Goal: Information Seeking & Learning: Find specific fact

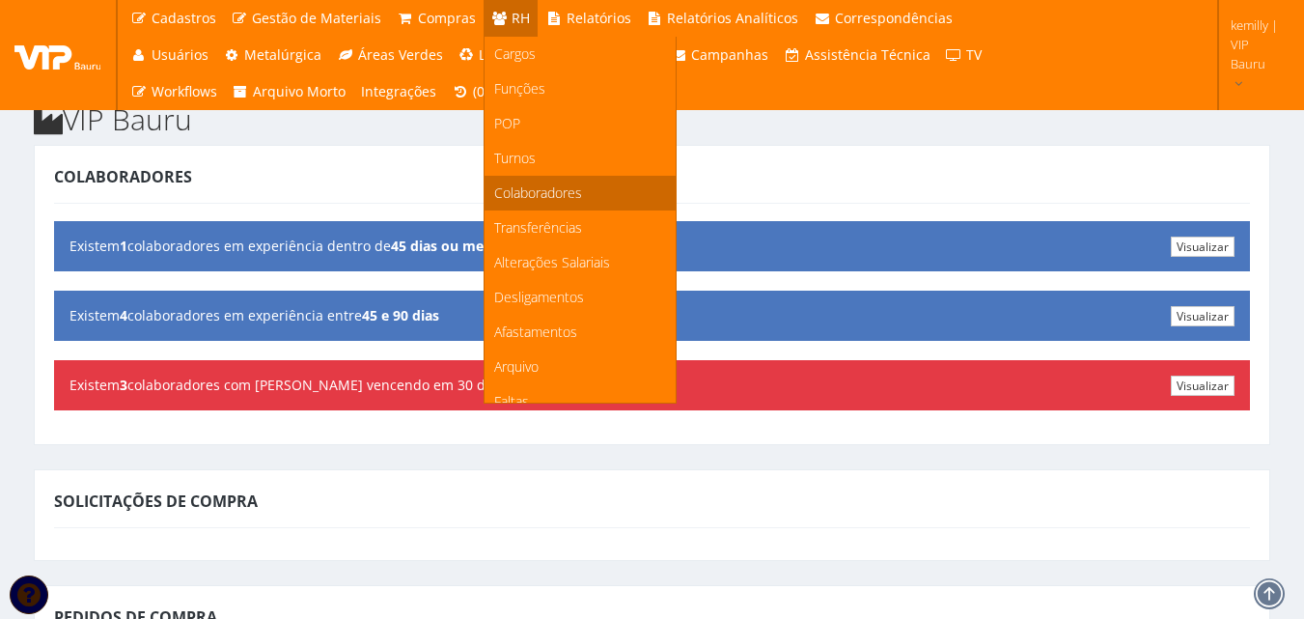
click at [508, 182] on link "Colaboradores" at bounding box center [579, 193] width 191 height 35
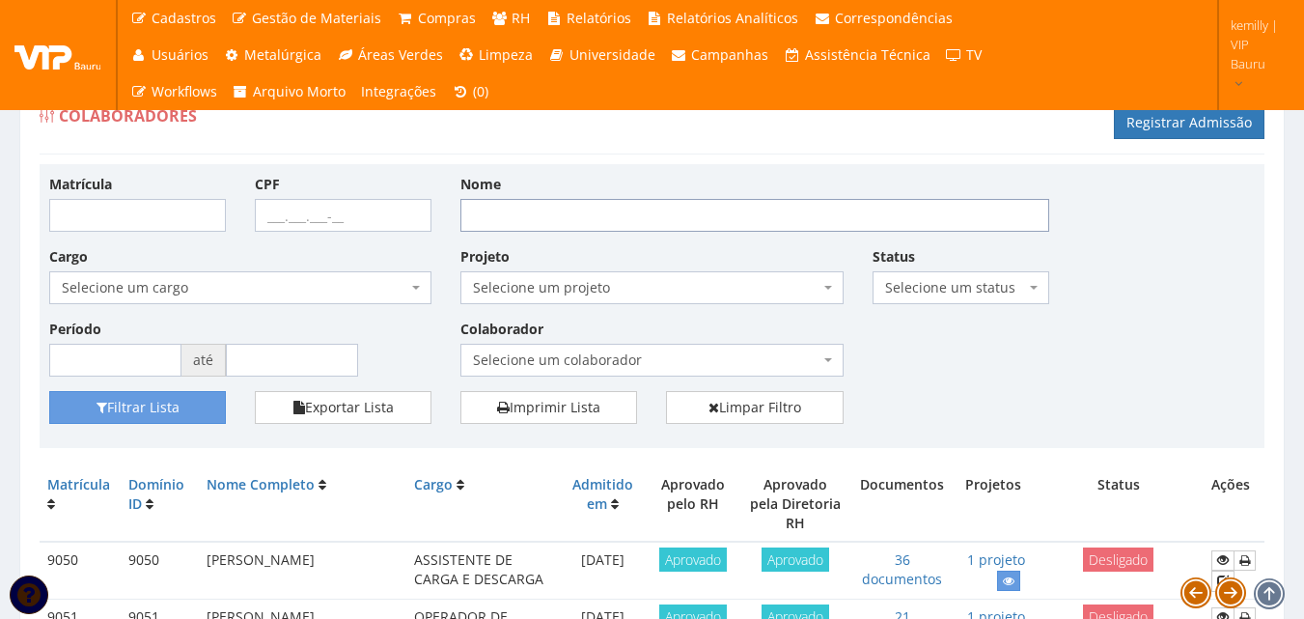
click at [519, 219] on input "Nome" at bounding box center [754, 215] width 589 height 33
type input "joao"
click at [49, 391] on button "Filtrar Lista" at bounding box center [137, 407] width 177 height 33
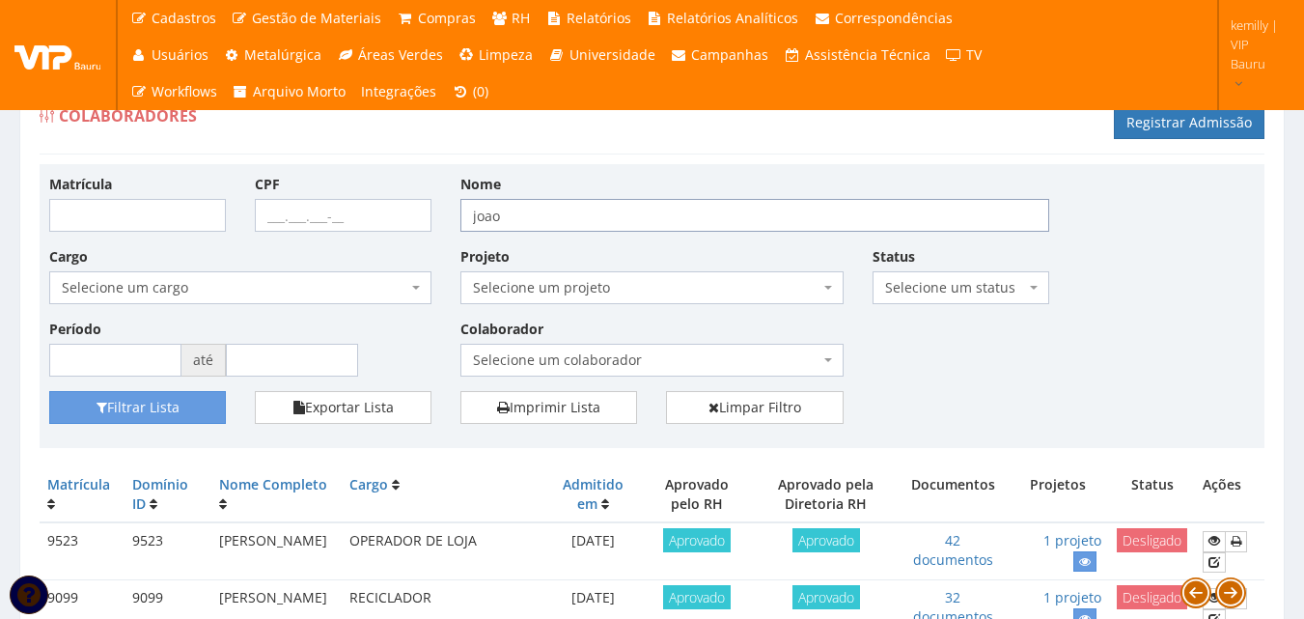
click at [517, 214] on input "joao" at bounding box center [754, 215] width 589 height 33
type input "[PERSON_NAME]"
click at [49, 391] on button "Filtrar Lista" at bounding box center [137, 407] width 177 height 33
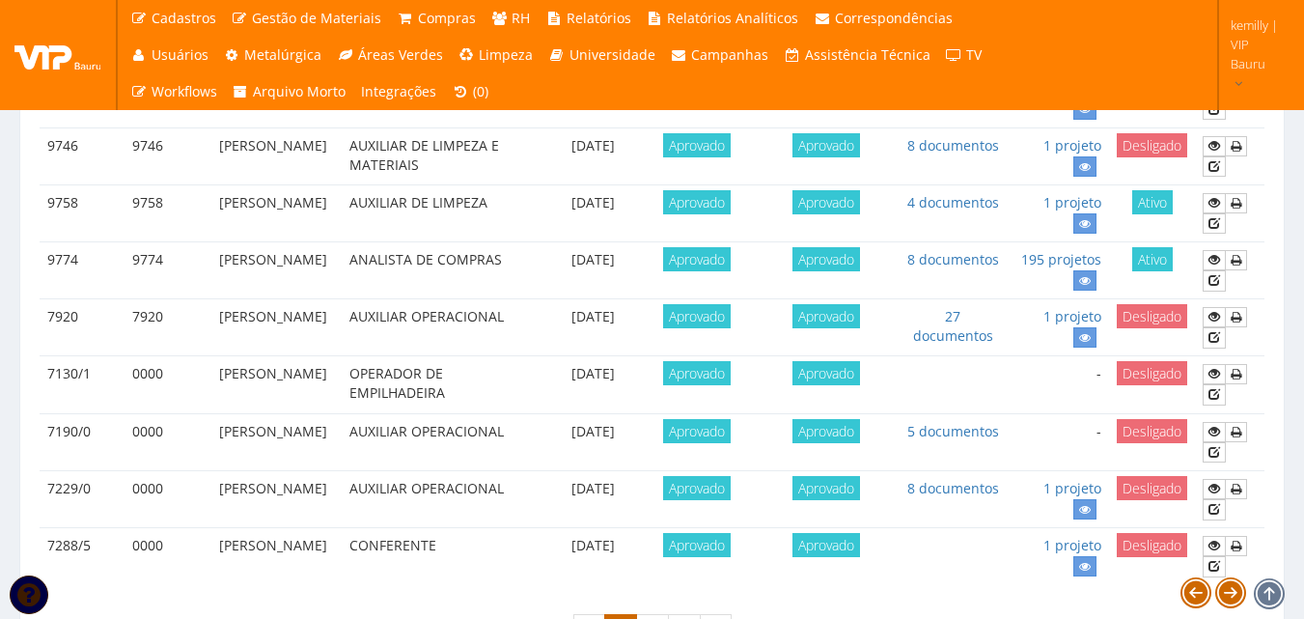
scroll to position [1772, 0]
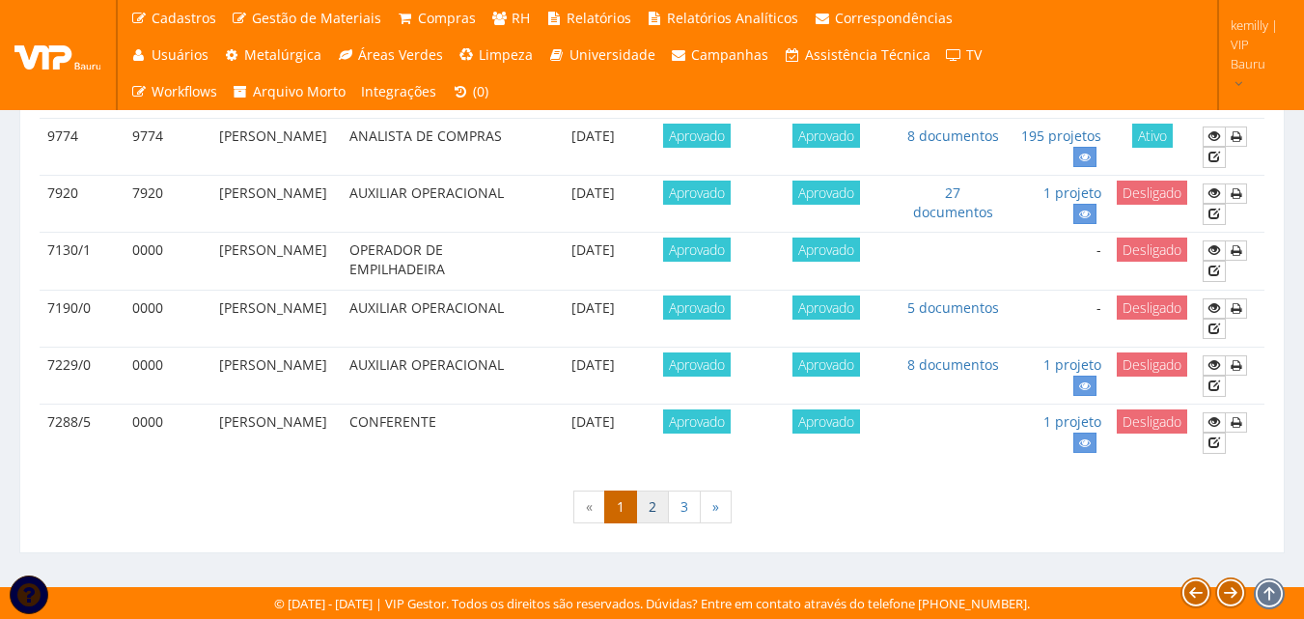
click at [653, 511] on link "2" at bounding box center [652, 506] width 33 height 33
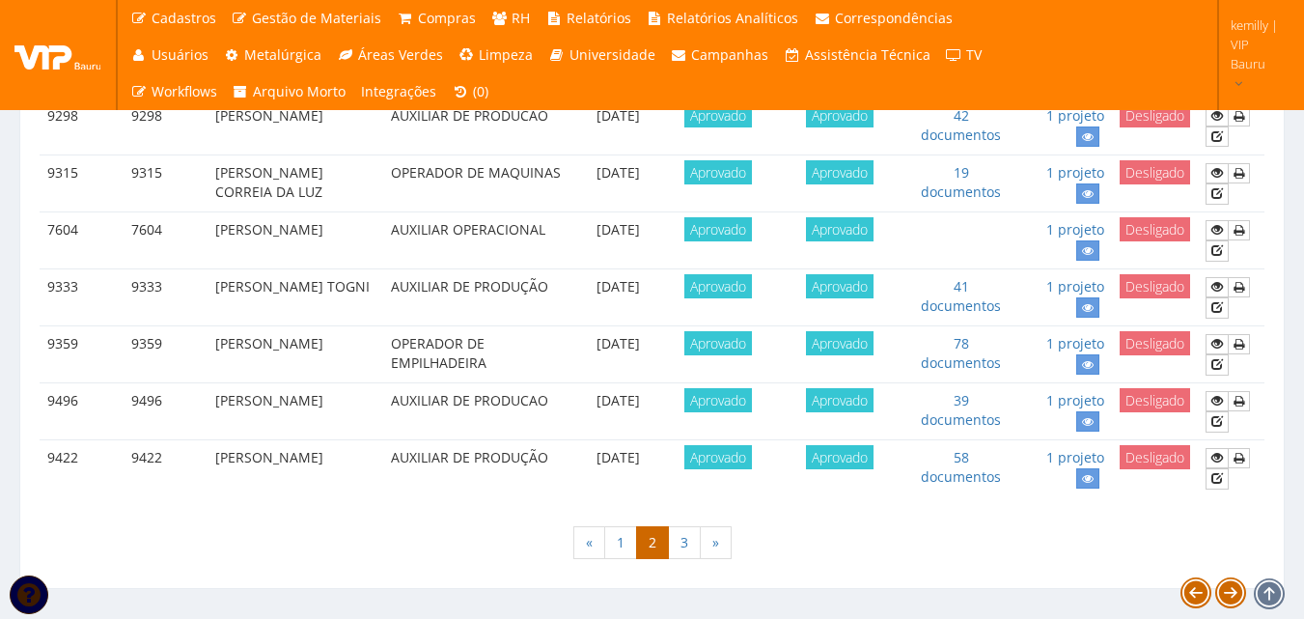
scroll to position [1737, 0]
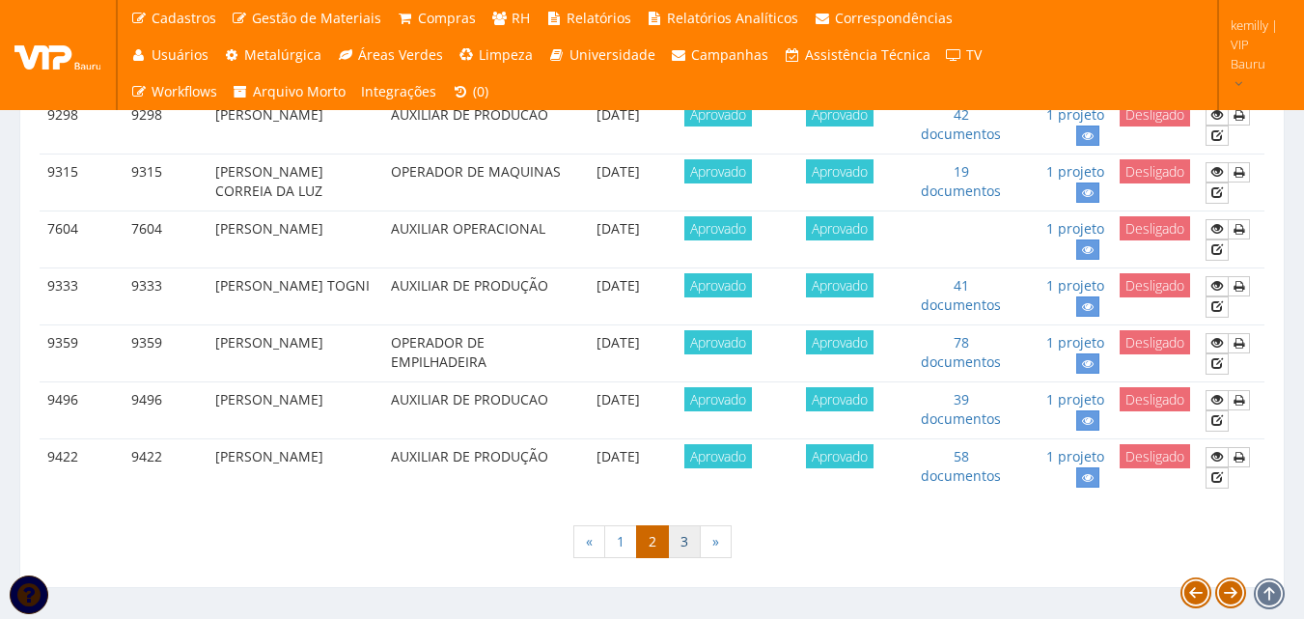
click at [684, 544] on link "3" at bounding box center [684, 541] width 33 height 33
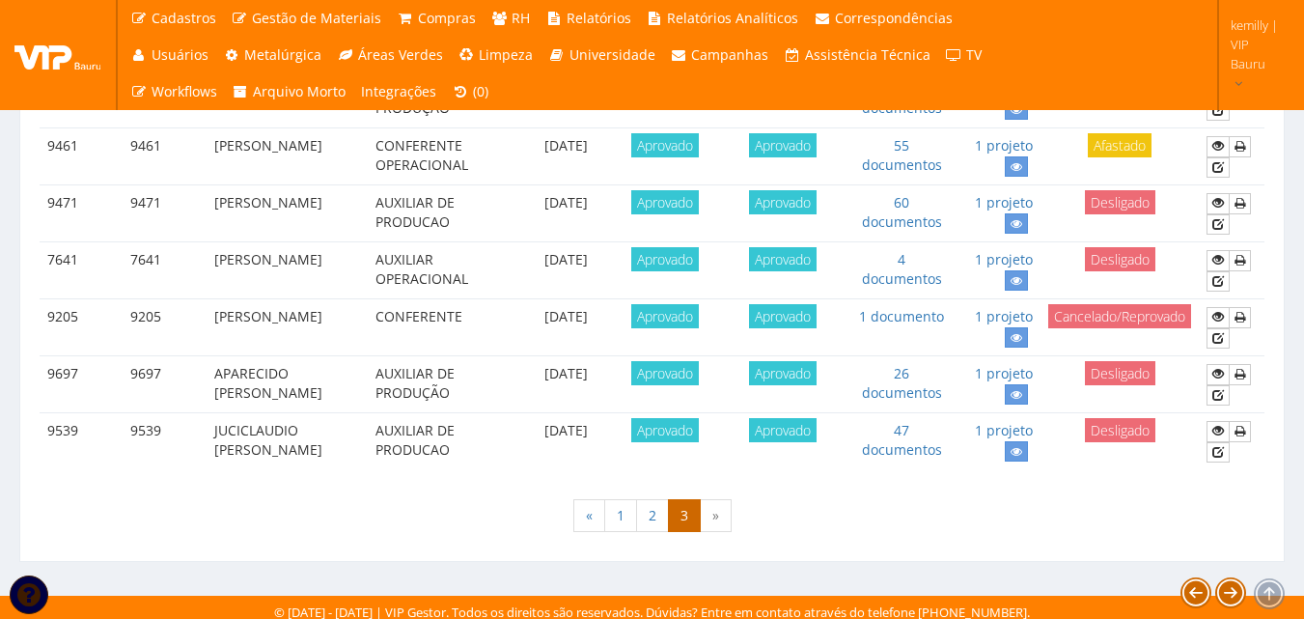
scroll to position [517, 0]
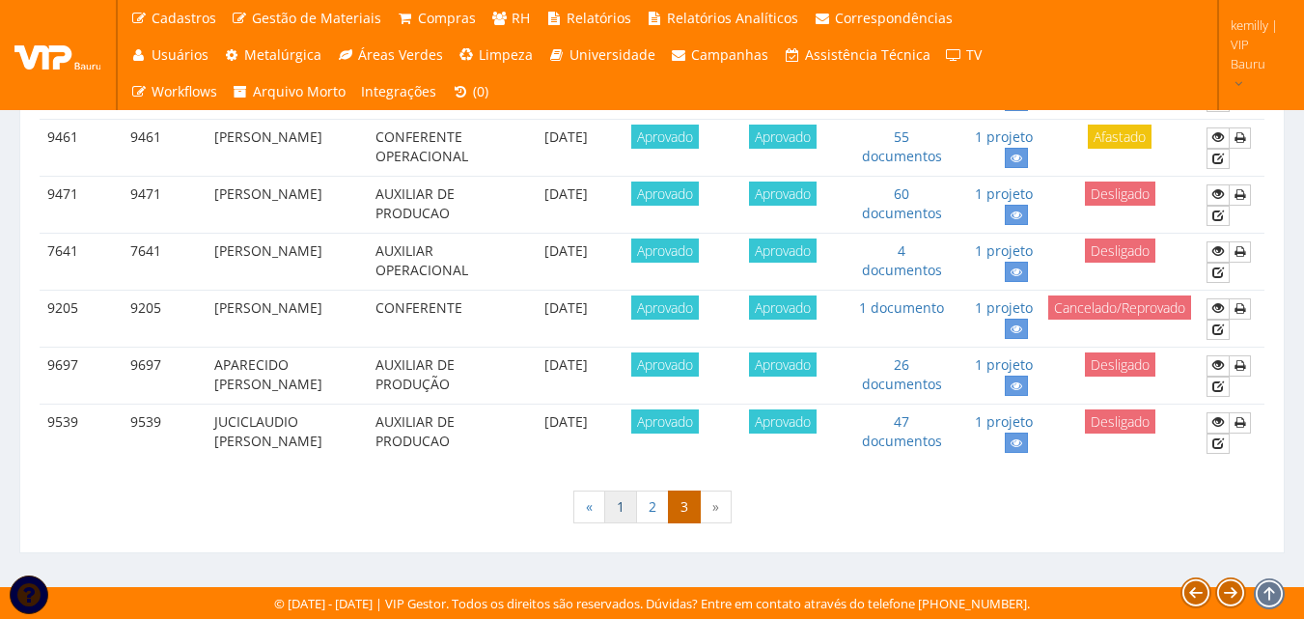
click at [622, 518] on link "1" at bounding box center [620, 506] width 33 height 33
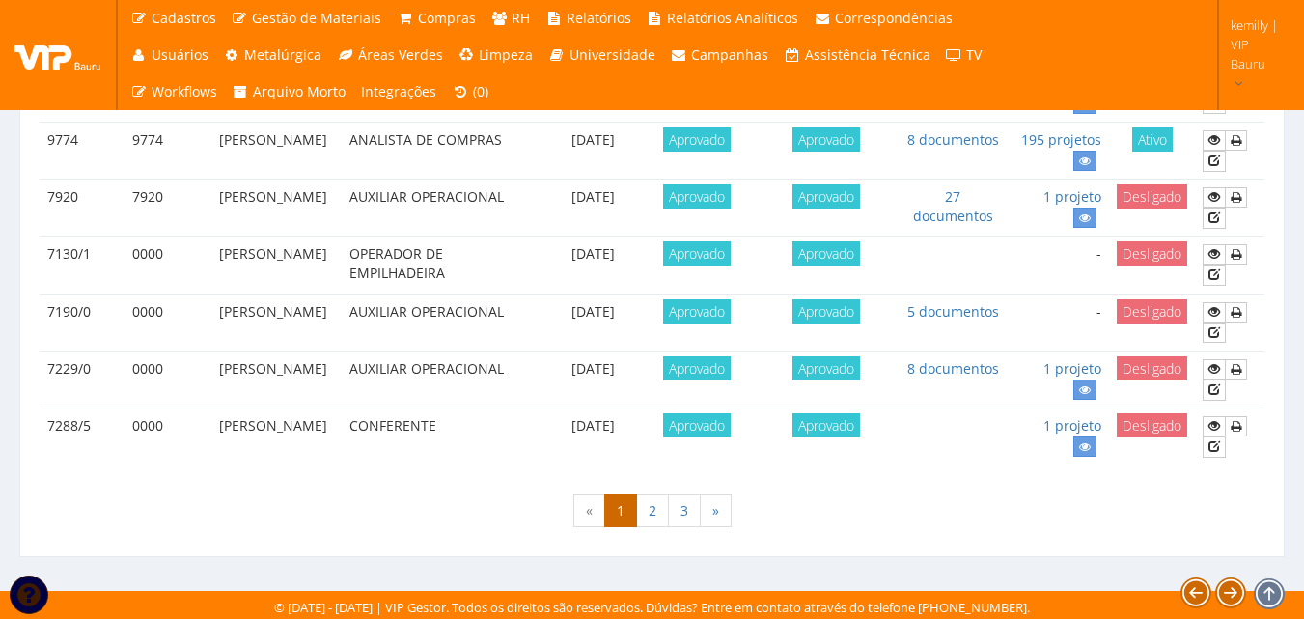
scroll to position [1772, 0]
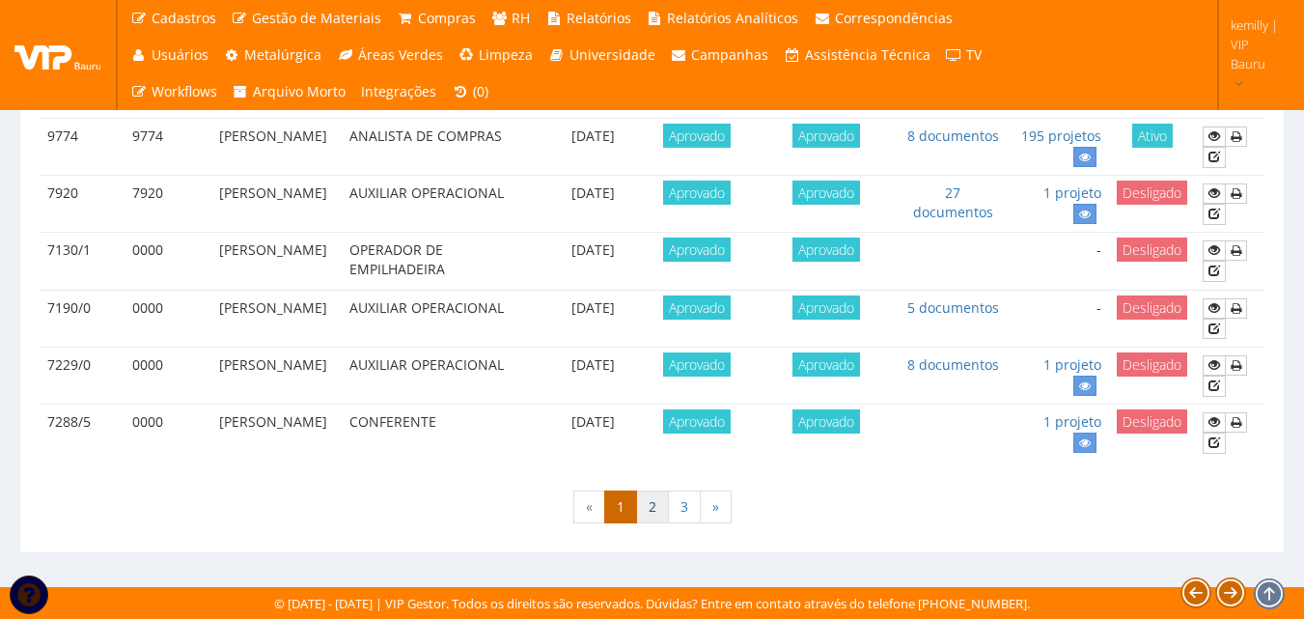
click at [650, 510] on link "2" at bounding box center [652, 506] width 33 height 33
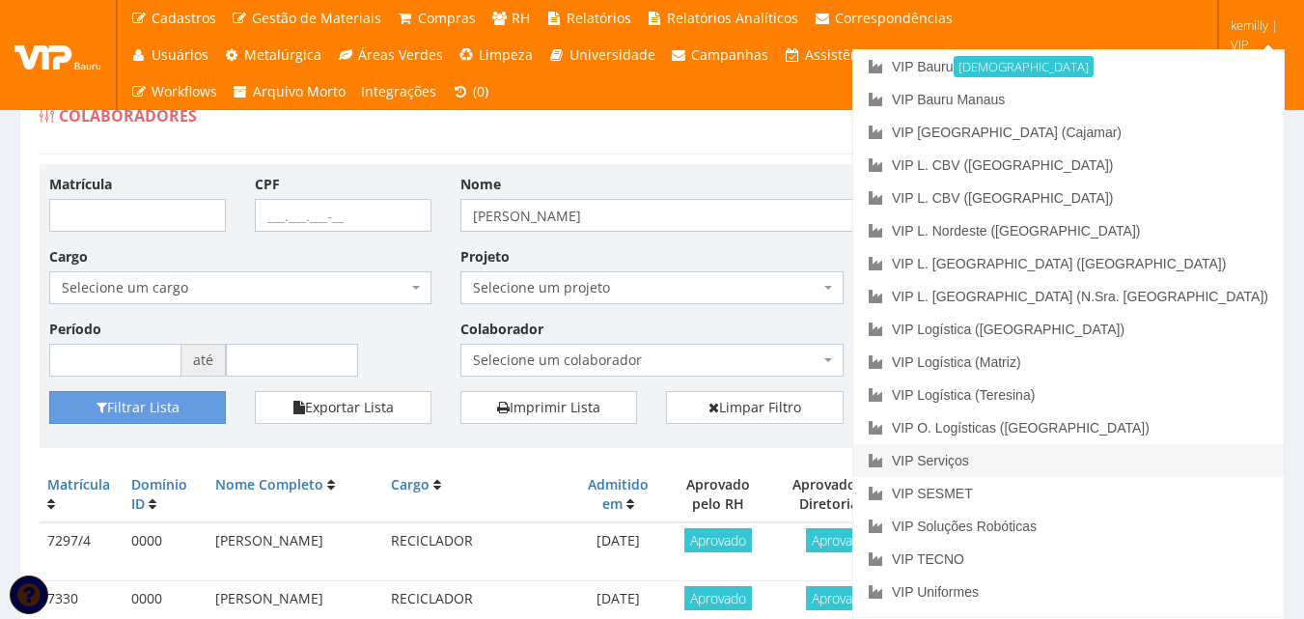
click at [1108, 458] on link "VIP Serviços" at bounding box center [1068, 460] width 430 height 33
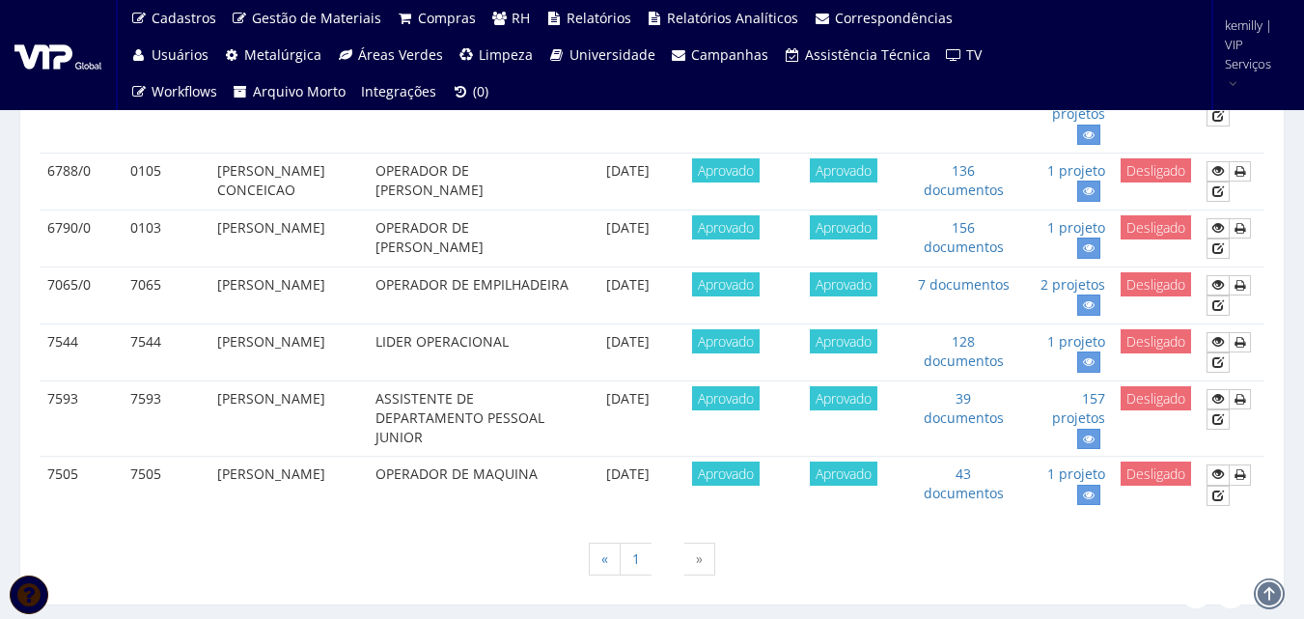
scroll to position [1062, 0]
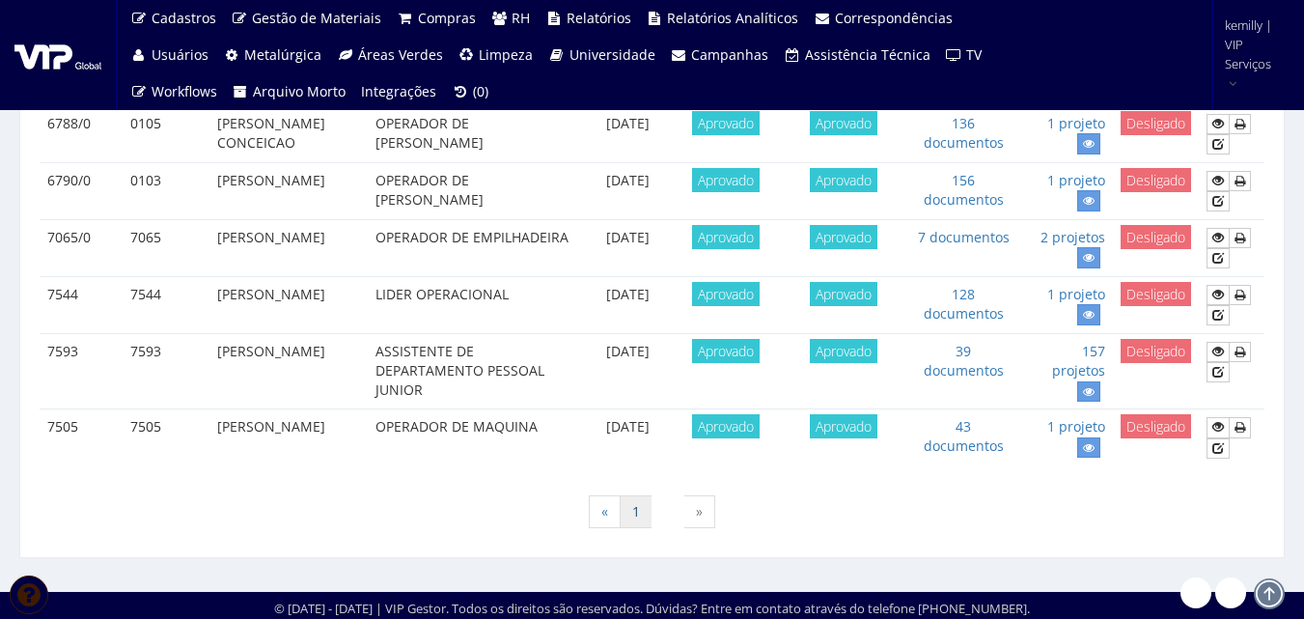
click at [638, 508] on link "1" at bounding box center [636, 511] width 33 height 33
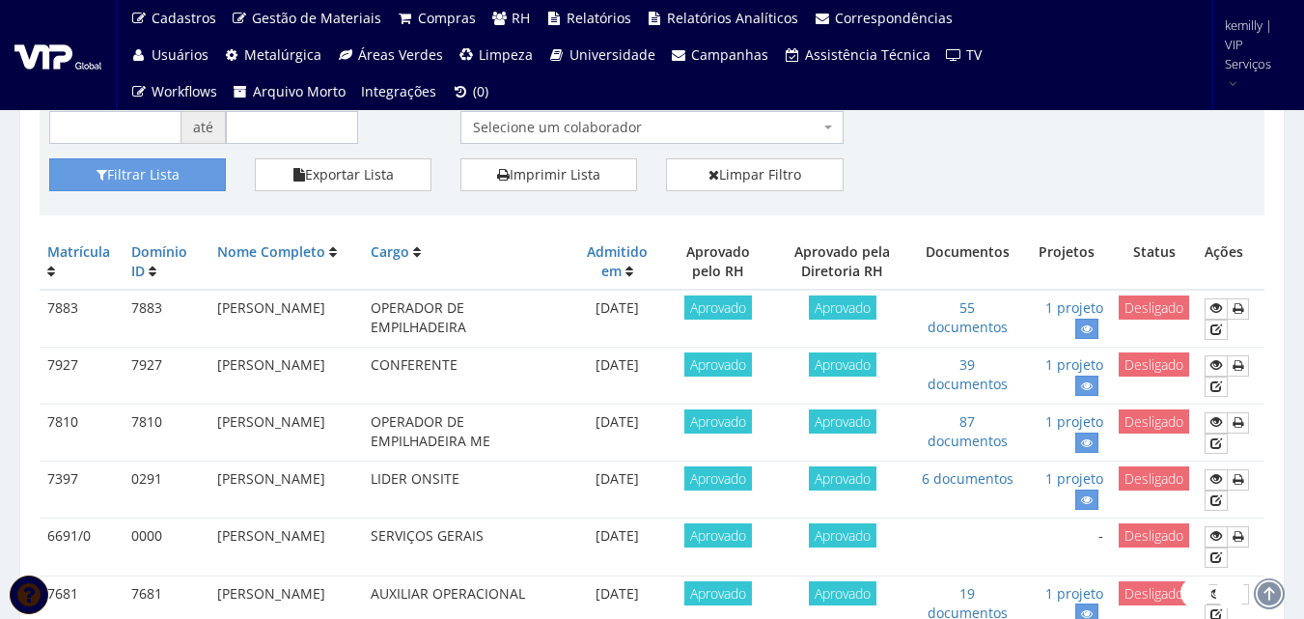
scroll to position [290, 0]
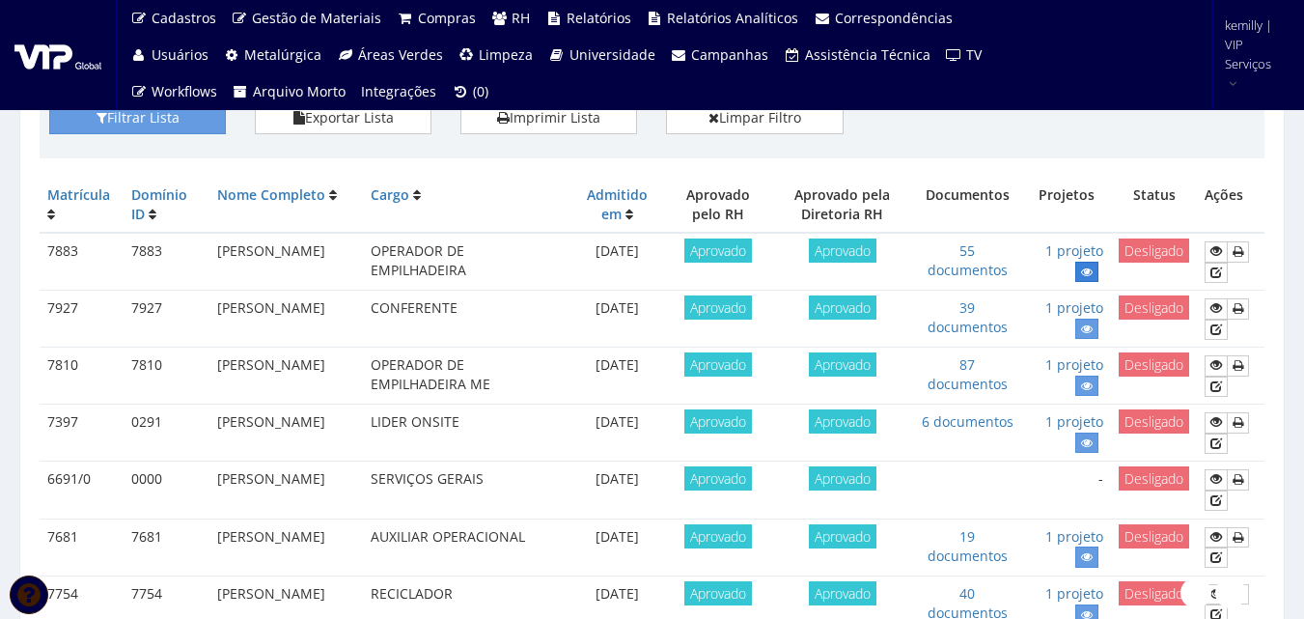
click at [1079, 274] on link at bounding box center [1086, 272] width 23 height 20
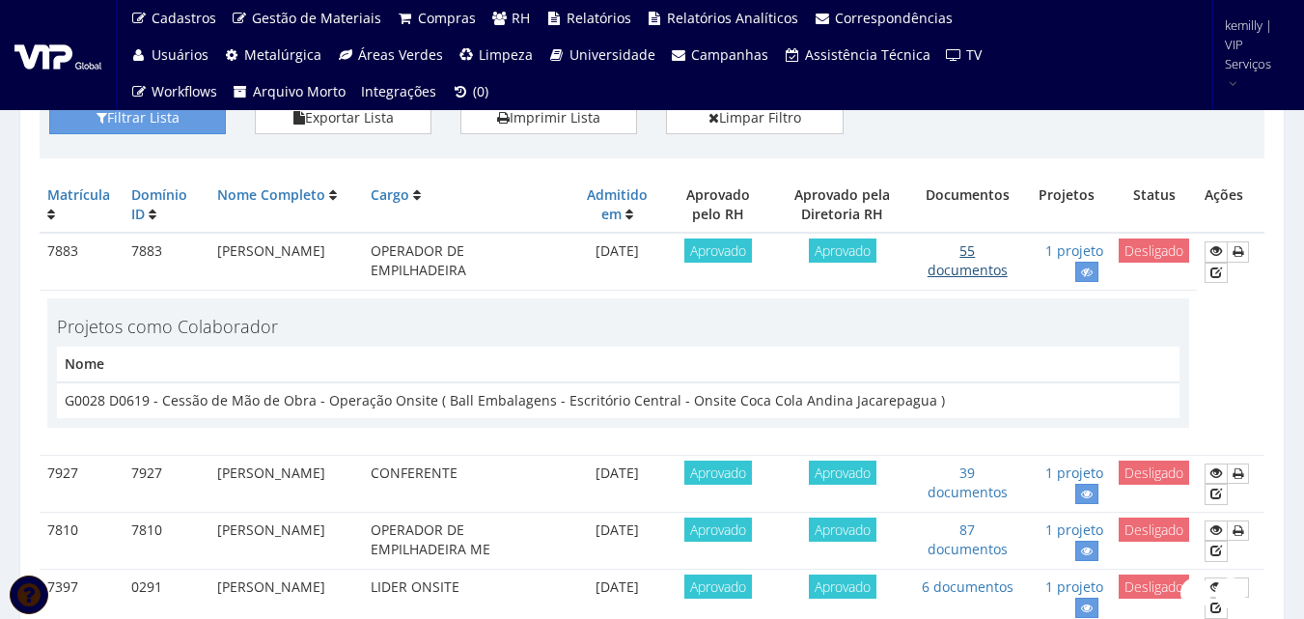
click at [962, 267] on link "55 documentos" at bounding box center [967, 260] width 80 height 38
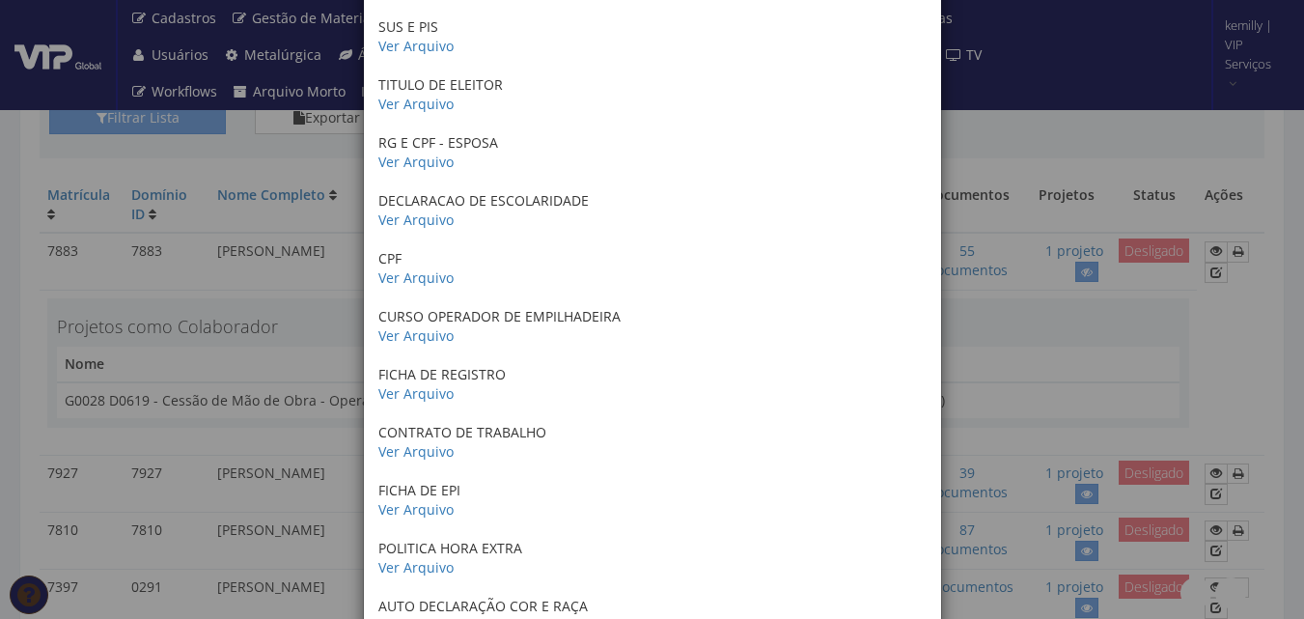
scroll to position [676, 0]
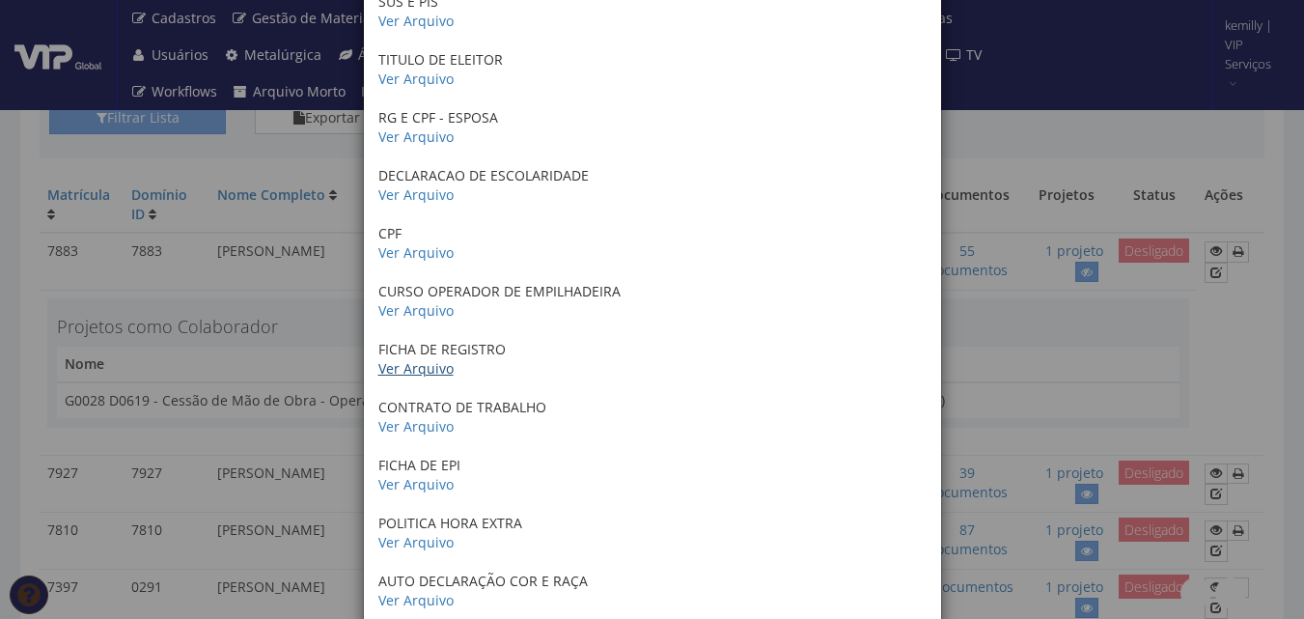
click at [392, 369] on link "Ver Arquivo" at bounding box center [415, 368] width 75 height 18
click at [408, 428] on link "Ver Arquivo" at bounding box center [415, 426] width 75 height 18
click at [420, 140] on link "Ver Arquivo" at bounding box center [415, 136] width 75 height 18
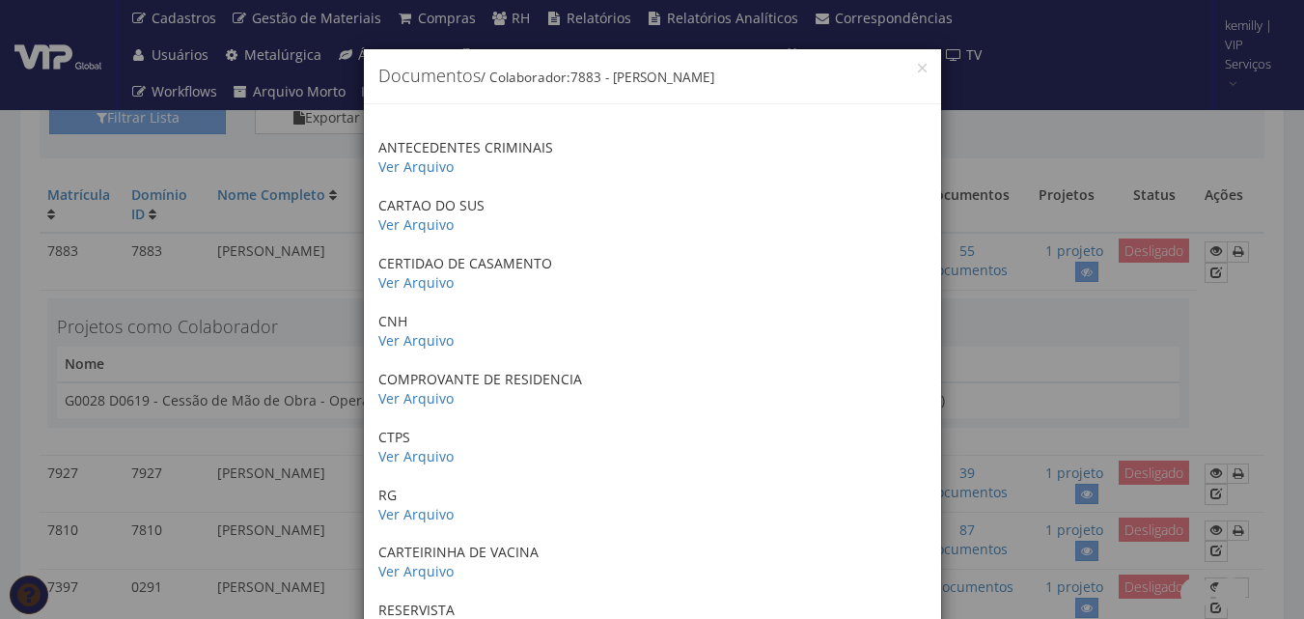
scroll to position [13, 0]
click at [408, 507] on link "Ver Arquivo" at bounding box center [415, 511] width 75 height 18
drag, startPoint x: 727, startPoint y: 36, endPoint x: 586, endPoint y: 253, distance: 258.8
click at [586, 253] on p "CERTIDAO DE CASAMENTO Ver Arquivo" at bounding box center [652, 270] width 548 height 39
drag, startPoint x: 906, startPoint y: 265, endPoint x: 1008, endPoint y: 150, distance: 154.5
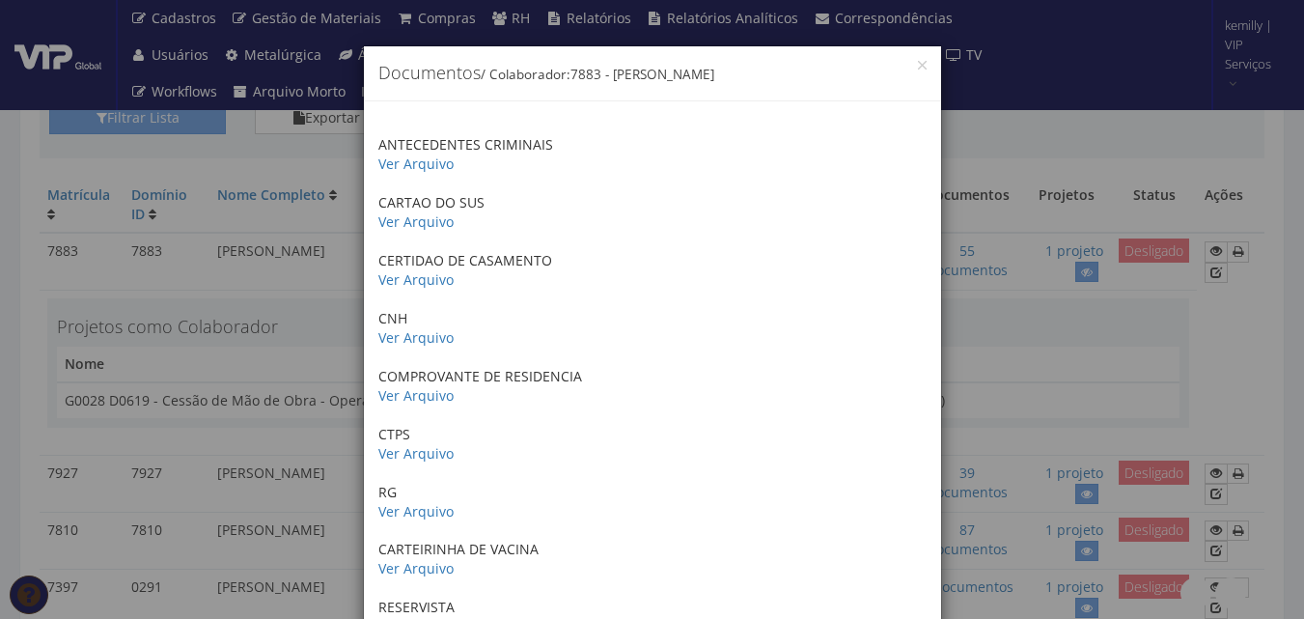
click at [1008, 150] on div "× Documentos / Colaborador: 7883 - JOAO CLAUDIO LEITE CUNHA ANTECEDENTES CRIMIN…" at bounding box center [652, 309] width 1304 height 619
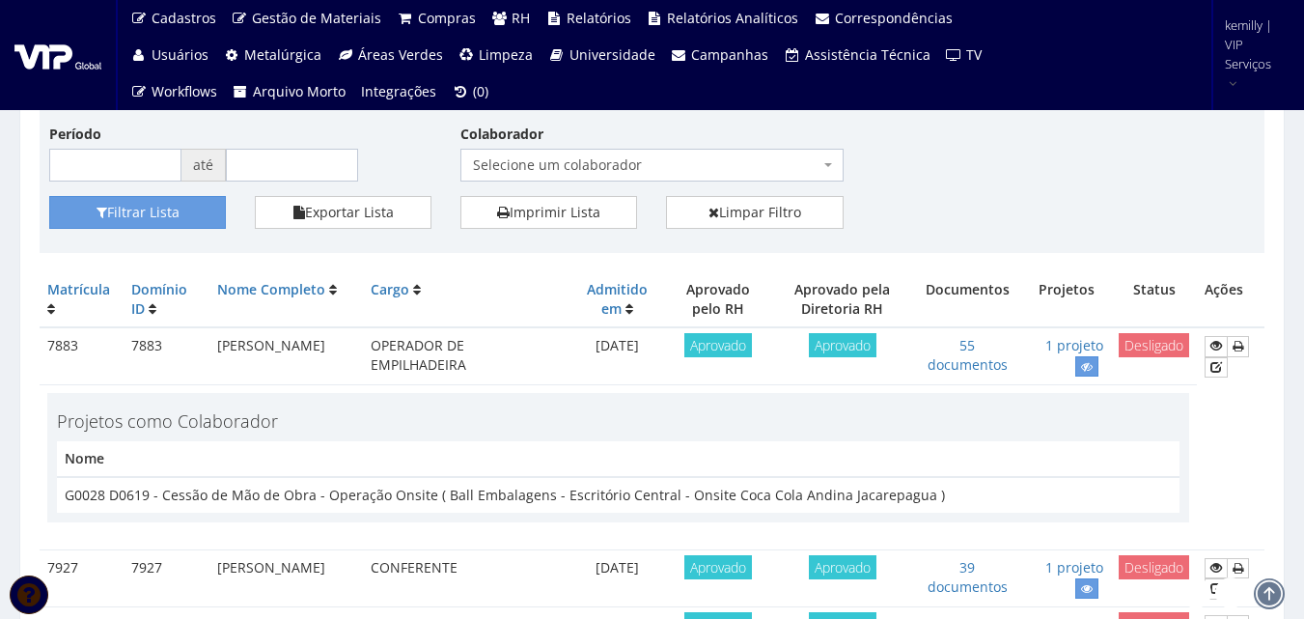
scroll to position [193, 0]
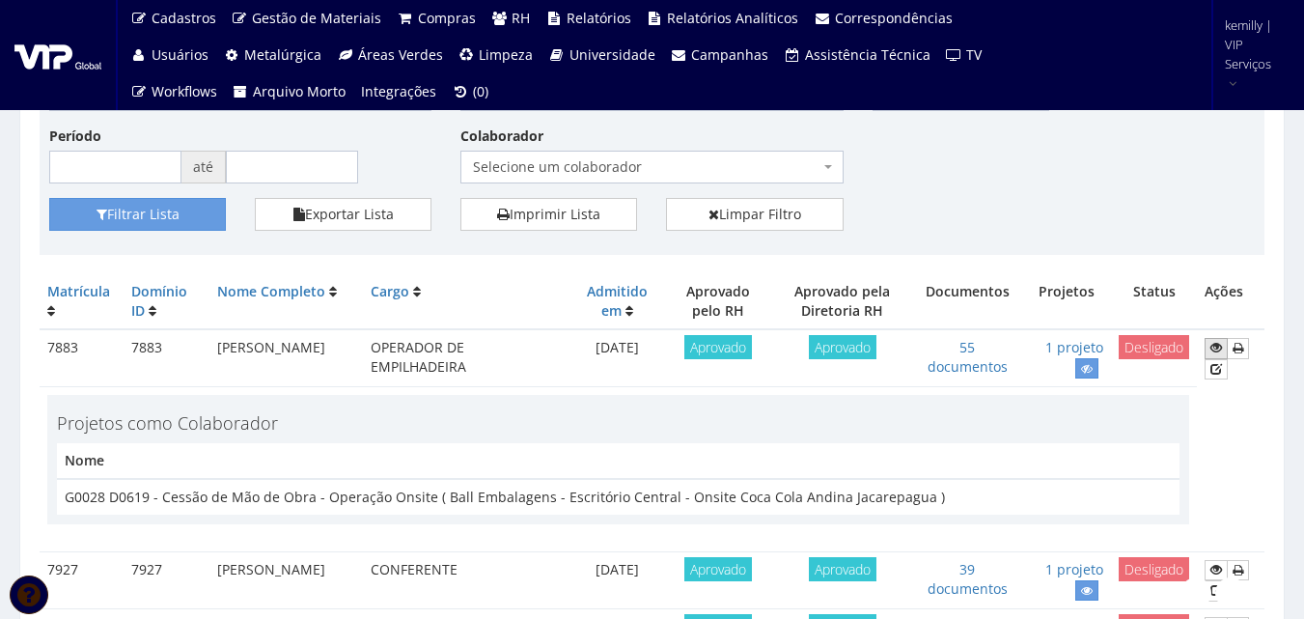
click at [1217, 345] on icon at bounding box center [1216, 348] width 12 height 14
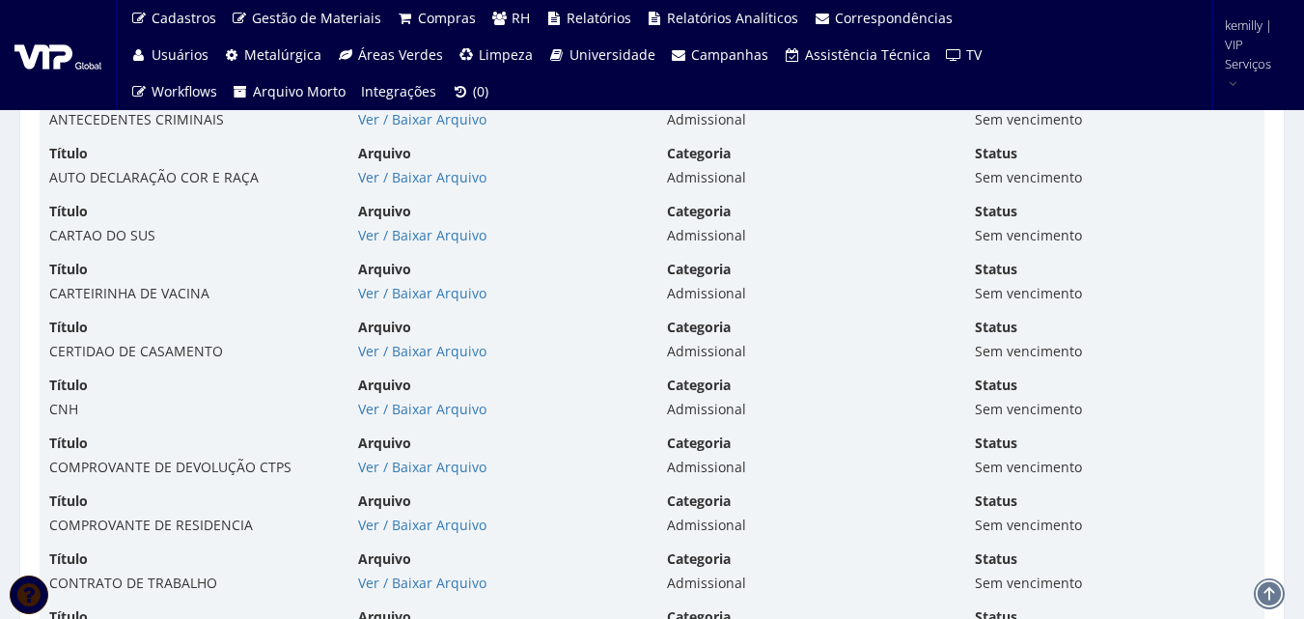
scroll to position [5115, 0]
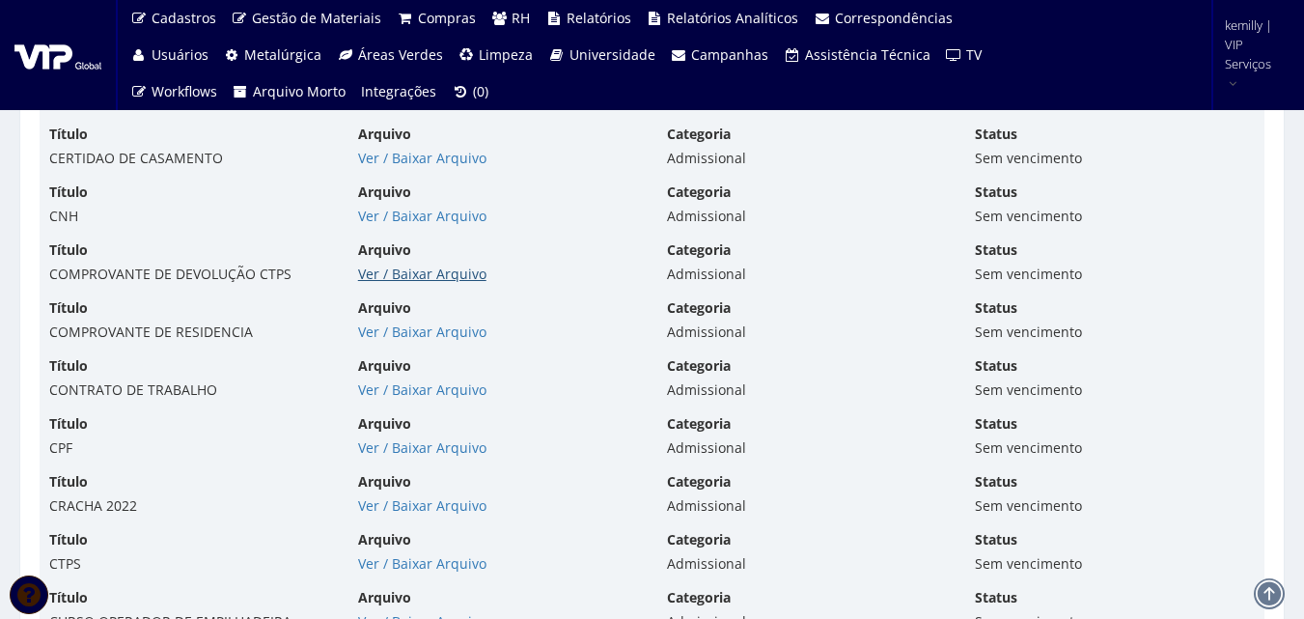
click at [416, 273] on link "Ver / Baixar Arquivo" at bounding box center [422, 273] width 128 height 18
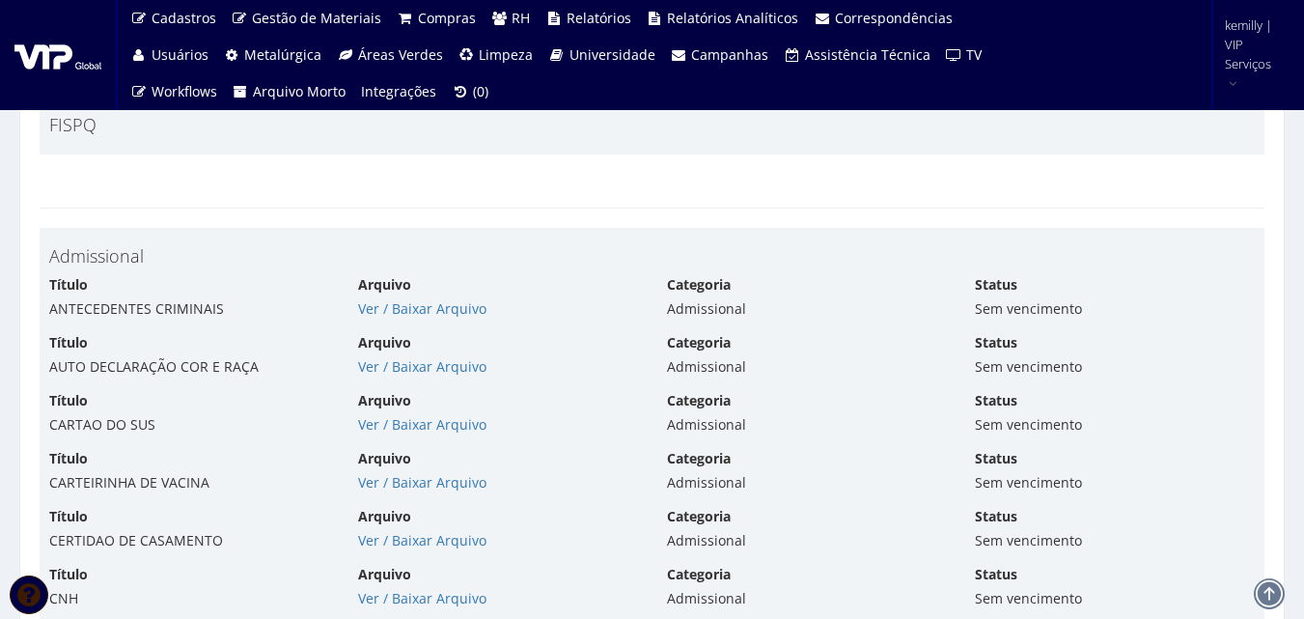
scroll to position [4729, 0]
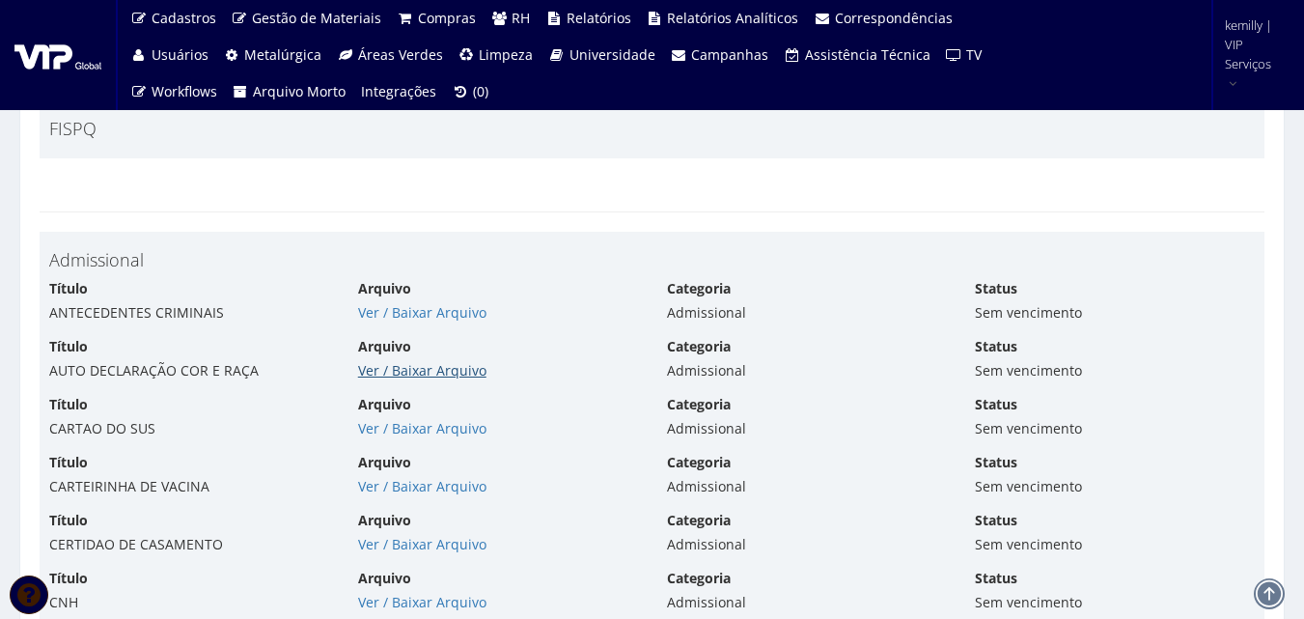
click at [385, 375] on link "Ver / Baixar Arquivo" at bounding box center [422, 370] width 128 height 18
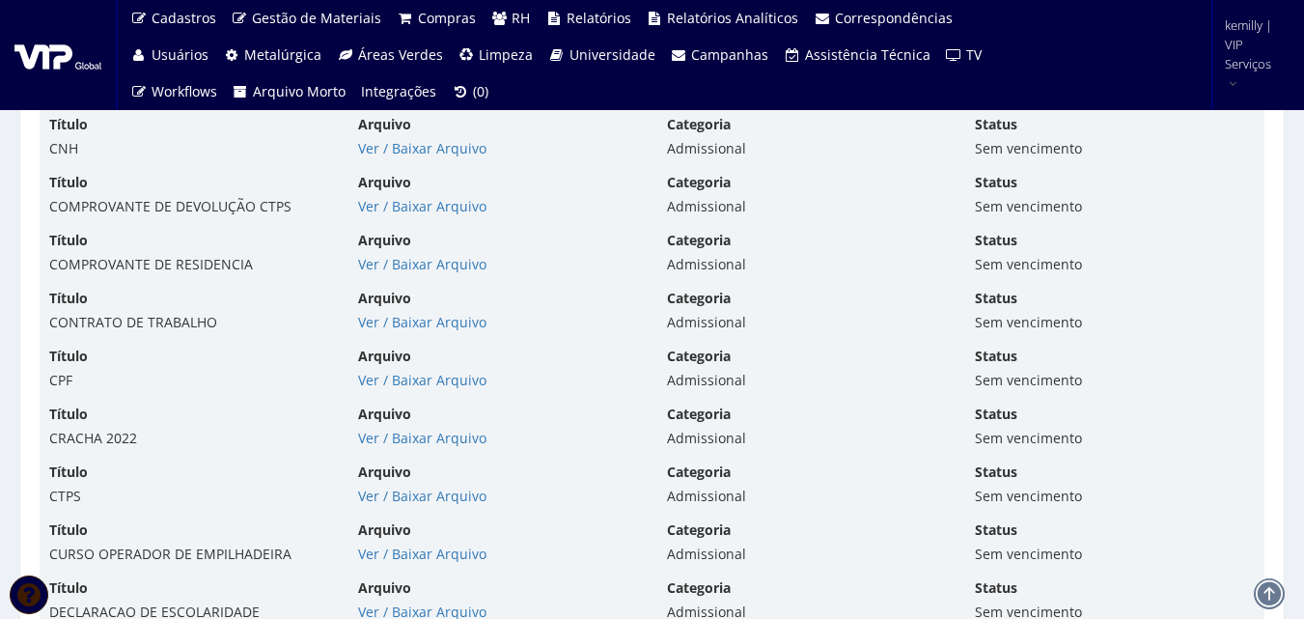
scroll to position [5211, 0]
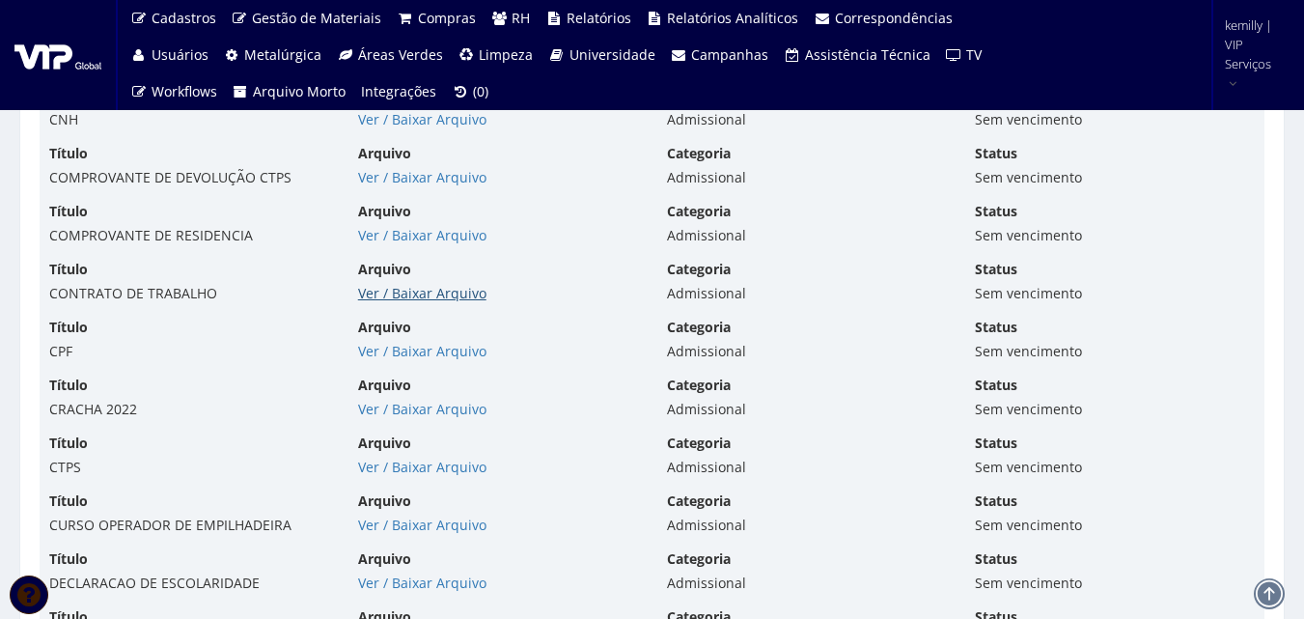
click at [424, 300] on link "Ver / Baixar Arquivo" at bounding box center [422, 293] width 128 height 18
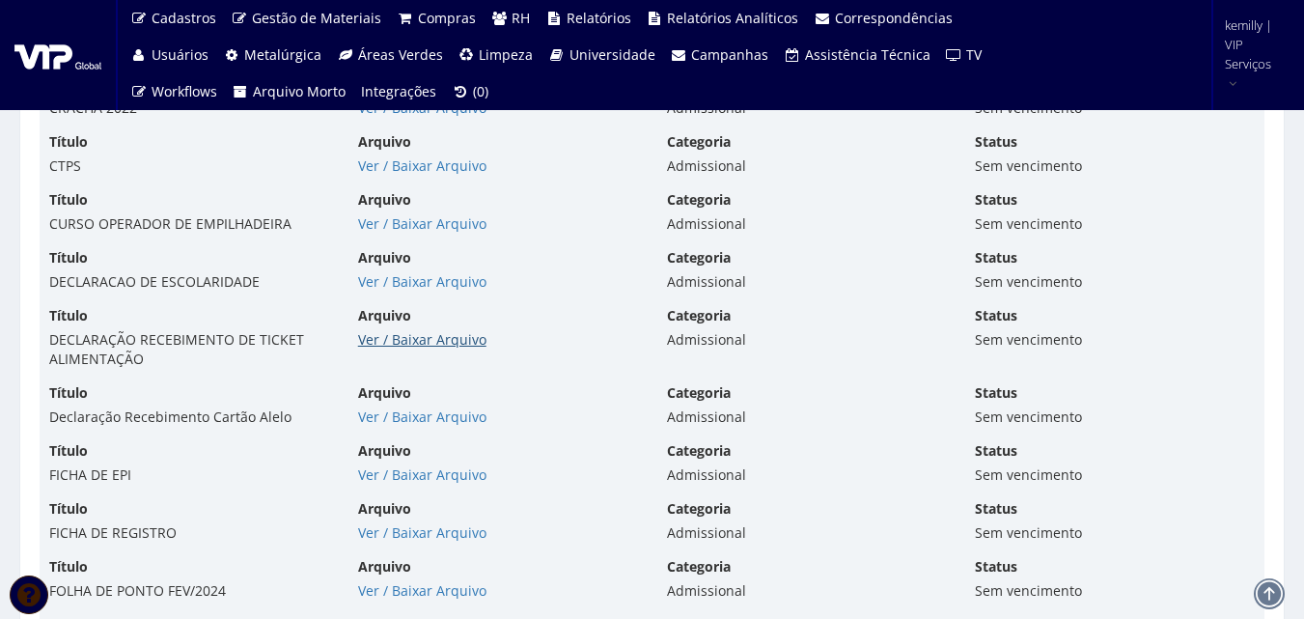
scroll to position [5597, 0]
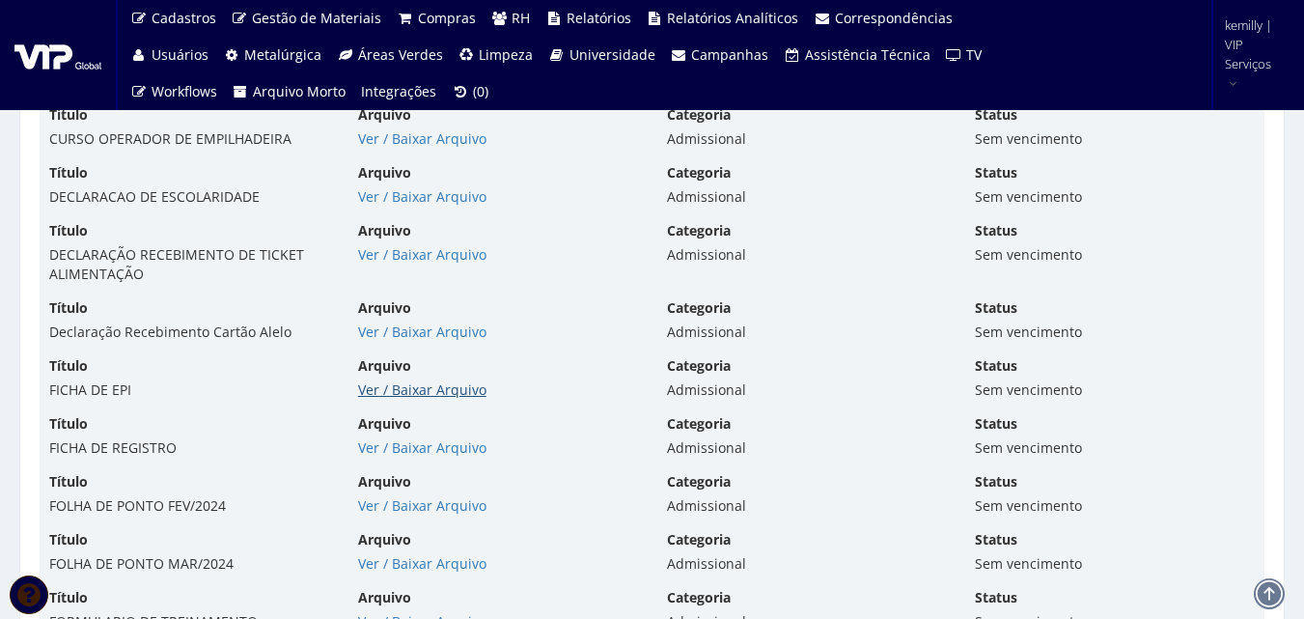
click at [411, 393] on link "Ver / Baixar Arquivo" at bounding box center [422, 389] width 128 height 18
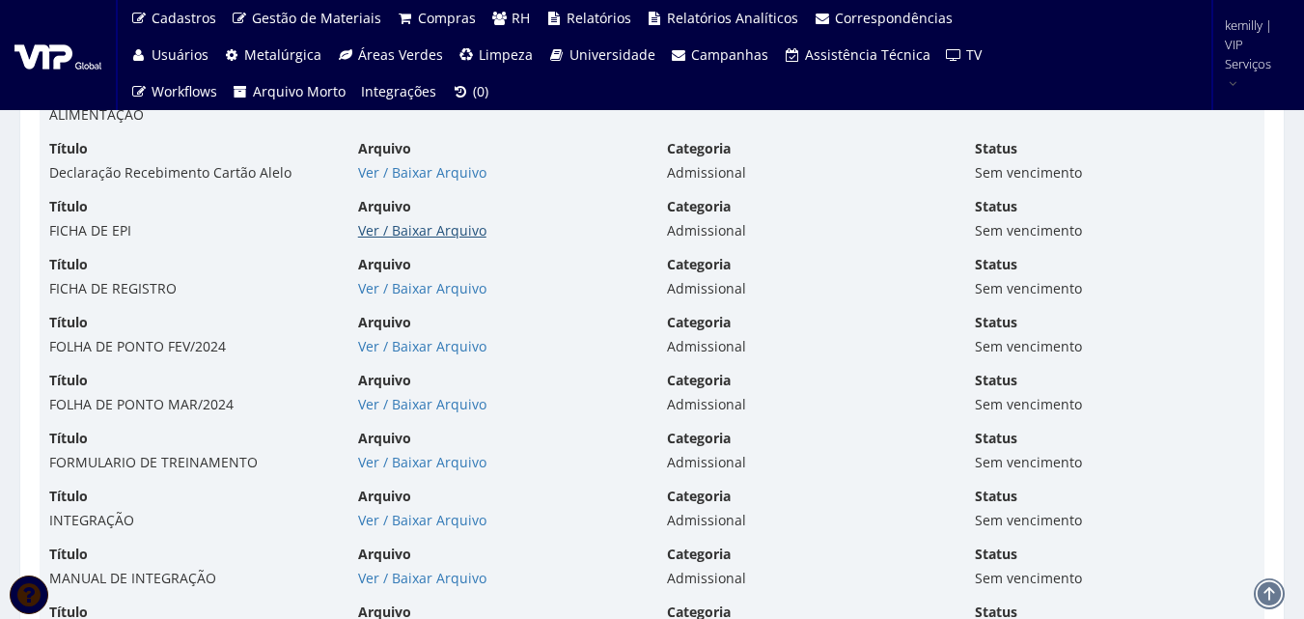
scroll to position [5790, 0]
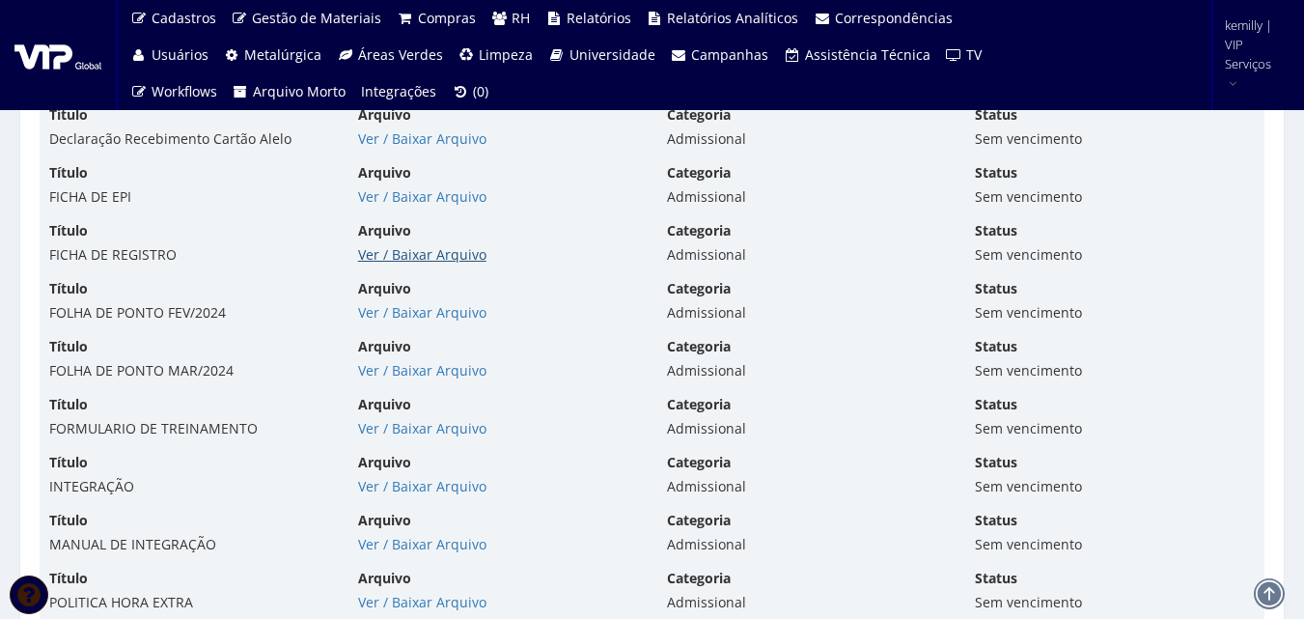
click at [389, 261] on link "Ver / Baixar Arquivo" at bounding box center [422, 254] width 128 height 18
click at [401, 315] on link "Ver / Baixar Arquivo" at bounding box center [422, 312] width 128 height 18
click at [411, 371] on link "Ver / Baixar Arquivo" at bounding box center [422, 370] width 128 height 18
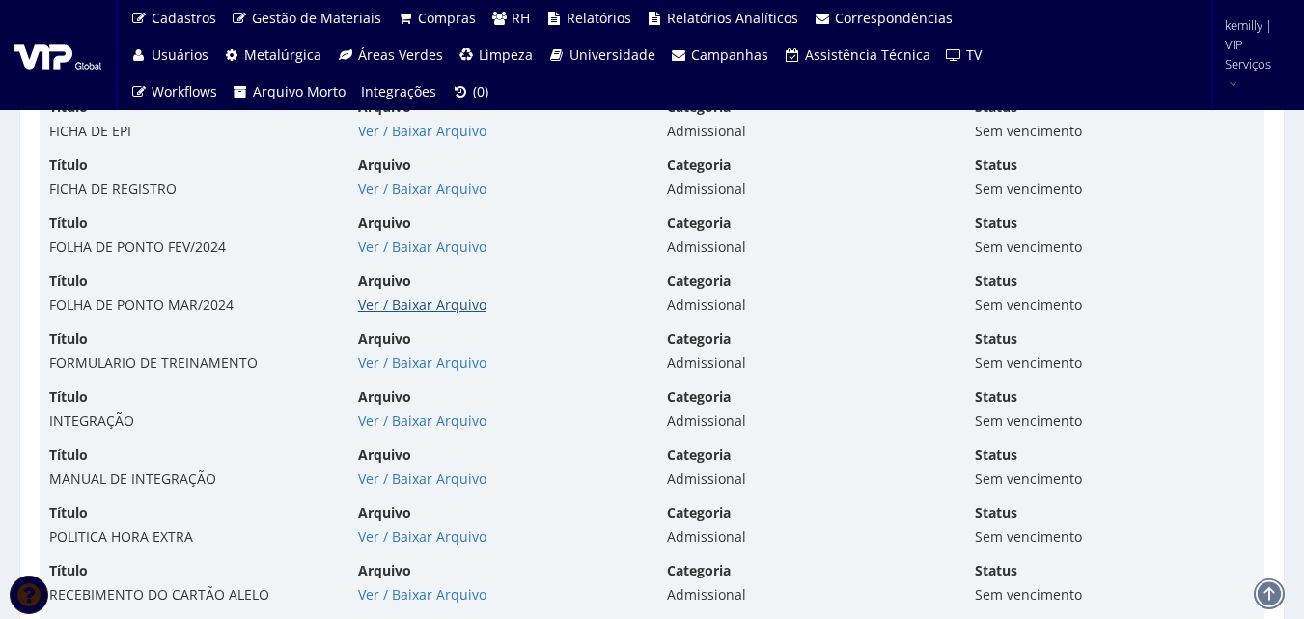
scroll to position [5887, 0]
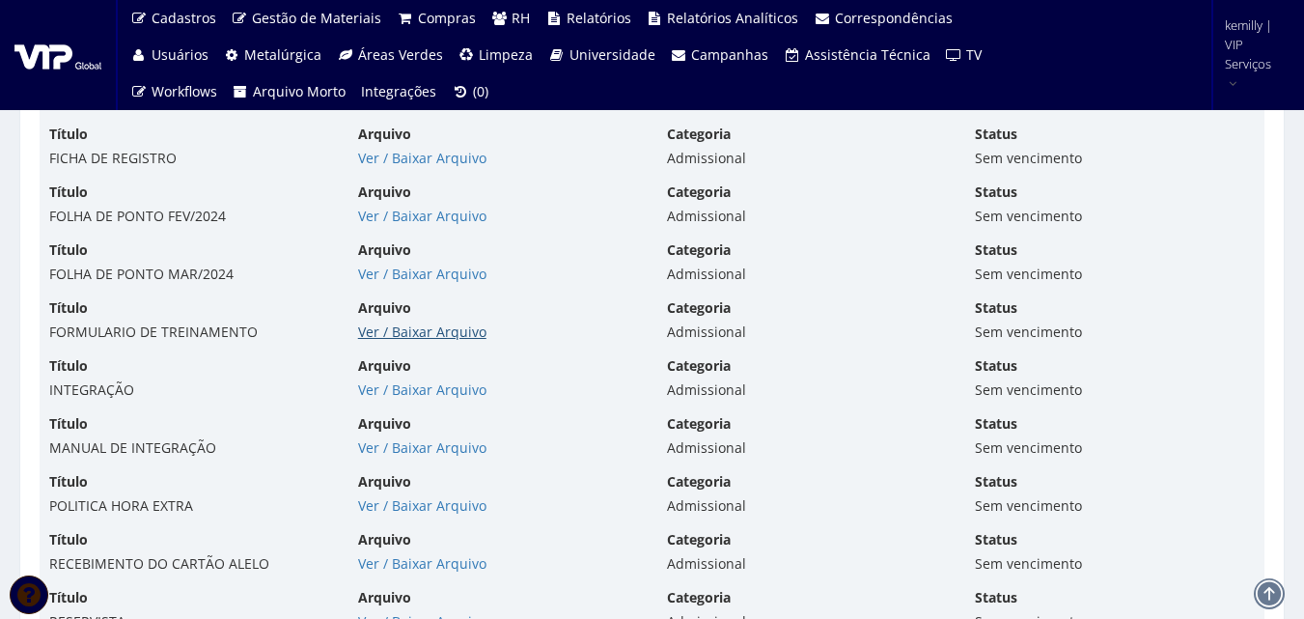
click at [371, 332] on link "Ver / Baixar Arquivo" at bounding box center [422, 331] width 128 height 18
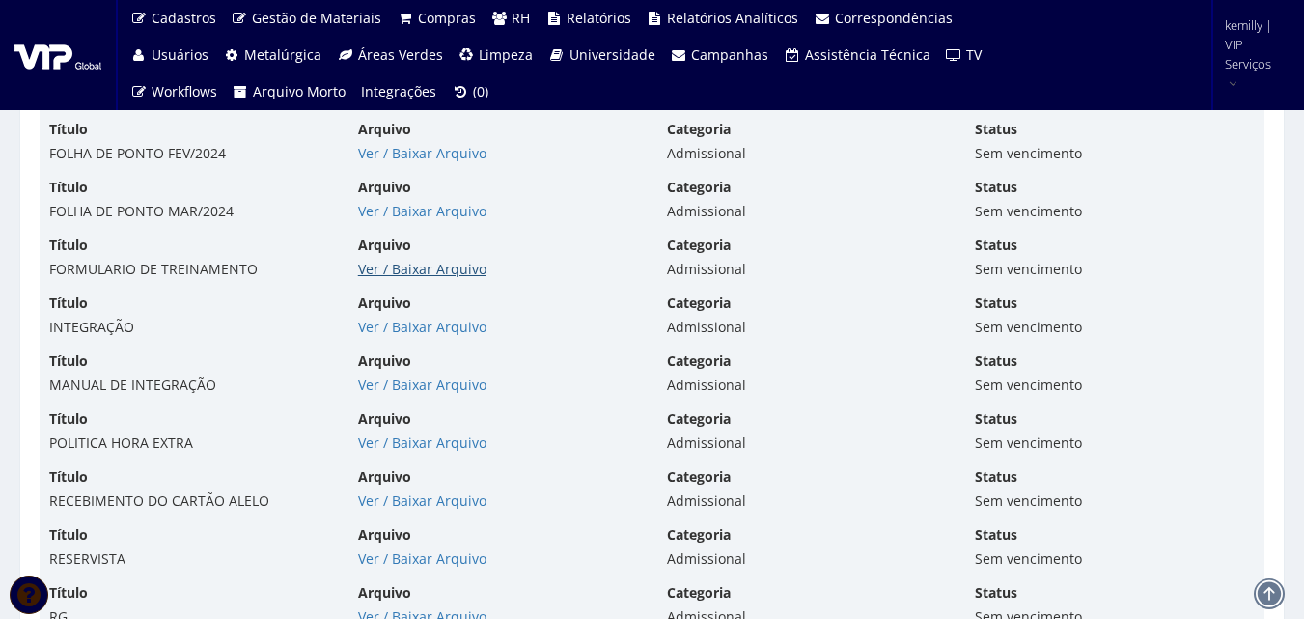
scroll to position [5983, 0]
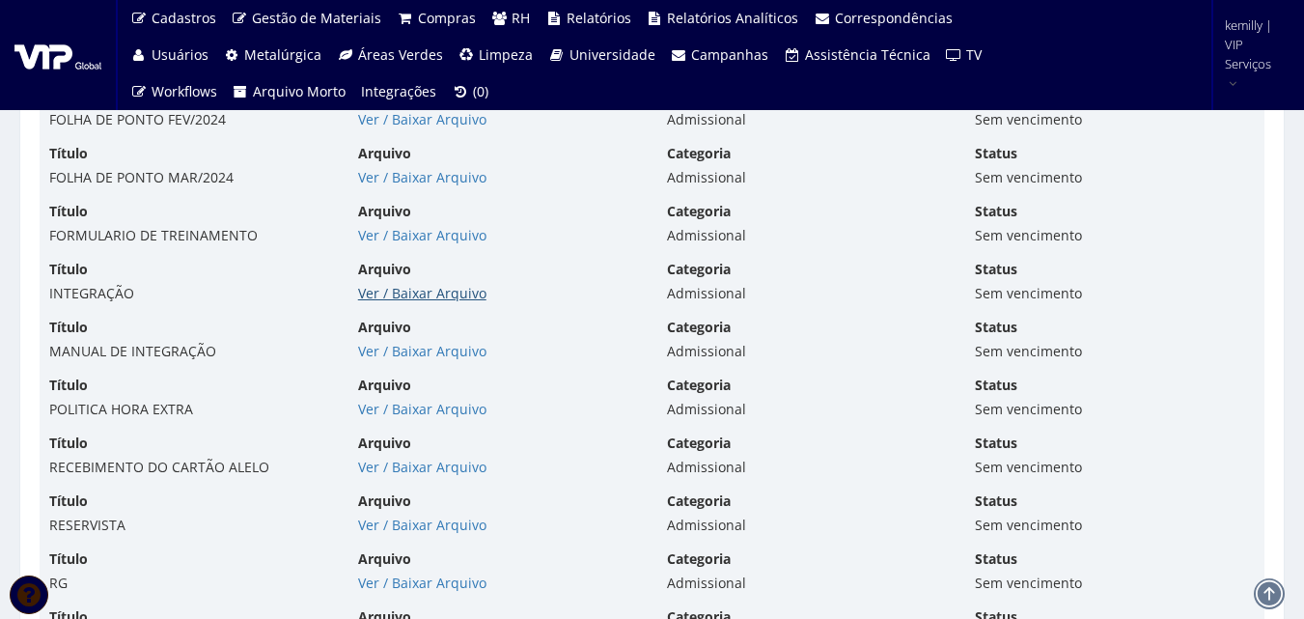
click at [391, 298] on link "Ver / Baixar Arquivo" at bounding box center [422, 293] width 128 height 18
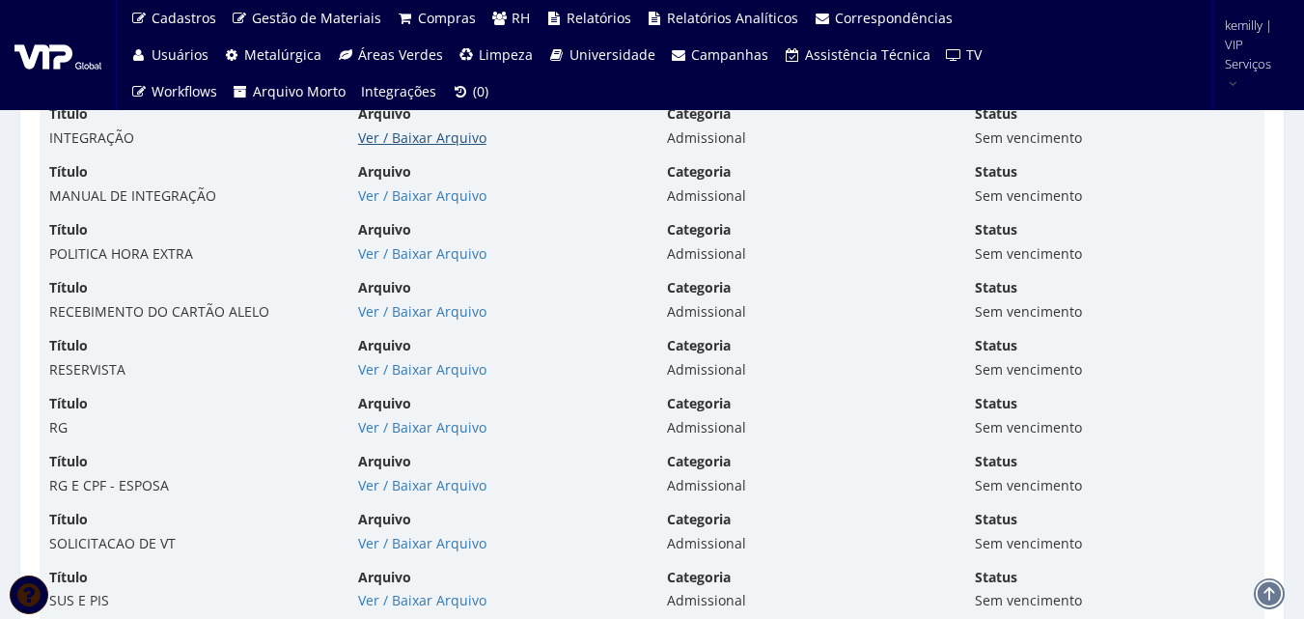
scroll to position [6176, 0]
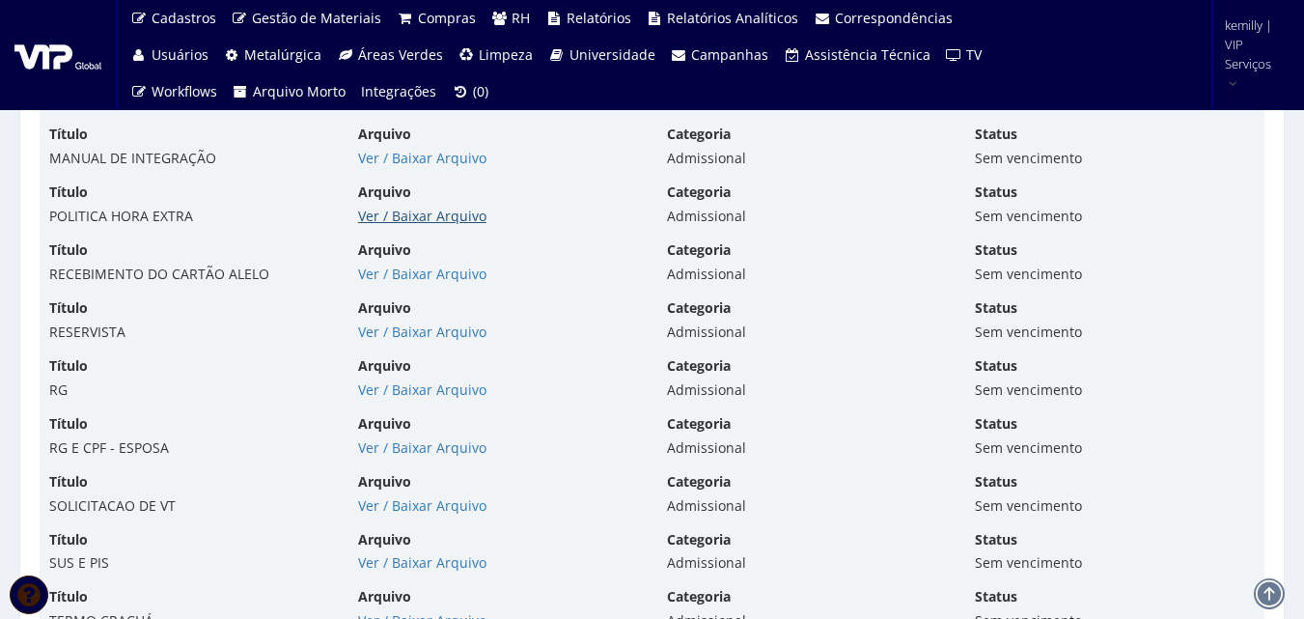
click at [390, 221] on link "Ver / Baixar Arquivo" at bounding box center [422, 216] width 128 height 18
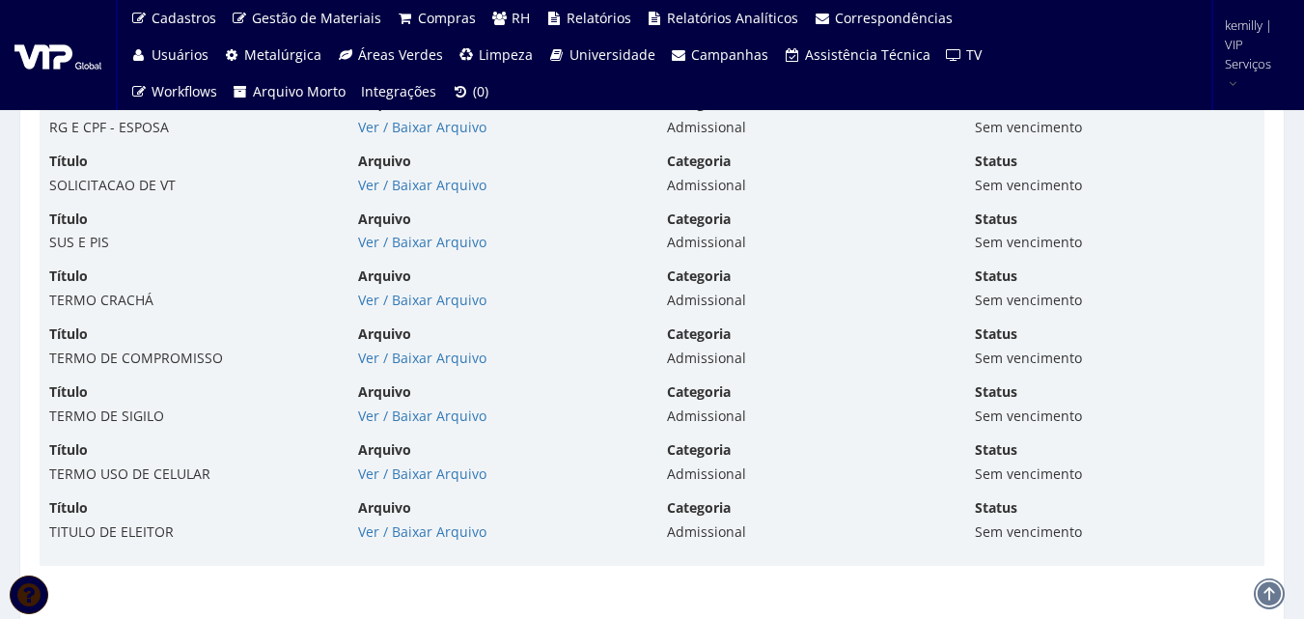
scroll to position [6466, 0]
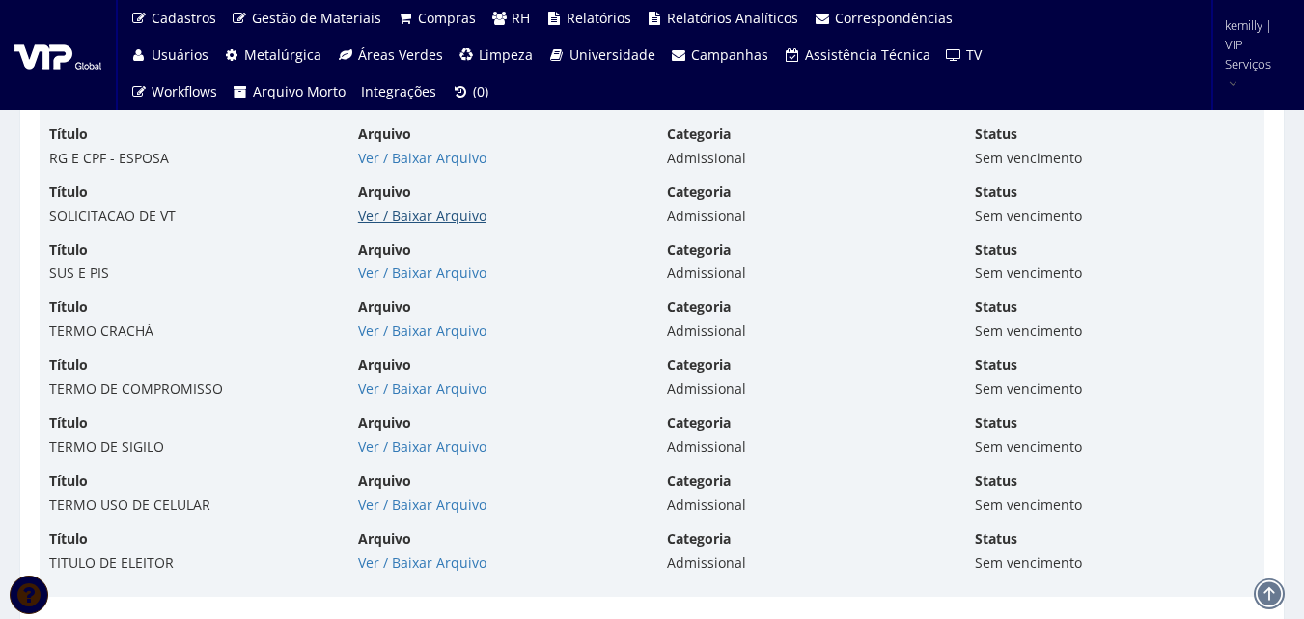
click at [402, 217] on link "Ver / Baixar Arquivo" at bounding box center [422, 216] width 128 height 18
click at [416, 333] on link "Ver / Baixar Arquivo" at bounding box center [422, 330] width 128 height 18
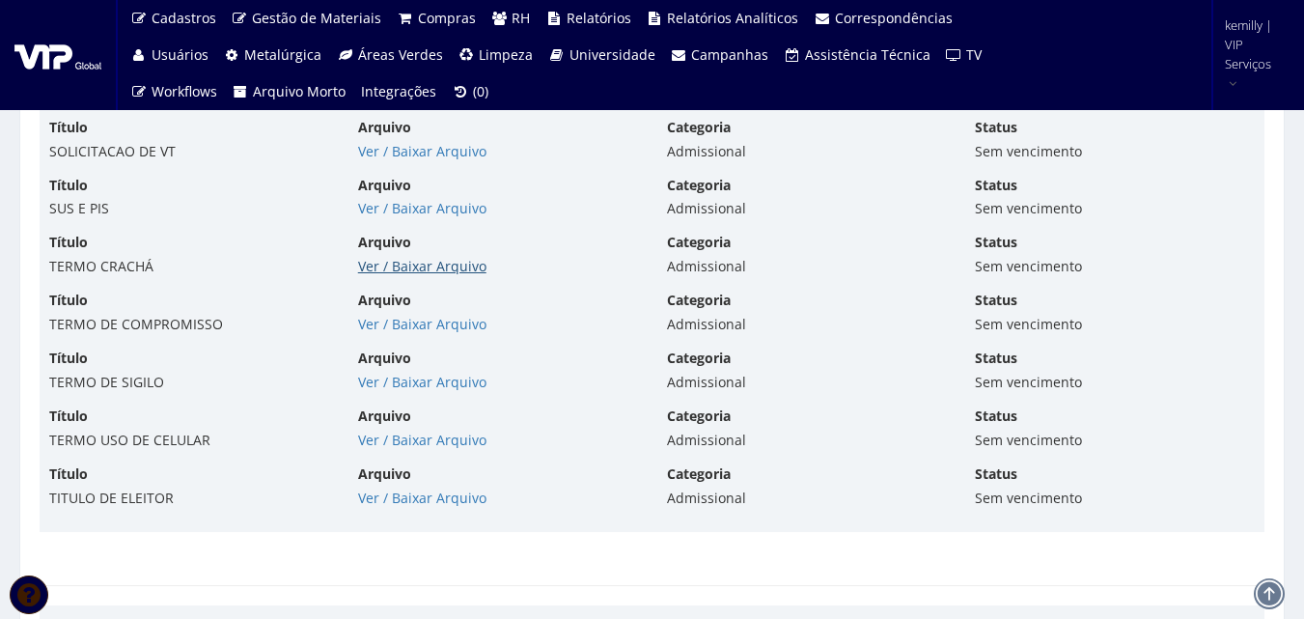
scroll to position [6562, 0]
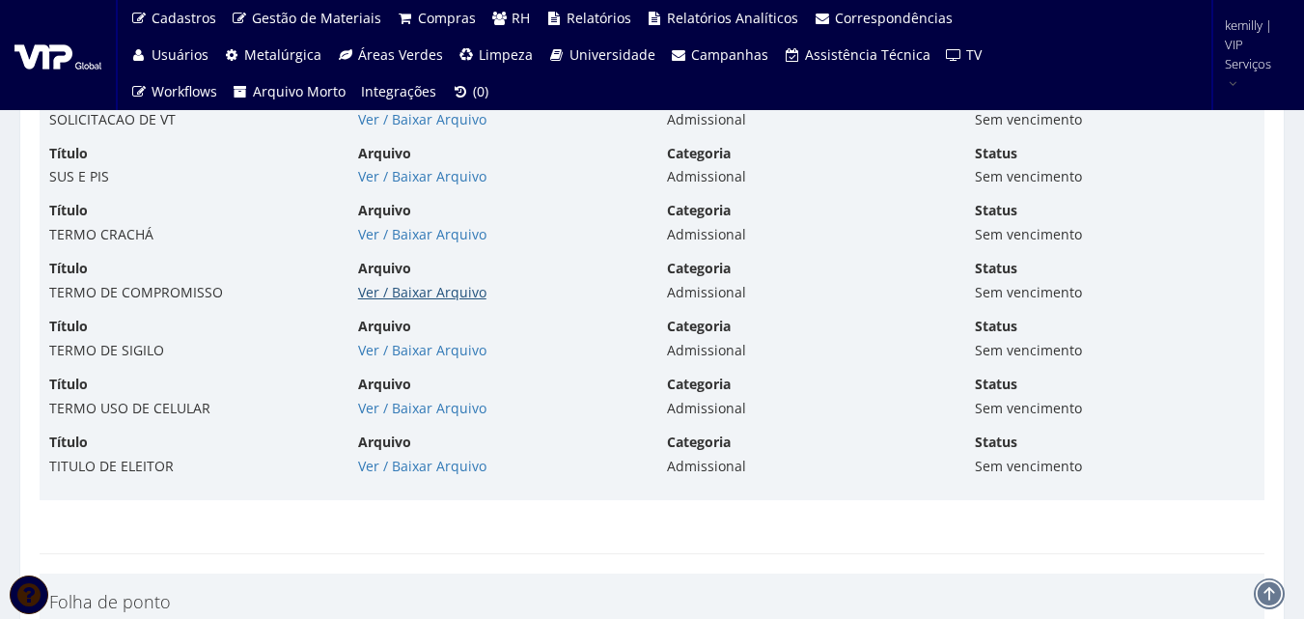
click at [410, 283] on link "Ver / Baixar Arquivo" at bounding box center [422, 292] width 128 height 18
click at [432, 416] on link "Ver / Baixar Arquivo" at bounding box center [422, 408] width 128 height 18
click at [395, 353] on link "Ver / Baixar Arquivo" at bounding box center [422, 350] width 128 height 18
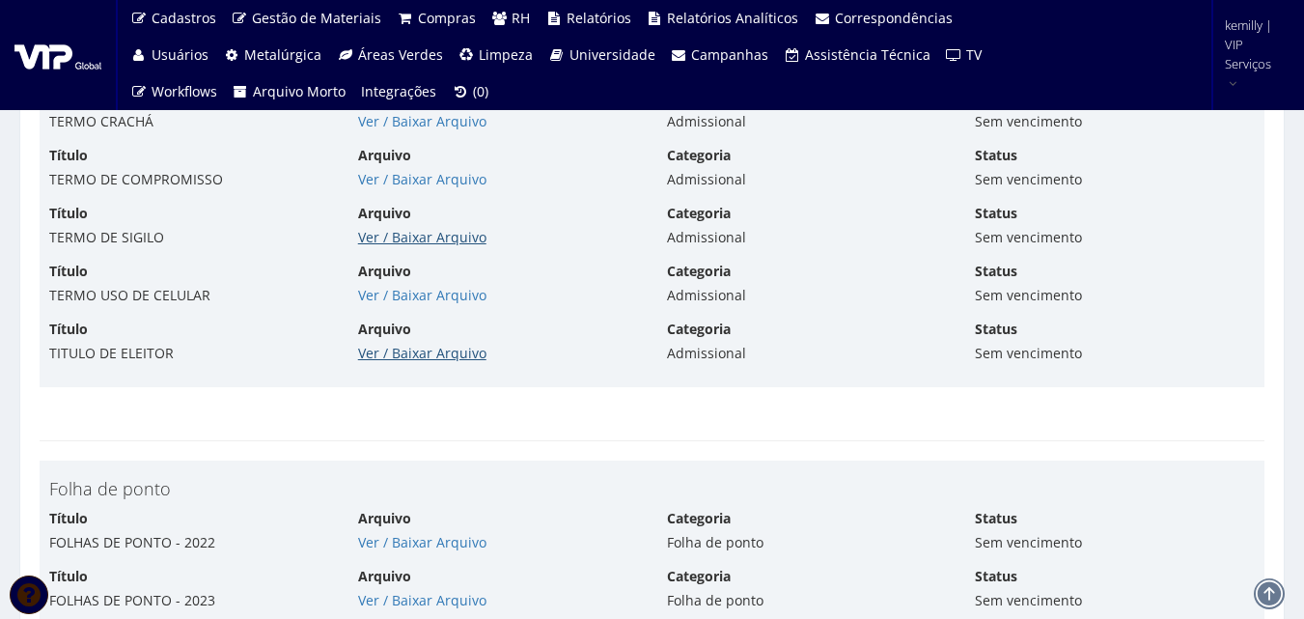
scroll to position [6852, 0]
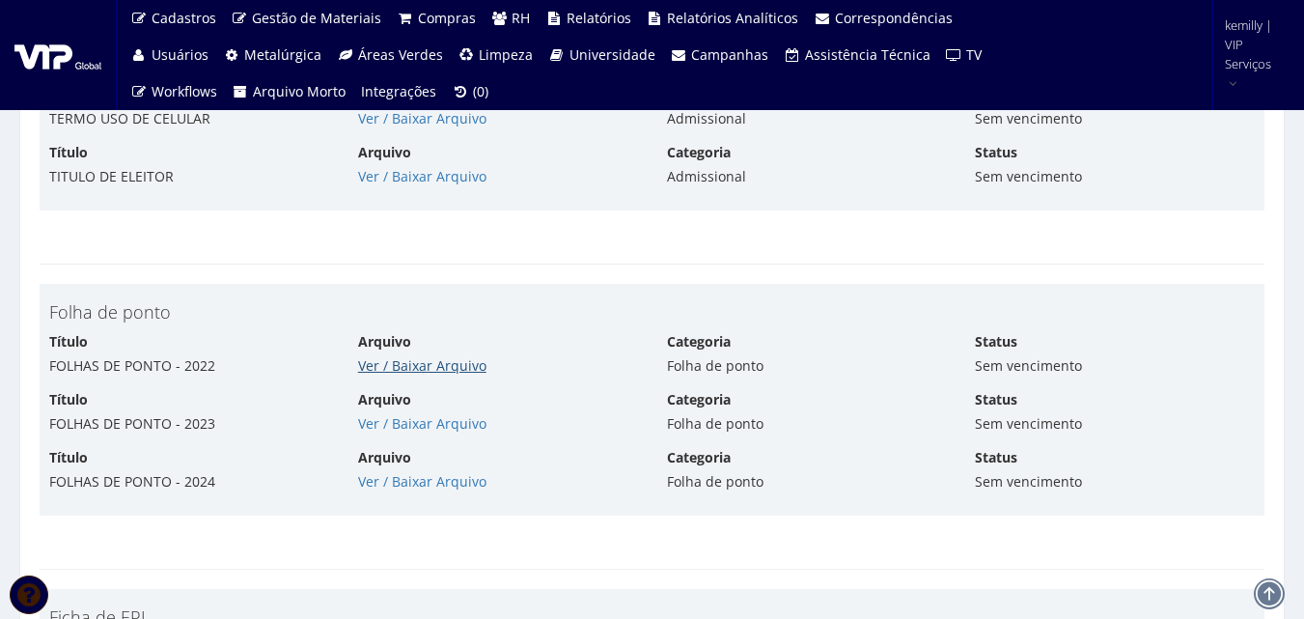
click at [402, 366] on link "Ver / Baixar Arquivo" at bounding box center [422, 365] width 128 height 18
click at [403, 421] on link "Ver / Baixar Arquivo" at bounding box center [422, 423] width 128 height 18
click at [438, 482] on link "Ver / Baixar Arquivo" at bounding box center [422, 481] width 128 height 18
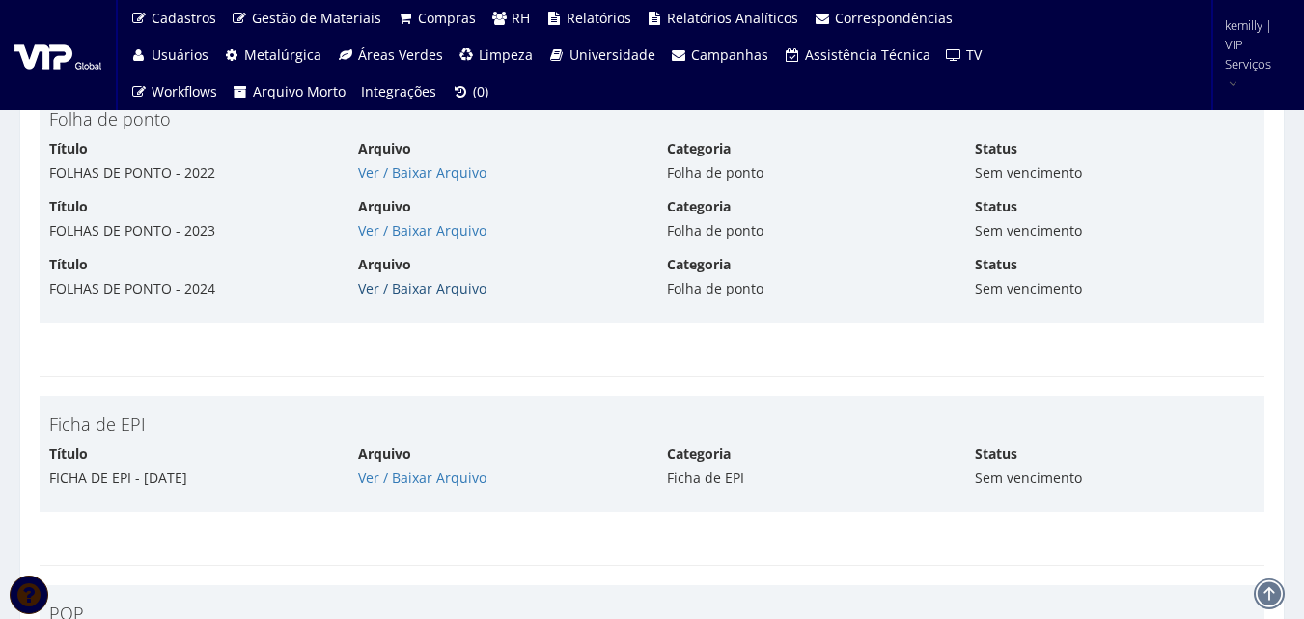
scroll to position [7238, 0]
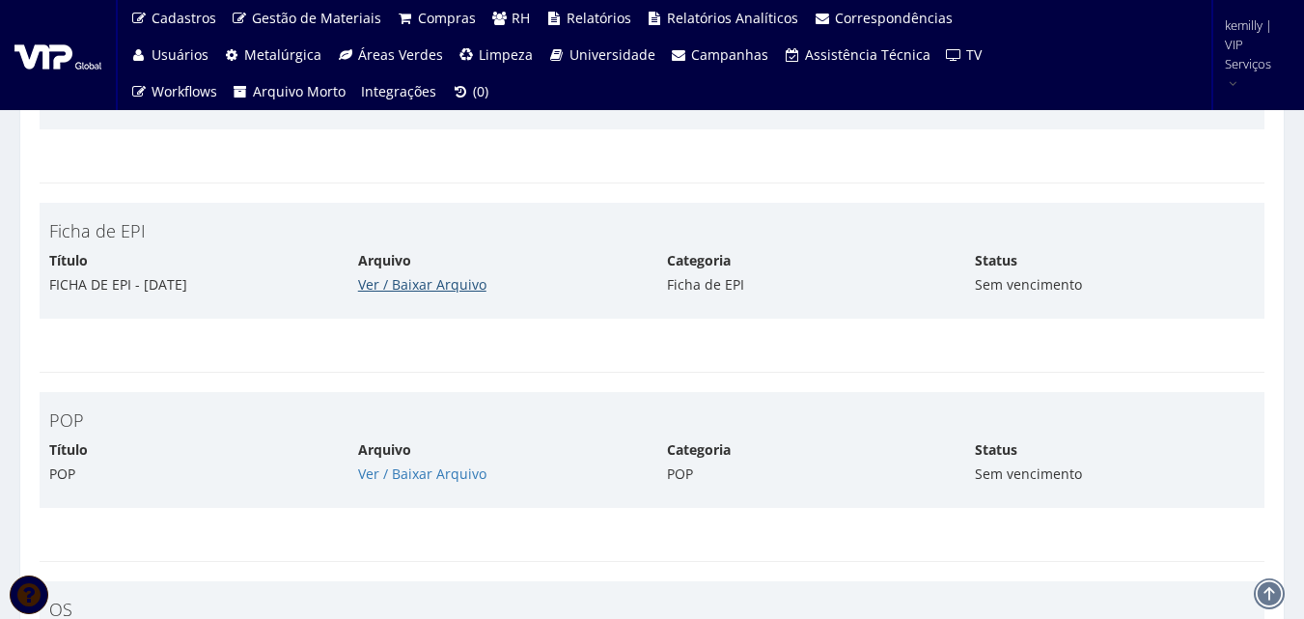
click at [391, 288] on link "Ver / Baixar Arquivo" at bounding box center [422, 284] width 128 height 18
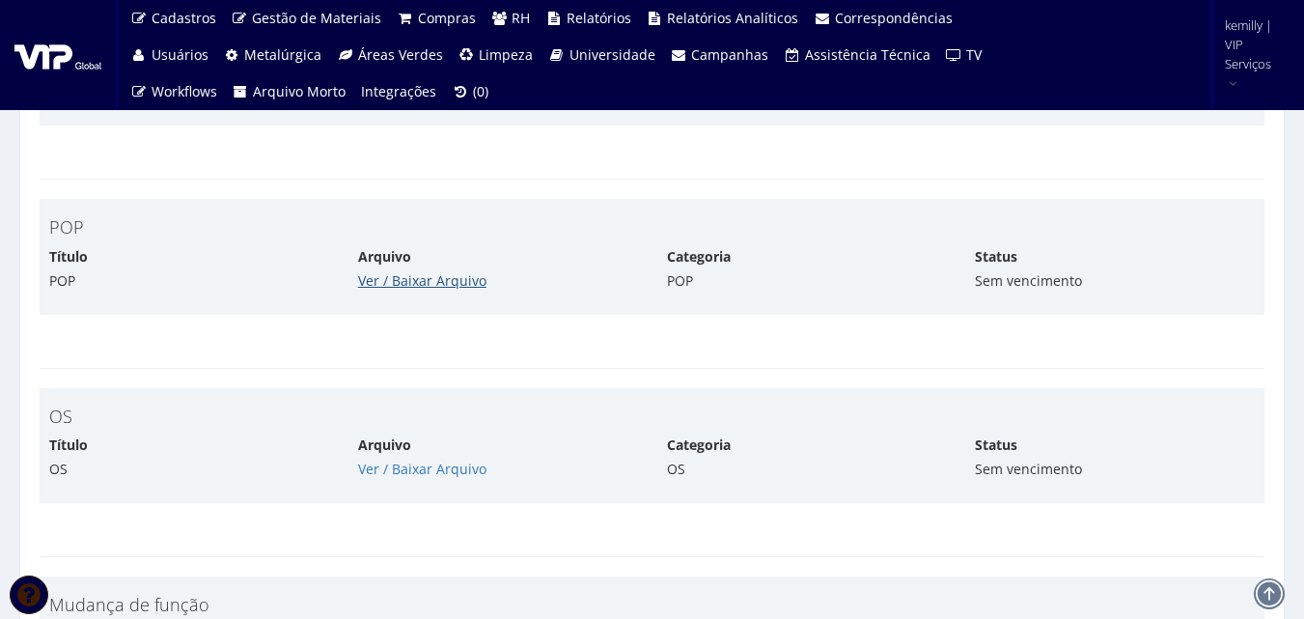
click at [428, 283] on link "Ver / Baixar Arquivo" at bounding box center [422, 280] width 128 height 18
click at [464, 468] on link "Ver / Baixar Arquivo" at bounding box center [422, 468] width 128 height 18
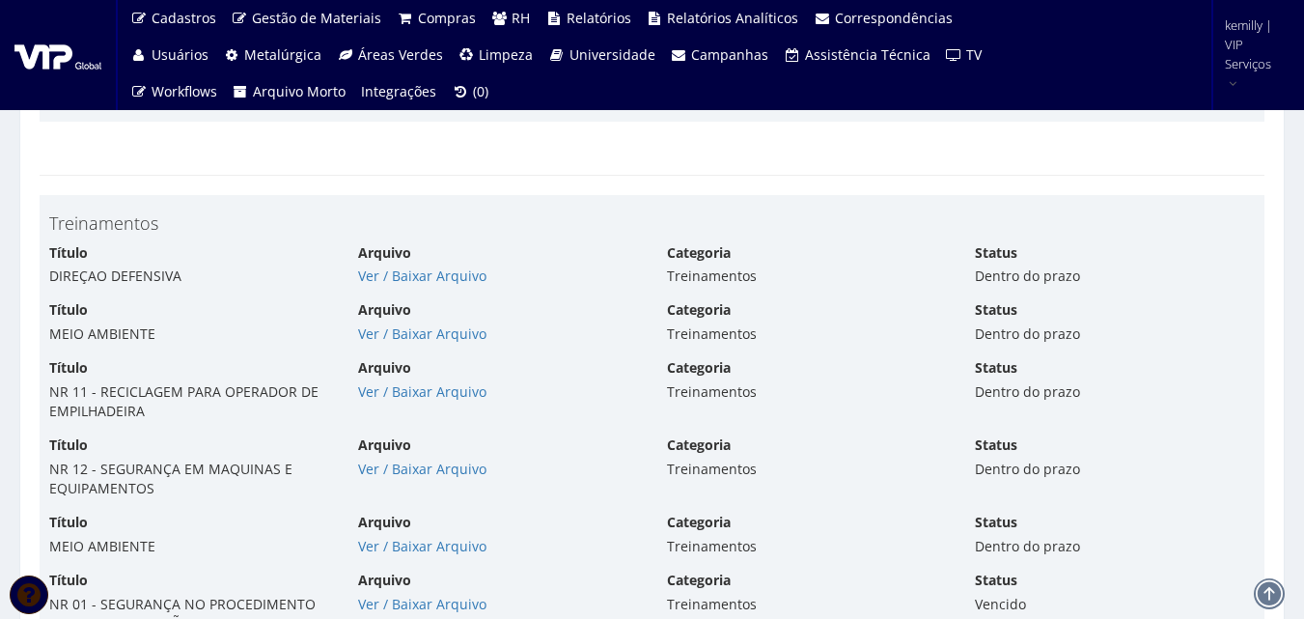
scroll to position [8299, 0]
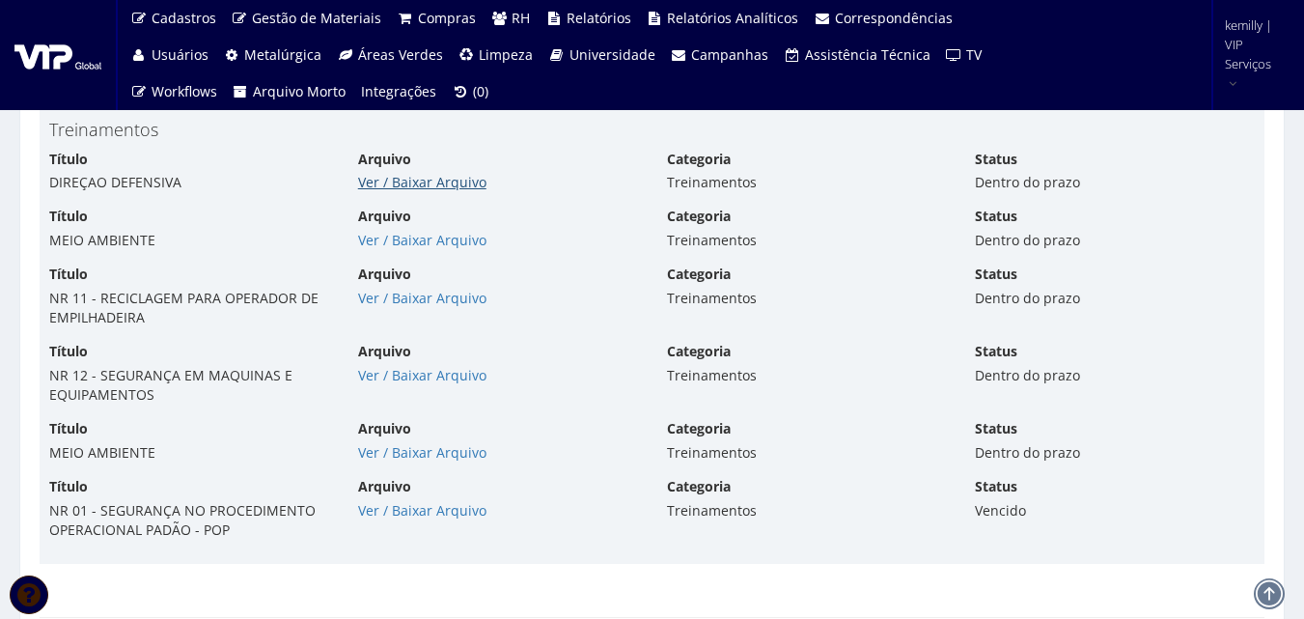
click at [447, 181] on link "Ver / Baixar Arquivo" at bounding box center [422, 182] width 128 height 18
click at [423, 235] on link "Ver / Baixar Arquivo" at bounding box center [422, 240] width 128 height 18
click at [441, 297] on link "Ver / Baixar Arquivo" at bounding box center [422, 298] width 128 height 18
click at [392, 371] on link "Ver / Baixar Arquivo" at bounding box center [422, 375] width 128 height 18
click at [389, 448] on link "Ver / Baixar Arquivo" at bounding box center [422, 452] width 128 height 18
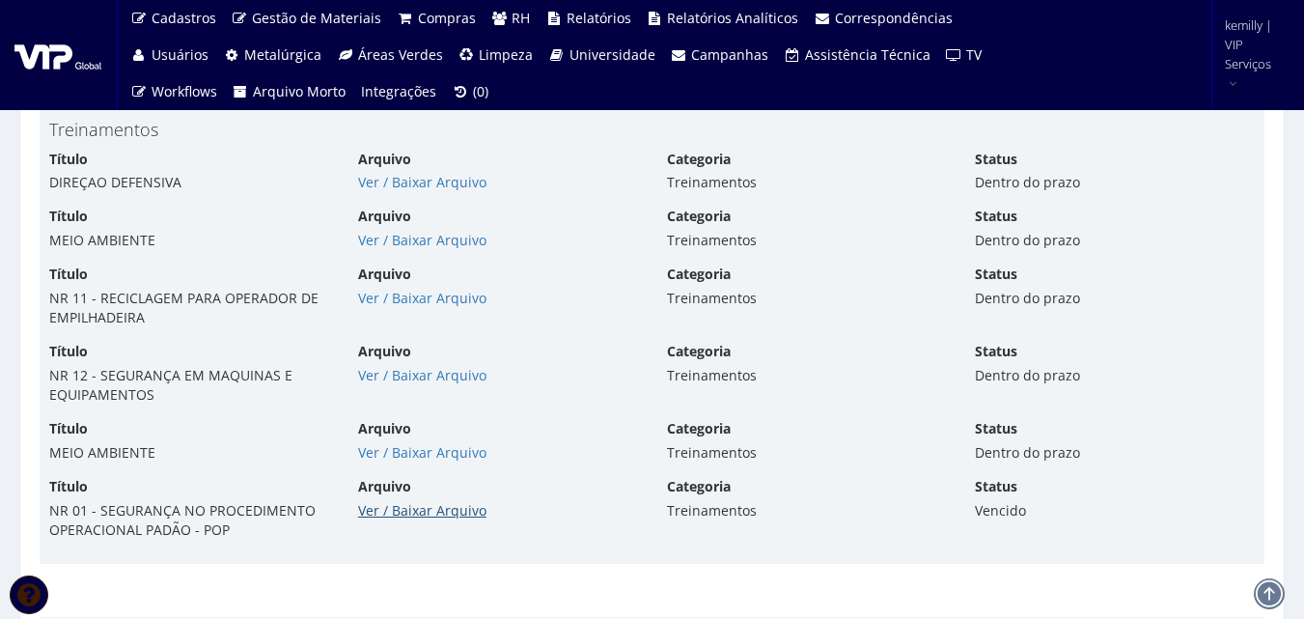
click at [425, 513] on link "Ver / Baixar Arquivo" at bounding box center [422, 510] width 128 height 18
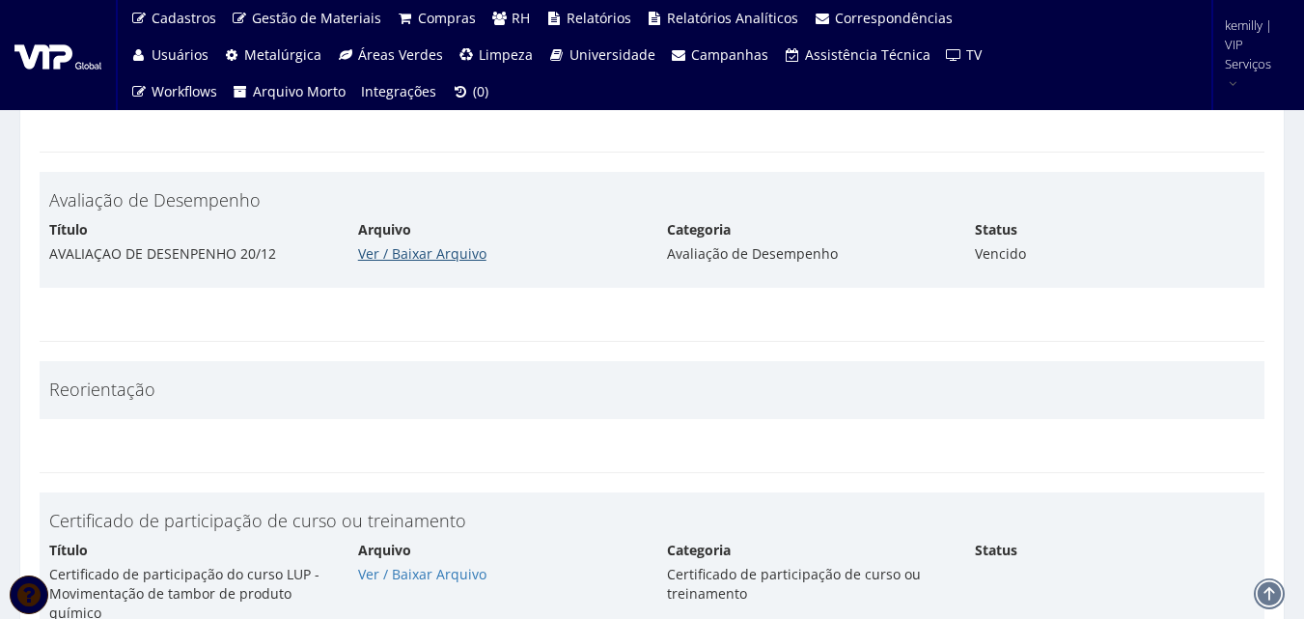
scroll to position [9457, 0]
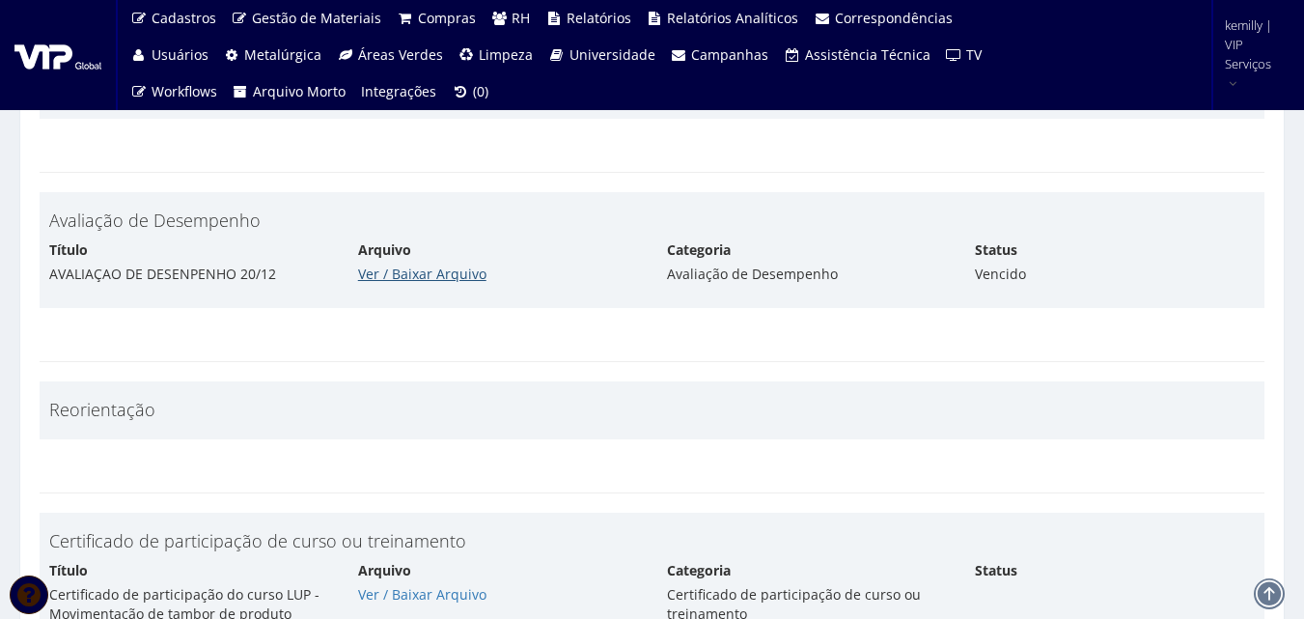
click at [431, 267] on link "Ver / Baixar Arquivo" at bounding box center [422, 273] width 128 height 18
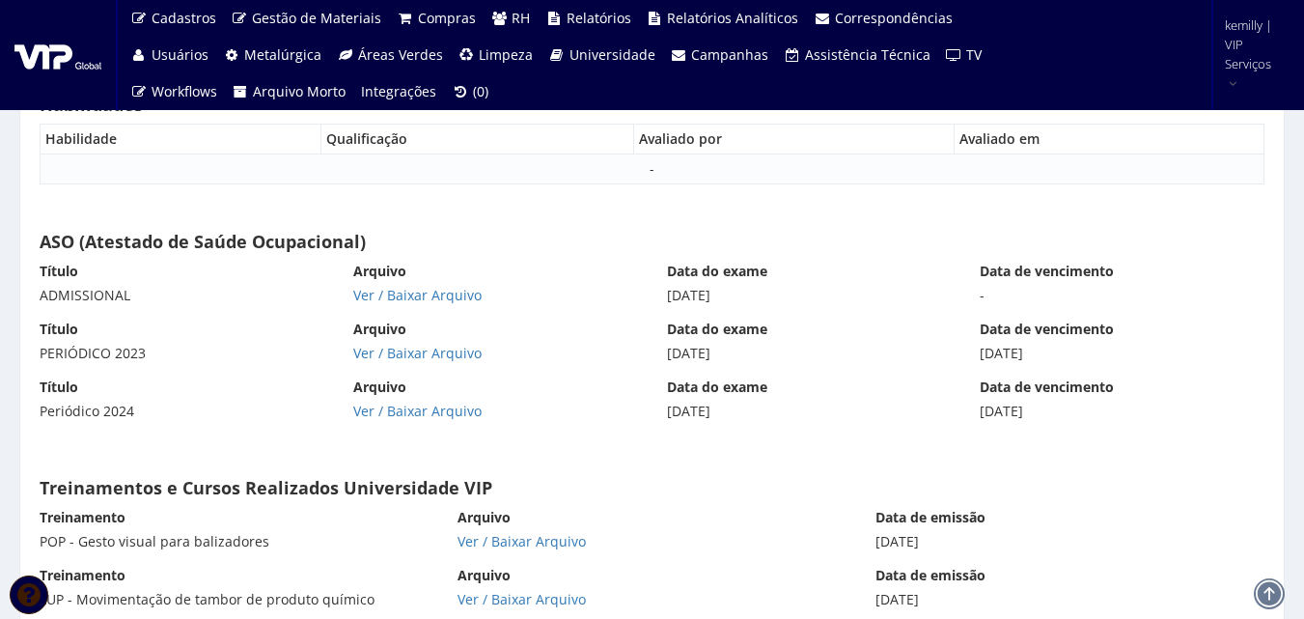
scroll to position [10712, 0]
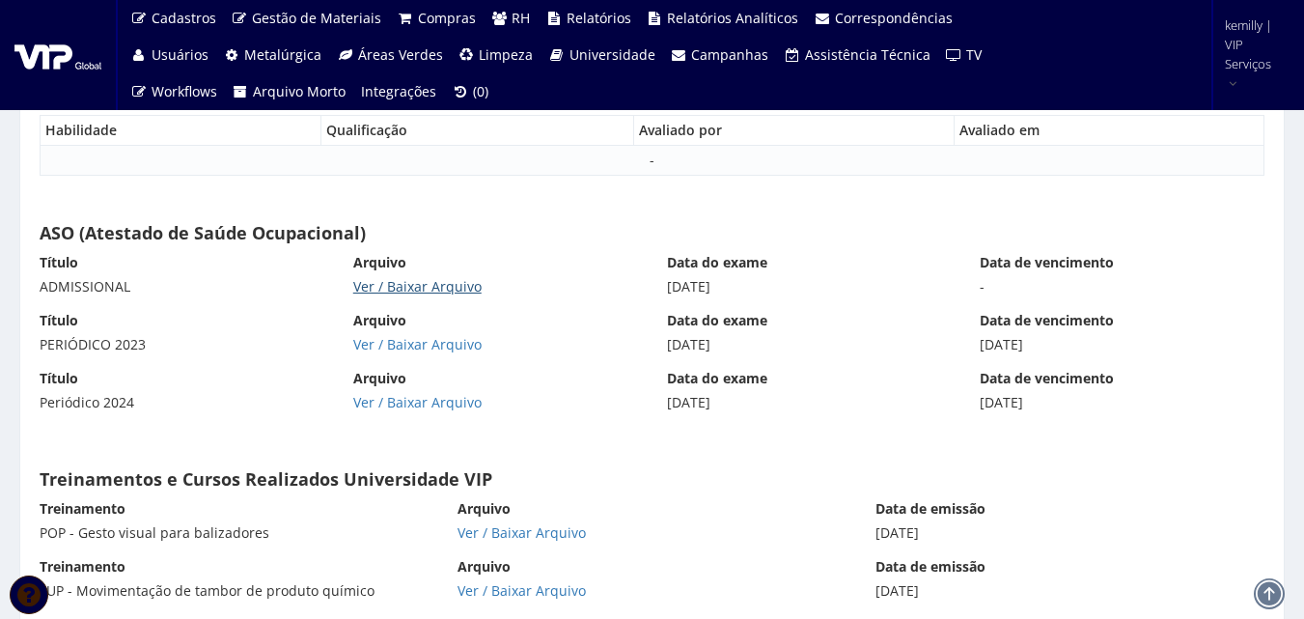
click at [419, 287] on link "Ver / Baixar Arquivo" at bounding box center [417, 286] width 128 height 18
click at [397, 346] on link "Ver / Baixar Arquivo" at bounding box center [417, 344] width 128 height 18
click at [395, 403] on link "Ver / Baixar Arquivo" at bounding box center [417, 402] width 128 height 18
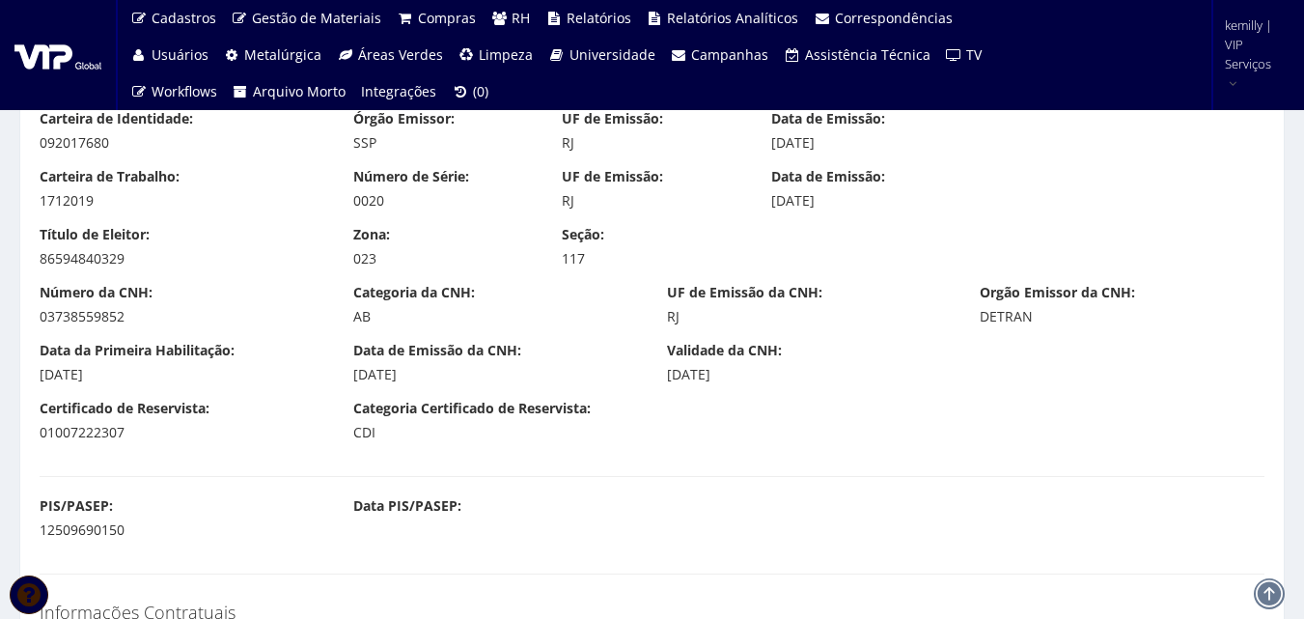
scroll to position [1447, 0]
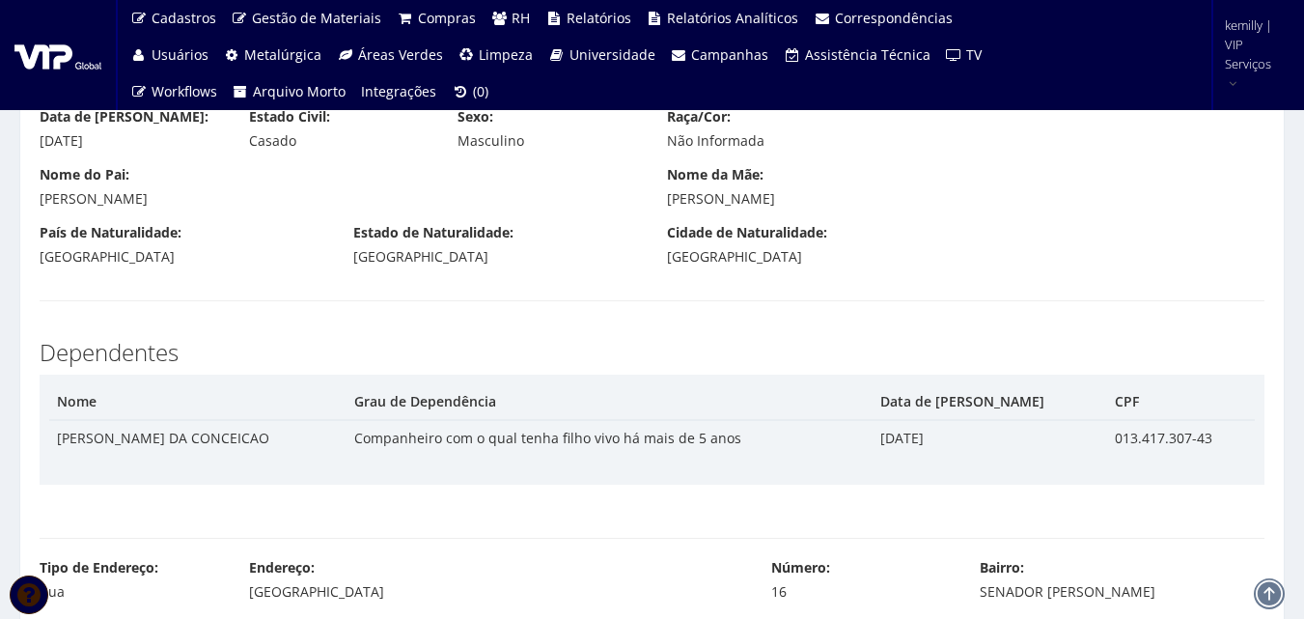
scroll to position [0, 0]
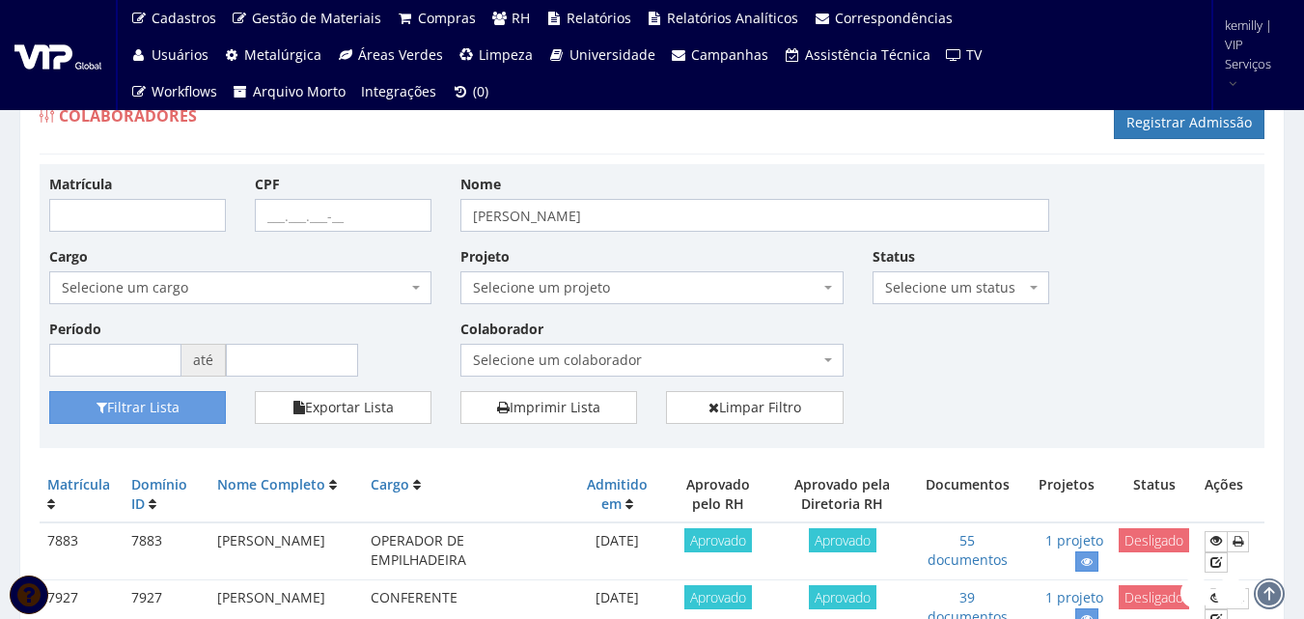
scroll to position [193, 0]
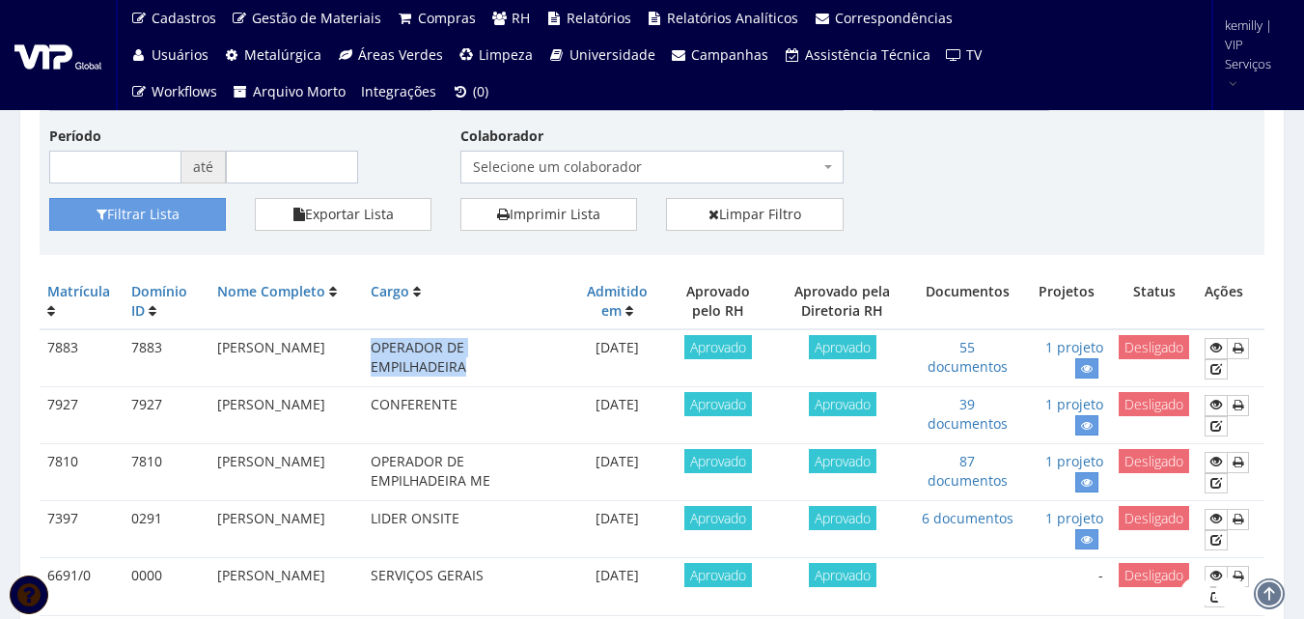
drag, startPoint x: 412, startPoint y: 347, endPoint x: 566, endPoint y: 373, distance: 156.6
click at [566, 373] on td "OPERADOR DE EMPILHADEIRA" at bounding box center [466, 358] width 207 height 58
click at [498, 404] on td "CONFERENTE" at bounding box center [466, 415] width 207 height 57
drag, startPoint x: 494, startPoint y: 404, endPoint x: 388, endPoint y: 419, distance: 107.1
click at [388, 419] on tr "7927 7927 JOAO PEDRO PEREIRA DELLA BELLA CONFERENTE 14/01/2023 Aprovado Aprovad…" at bounding box center [652, 415] width 1225 height 57
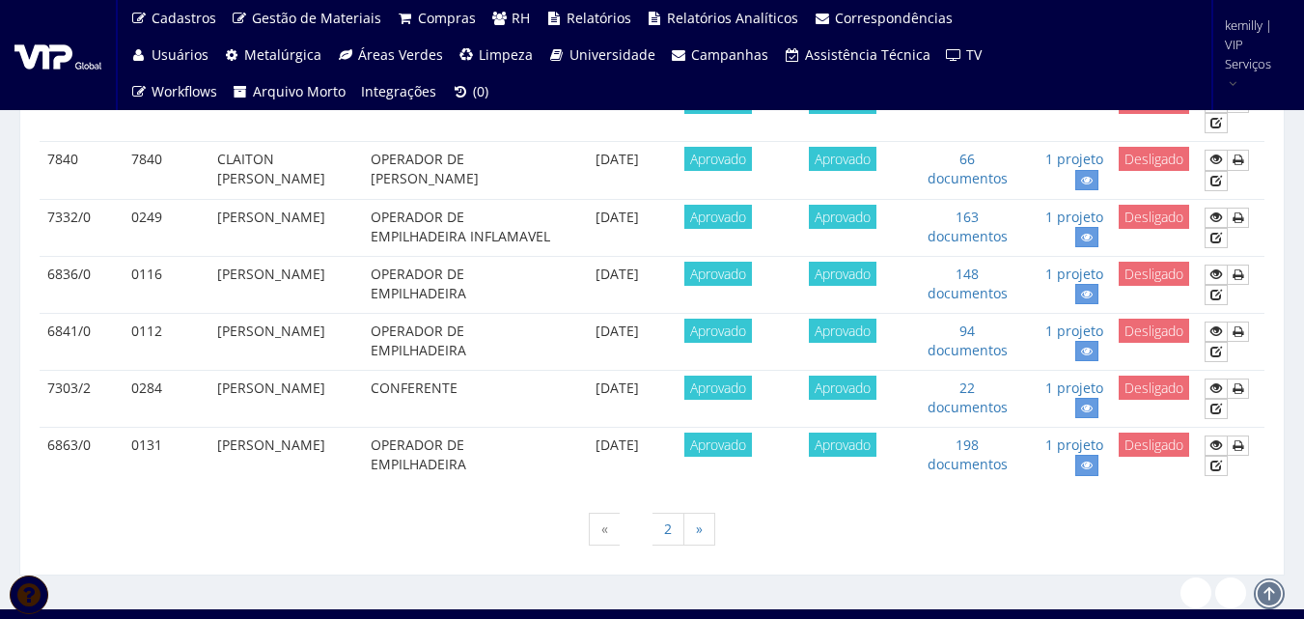
scroll to position [1823, 0]
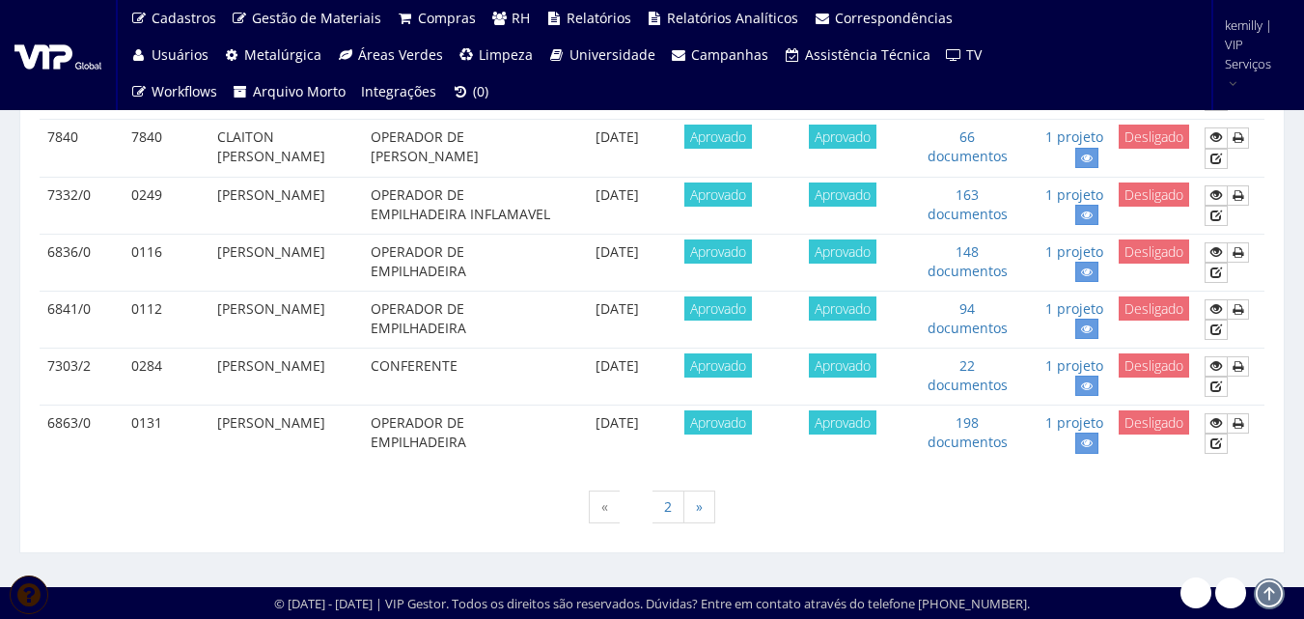
click at [807, 508] on div "« 1 2 »" at bounding box center [652, 509] width 1225 height 57
click at [737, 534] on div "« 1 2 »" at bounding box center [652, 509] width 1225 height 57
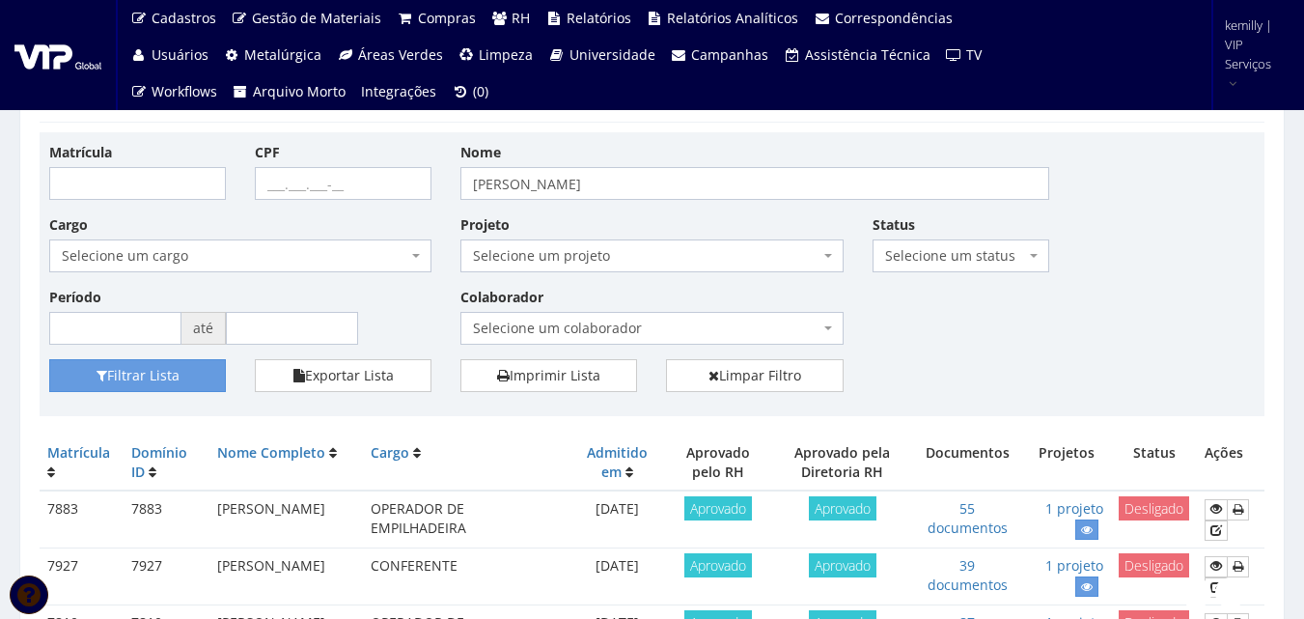
scroll to position [0, 0]
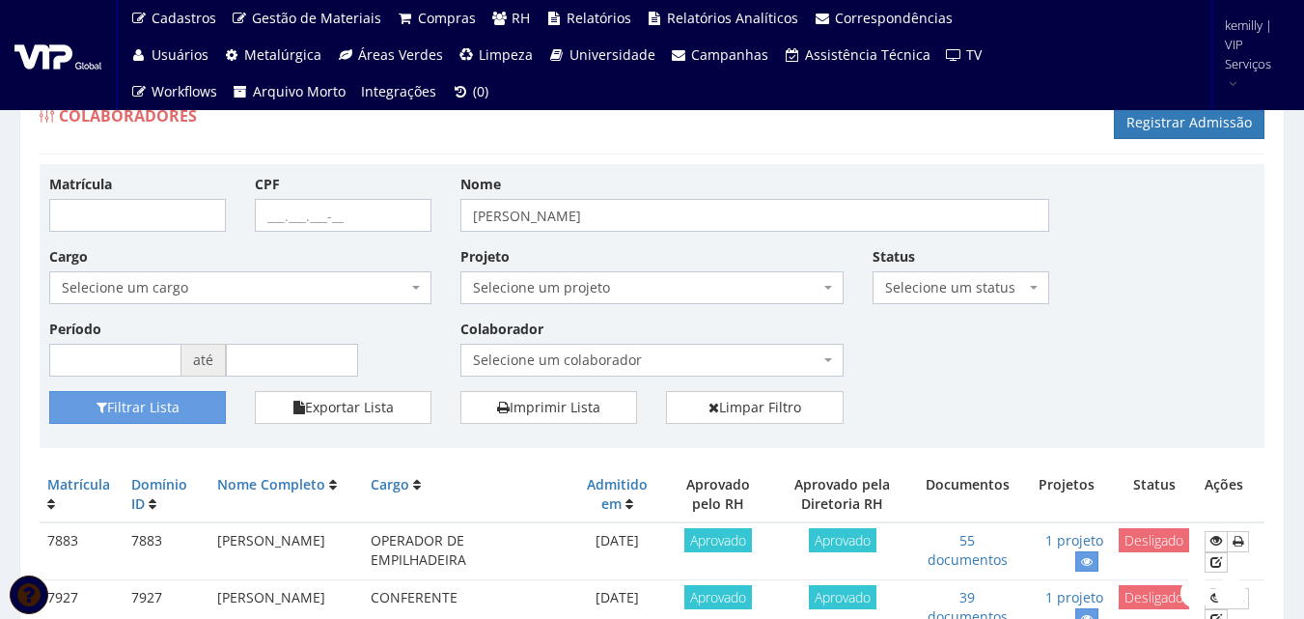
drag, startPoint x: 1054, startPoint y: 218, endPoint x: 1080, endPoint y: 220, distance: 26.1
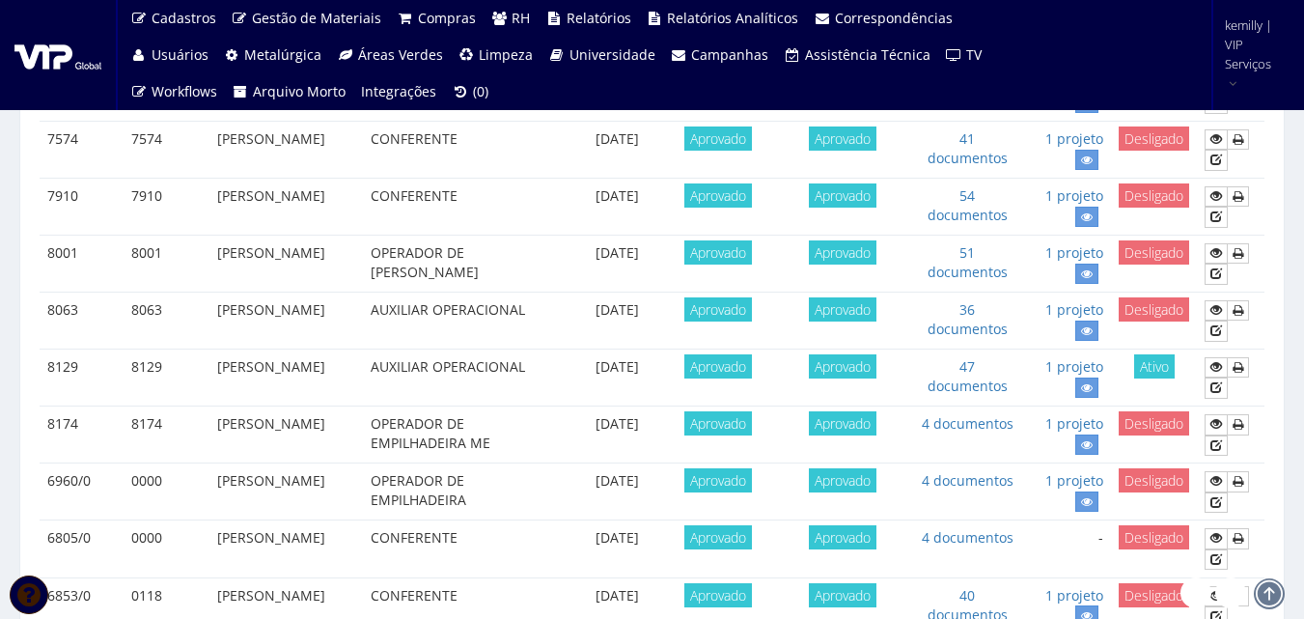
scroll to position [1255, 0]
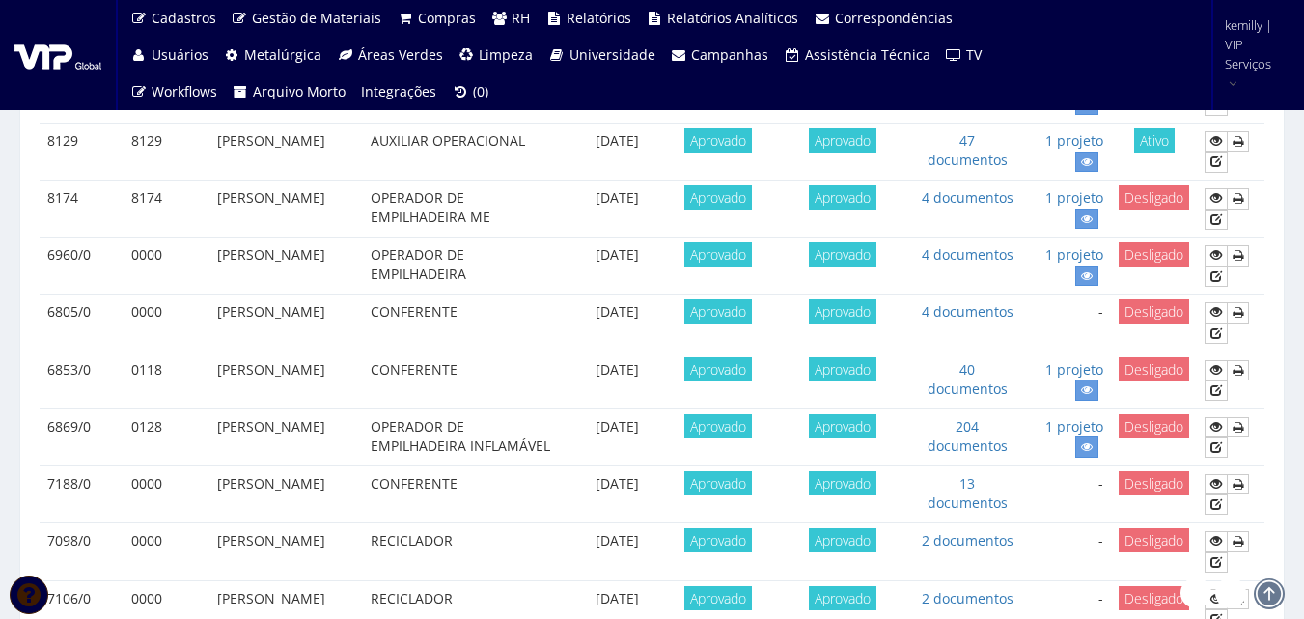
drag, startPoint x: 313, startPoint y: 180, endPoint x: 198, endPoint y: 175, distance: 115.0
click at [198, 175] on tr "8129 8129 CLAUDIO ROBERTO NASCIMENTO DA SILVA JUNIOR AUXILIAR OPERACIONAL 02/07…" at bounding box center [652, 152] width 1225 height 57
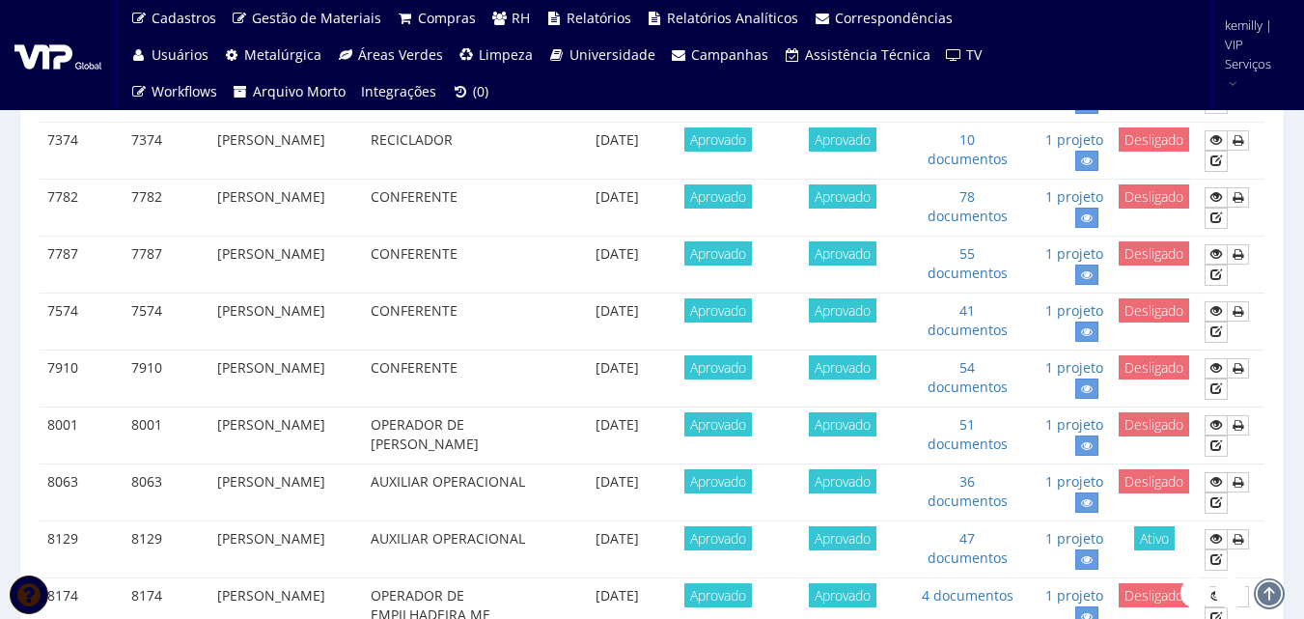
scroll to position [0, 0]
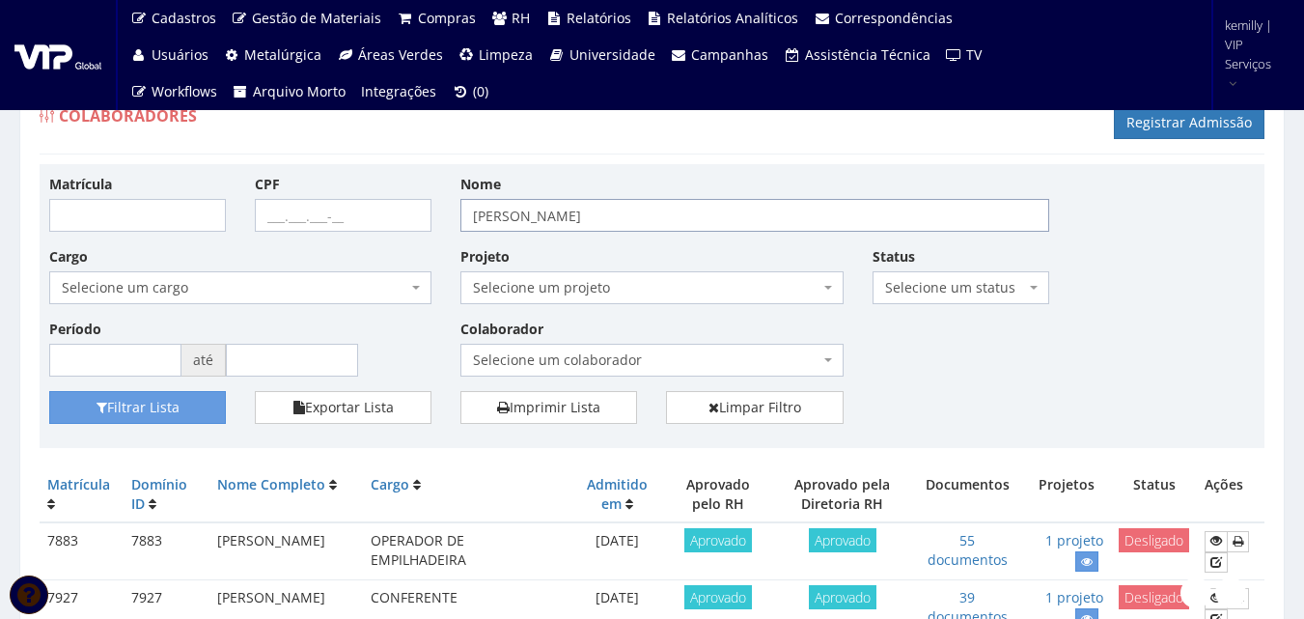
drag, startPoint x: 606, startPoint y: 223, endPoint x: 284, endPoint y: 262, distance: 324.6
click at [284, 262] on div "Matrícula CPF Nome joao claudio Cargo Selecione um cargo G0610 D0029 - 4110-05 …" at bounding box center [652, 282] width 1234 height 217
type input "BRUNO HENRIQUE"
click at [49, 391] on button "Filtrar Lista" at bounding box center [137, 407] width 177 height 33
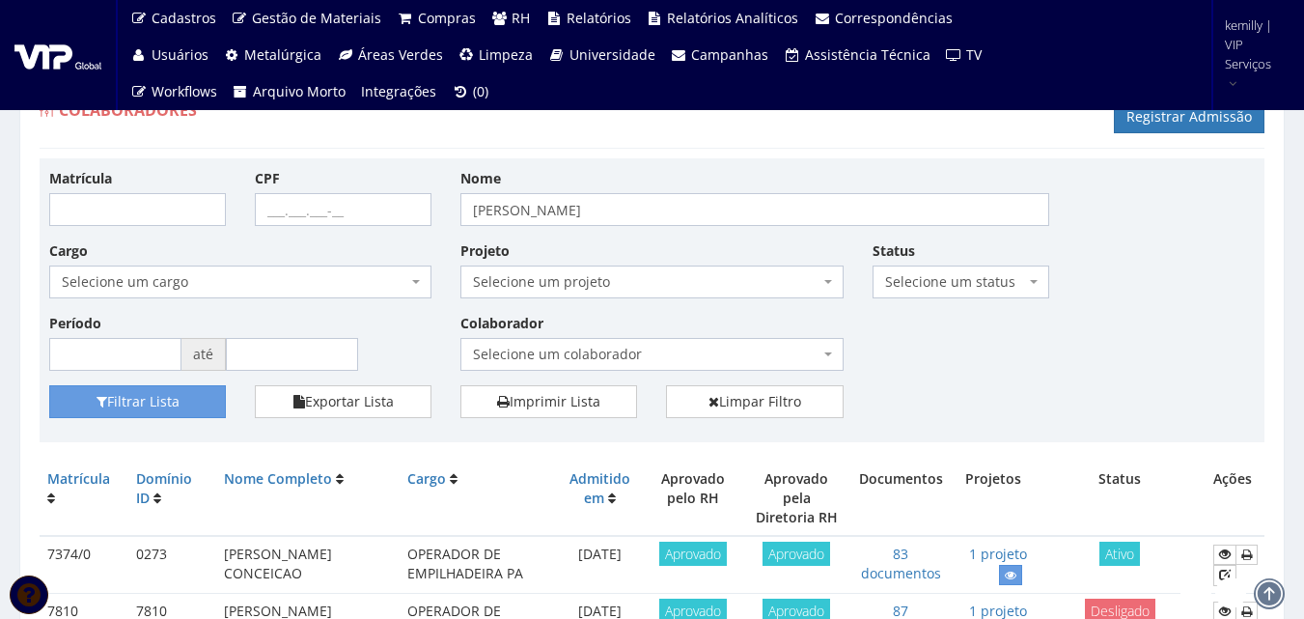
scroll to position [97, 0]
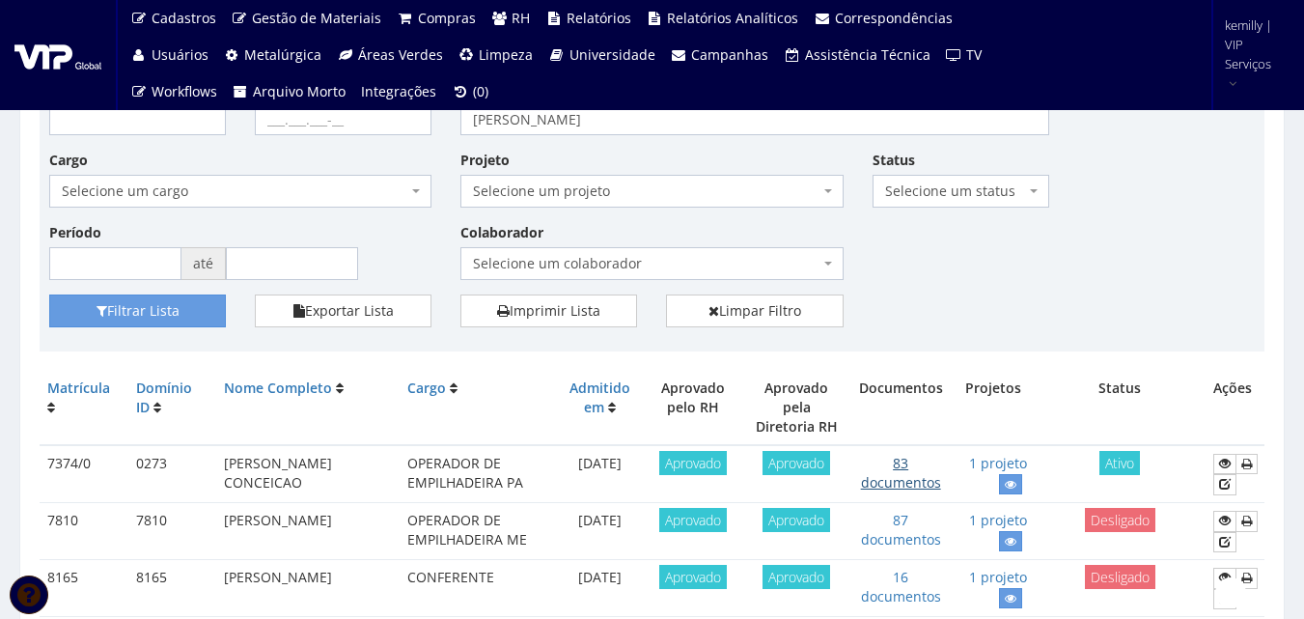
click at [884, 462] on link "83 documentos" at bounding box center [901, 473] width 80 height 38
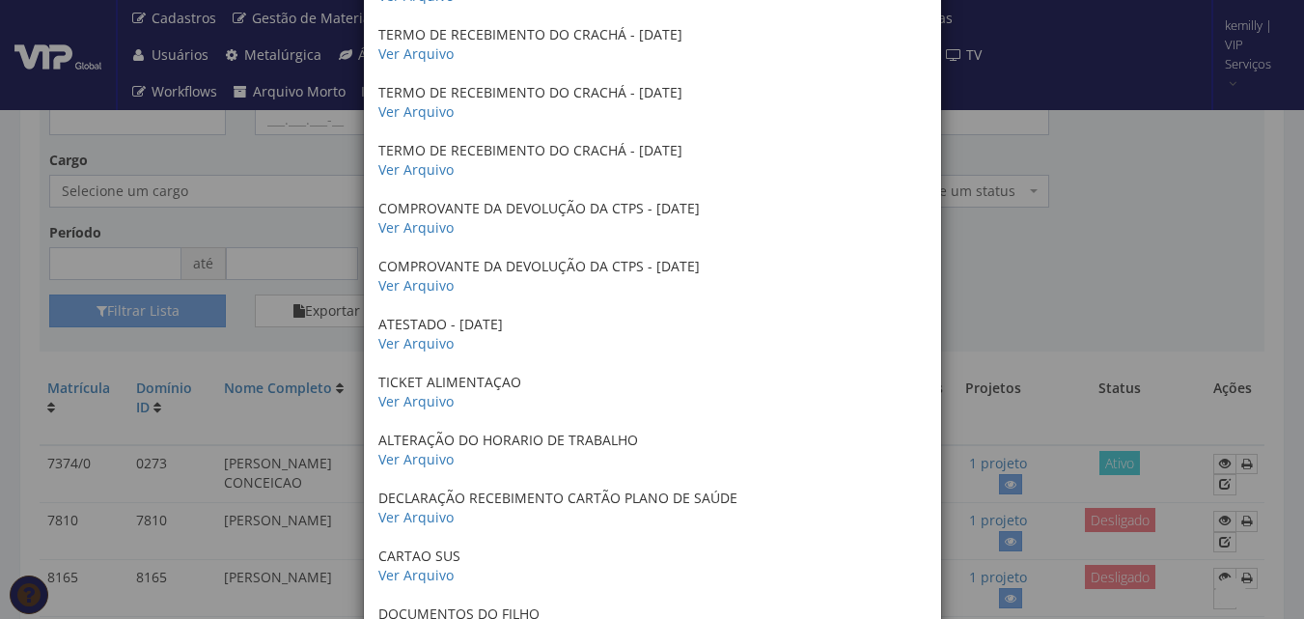
scroll to position [2413, 0]
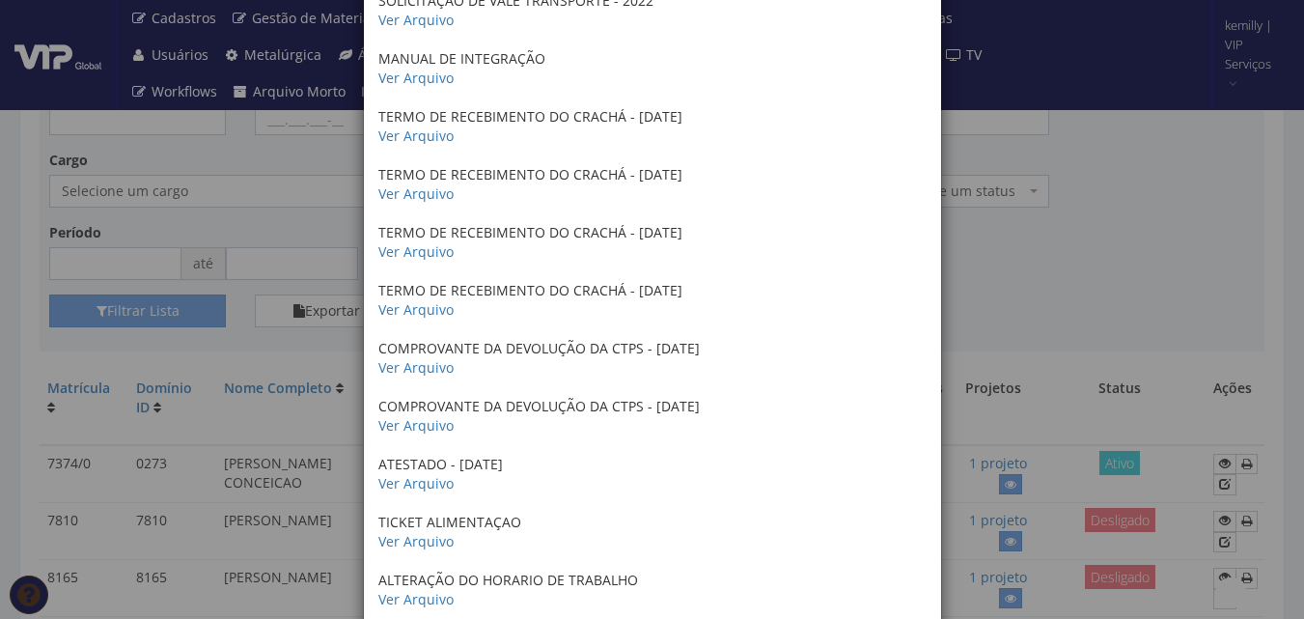
click at [1053, 279] on div "× Documentos / Colaborador: 7374/0 - [PERSON_NAME] CONCEICAO COMPROVANTE DE END…" at bounding box center [652, 309] width 1304 height 619
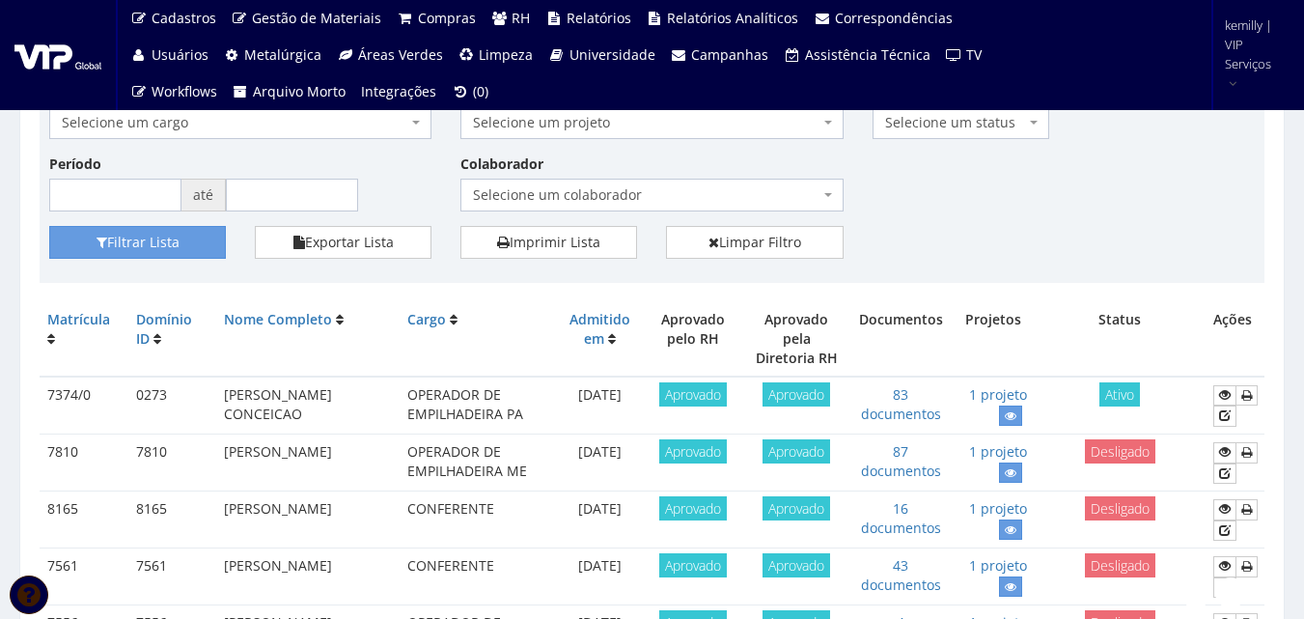
scroll to position [193, 0]
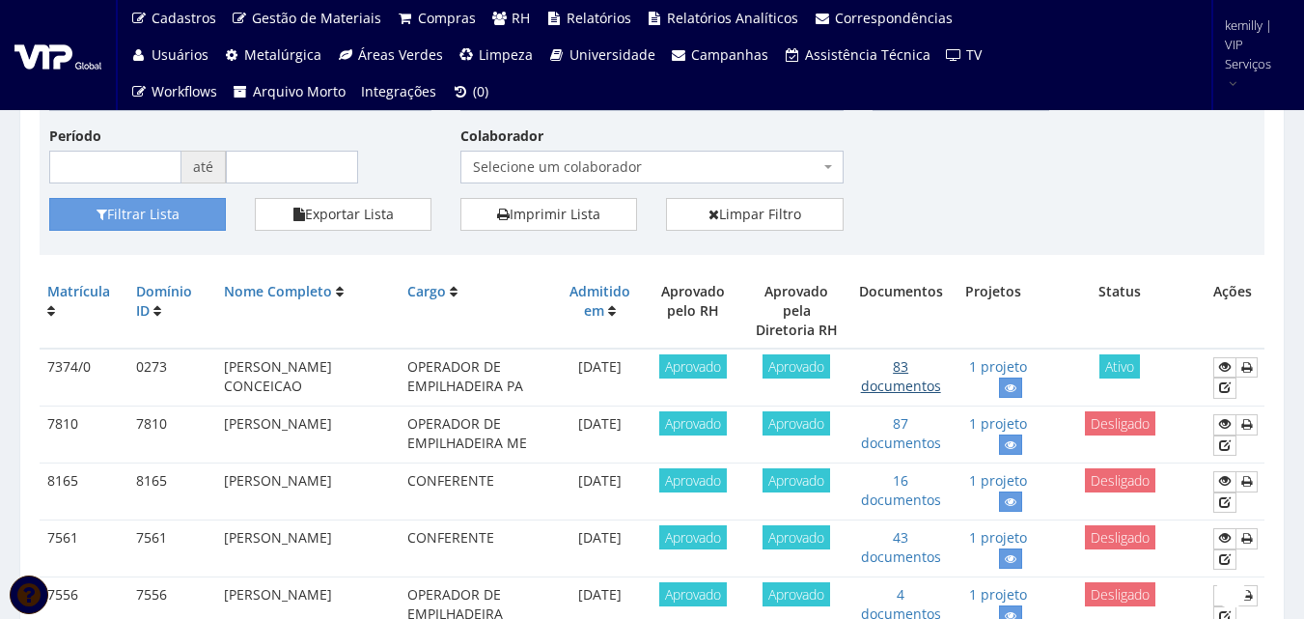
click at [924, 364] on link "83 documentos" at bounding box center [901, 376] width 80 height 38
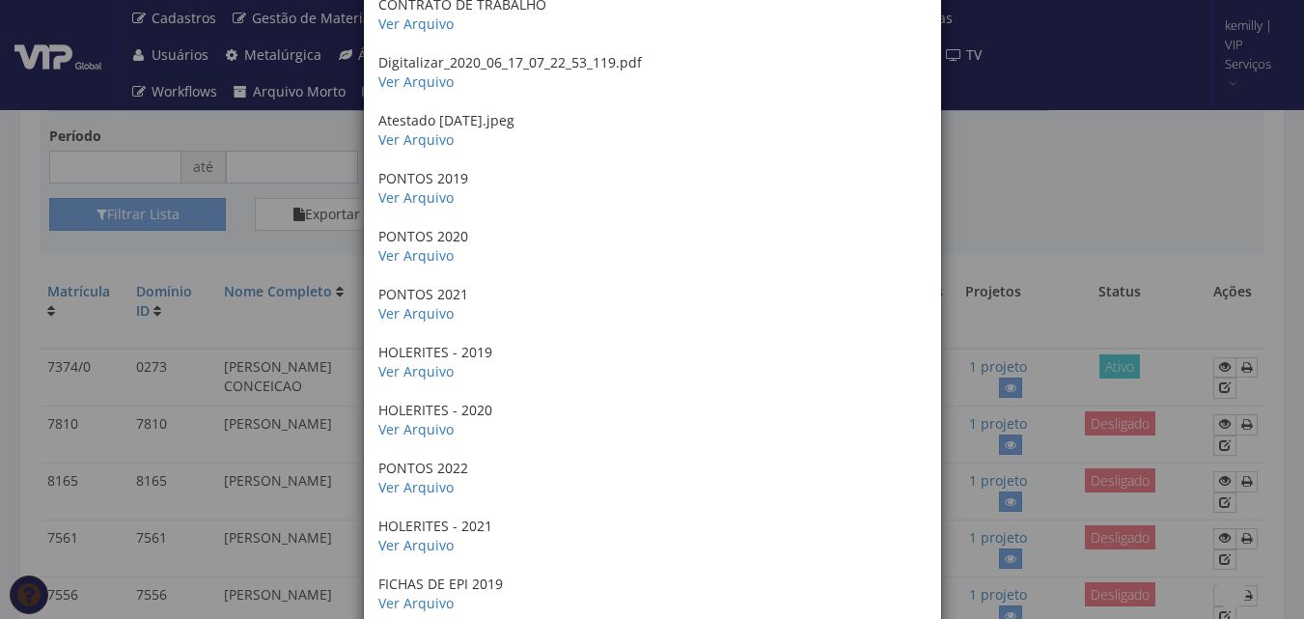
scroll to position [965, 0]
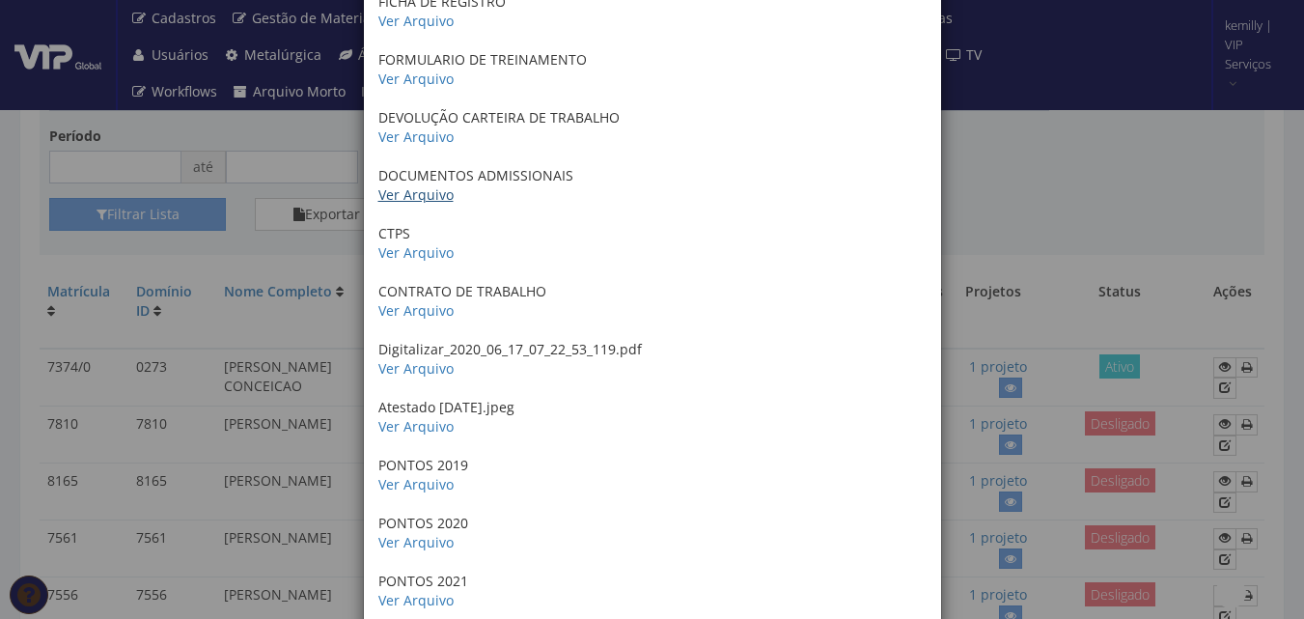
click at [394, 200] on link "Ver Arquivo" at bounding box center [415, 194] width 75 height 18
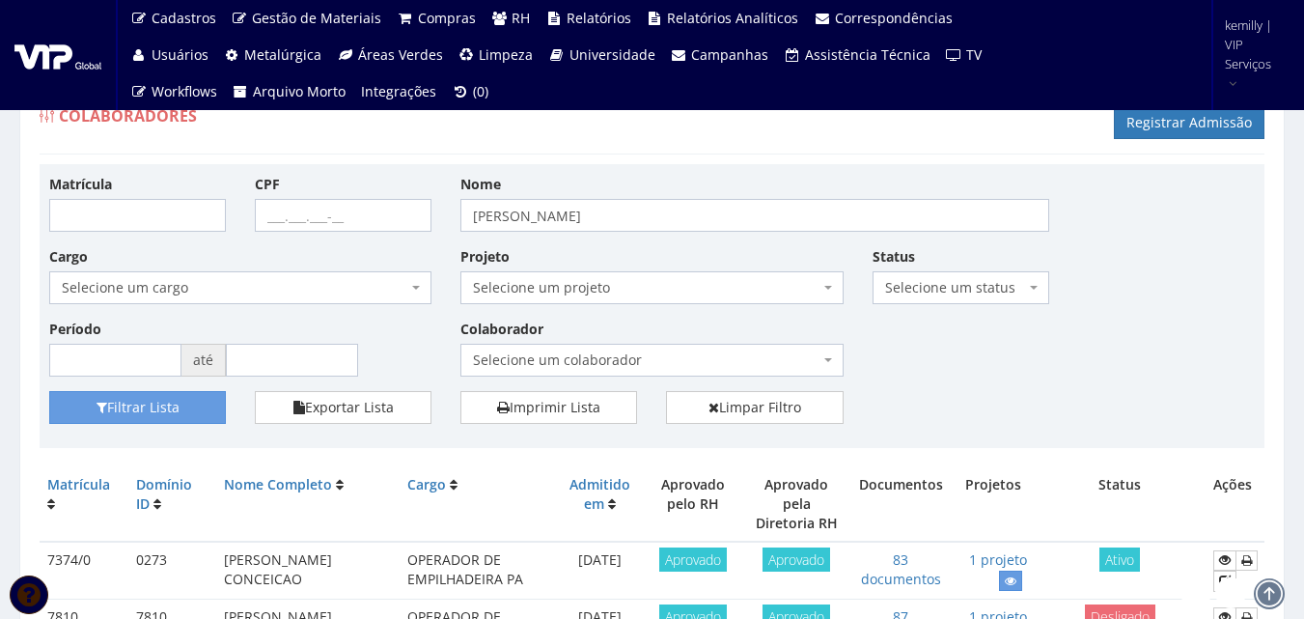
scroll to position [193, 0]
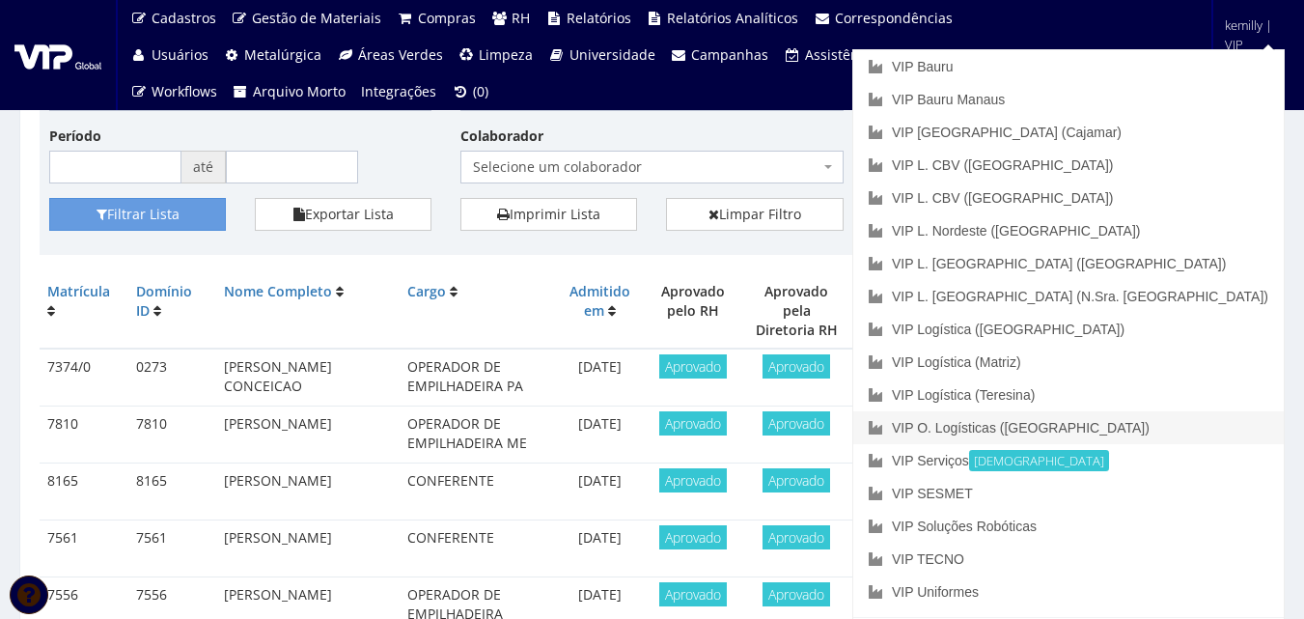
click at [1197, 424] on link "VIP O. Logísticas ([GEOGRAPHIC_DATA])" at bounding box center [1068, 427] width 430 height 33
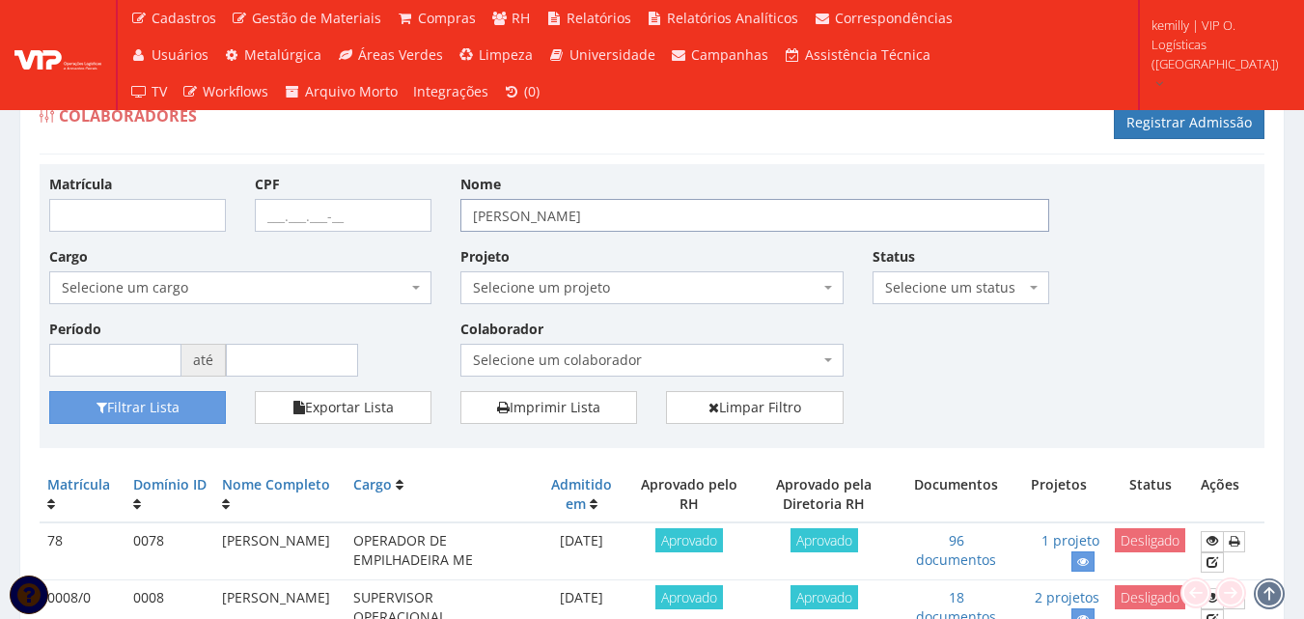
drag, startPoint x: 653, startPoint y: 209, endPoint x: 239, endPoint y: 196, distance: 414.2
click at [239, 196] on div "Matrícula CPF Nome [PERSON_NAME] Cargo Selecione um cargo G1533 D0005 - 3421-05…" at bounding box center [652, 282] width 1234 height 217
type input "JOSENALDO"
click at [49, 391] on button "Filtrar Lista" at bounding box center [137, 407] width 177 height 33
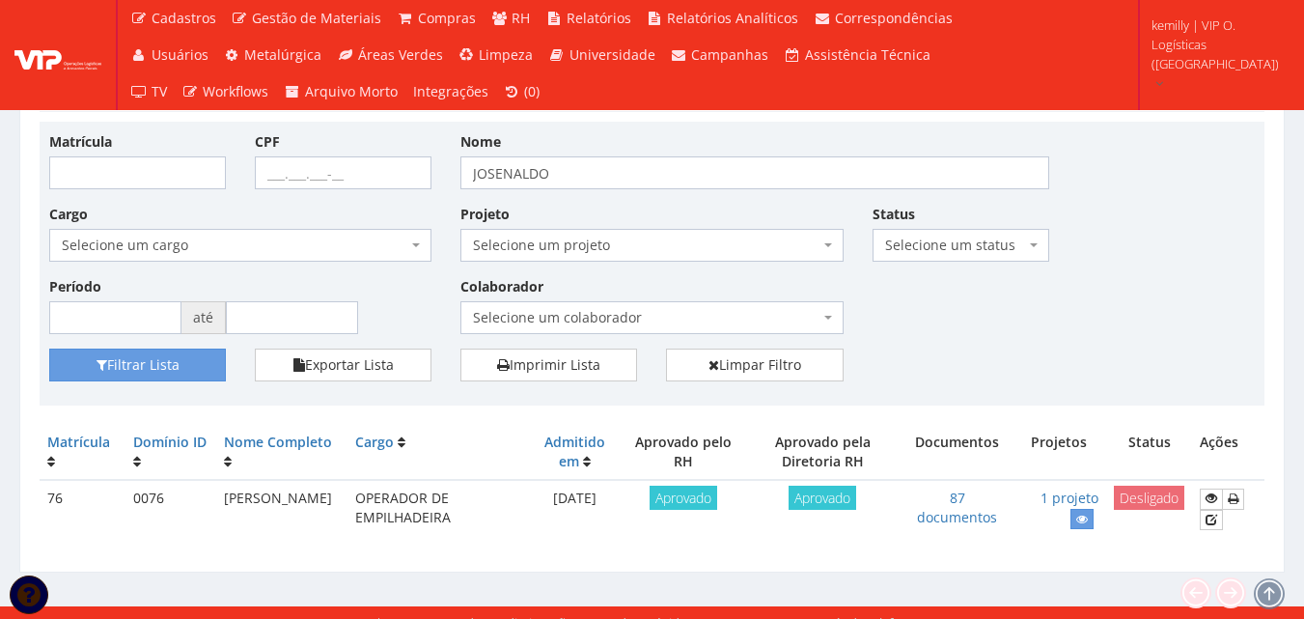
scroll to position [62, 0]
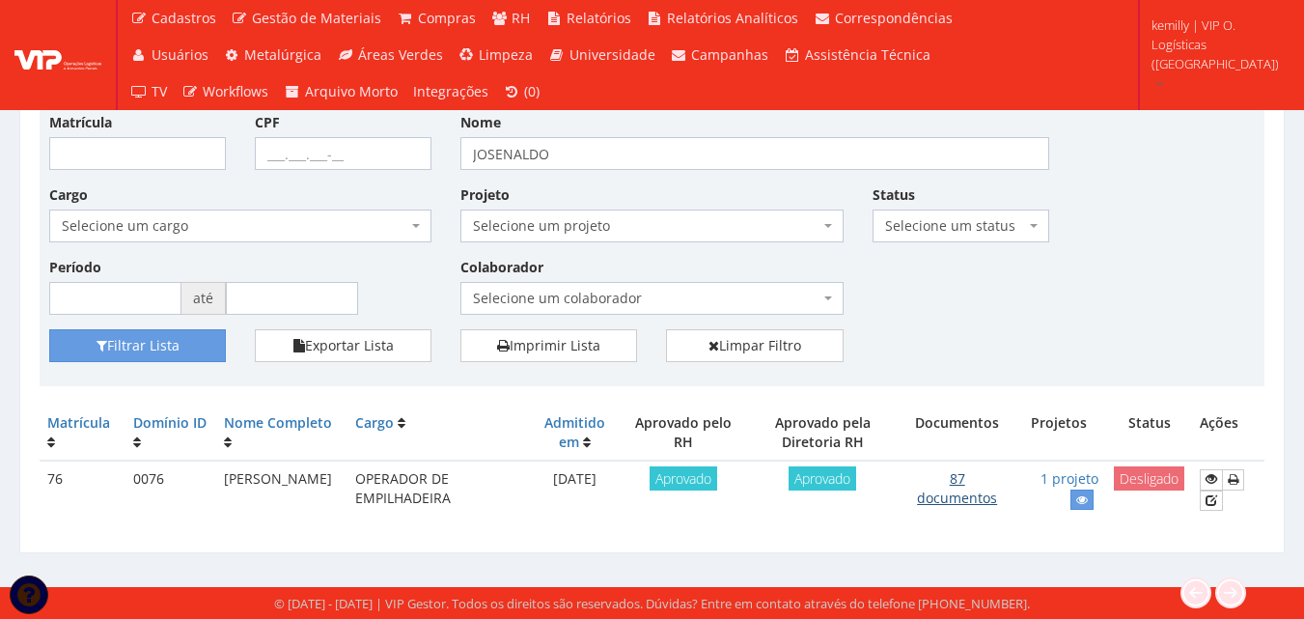
click at [977, 496] on link "87 documentos" at bounding box center [957, 488] width 80 height 38
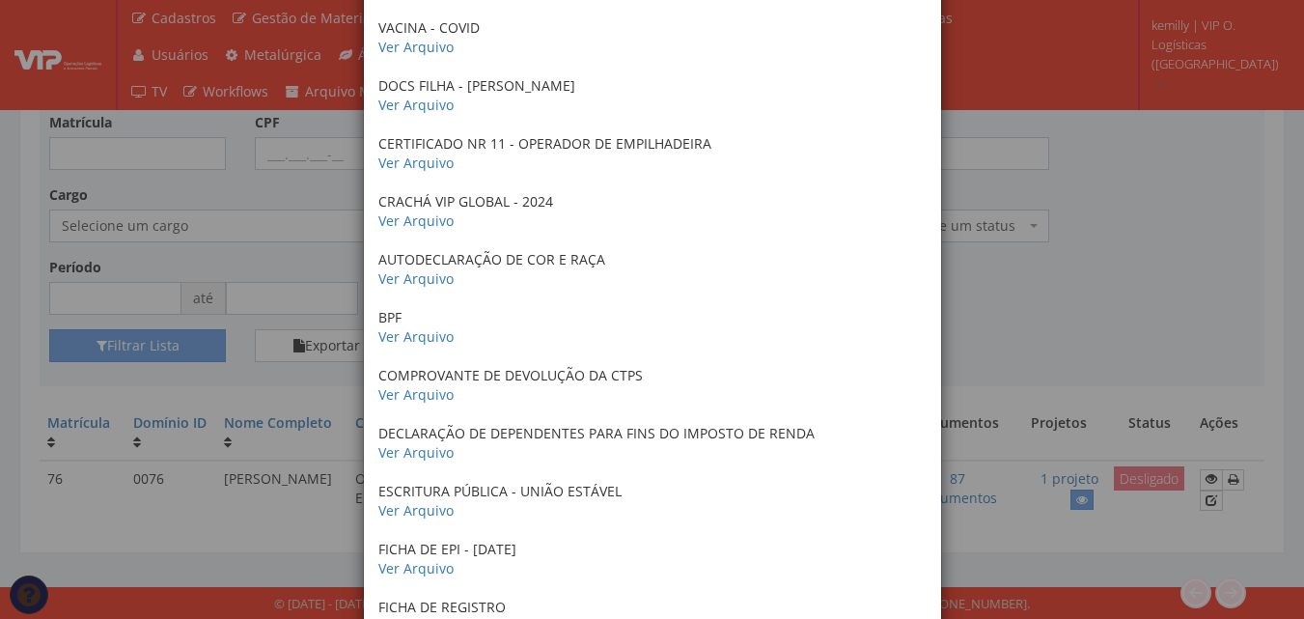
scroll to position [676, 0]
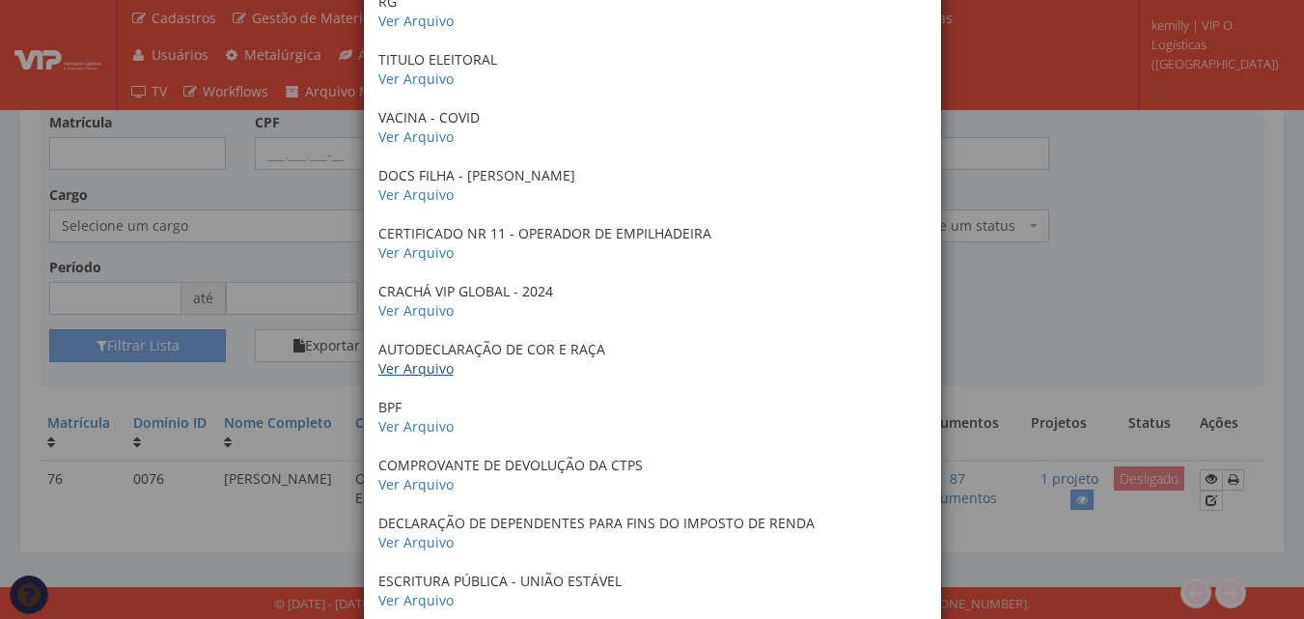
click at [404, 370] on link "Ver Arquivo" at bounding box center [415, 368] width 75 height 18
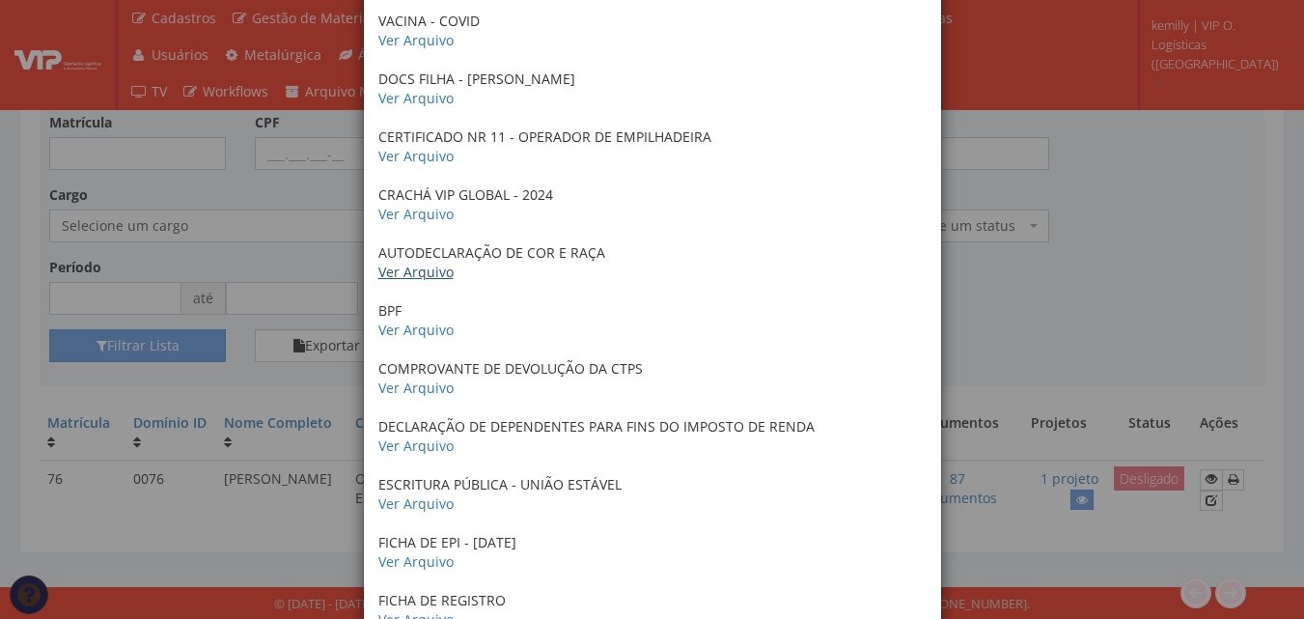
scroll to position [965, 0]
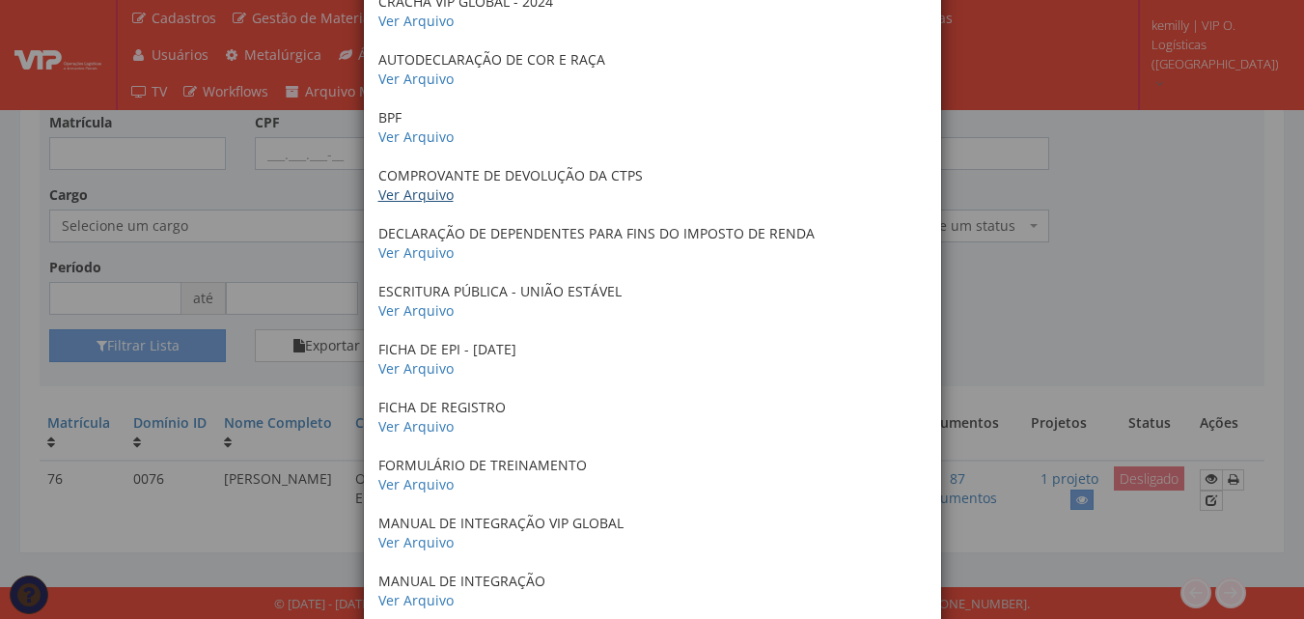
click at [403, 200] on link "Ver Arquivo" at bounding box center [415, 194] width 75 height 18
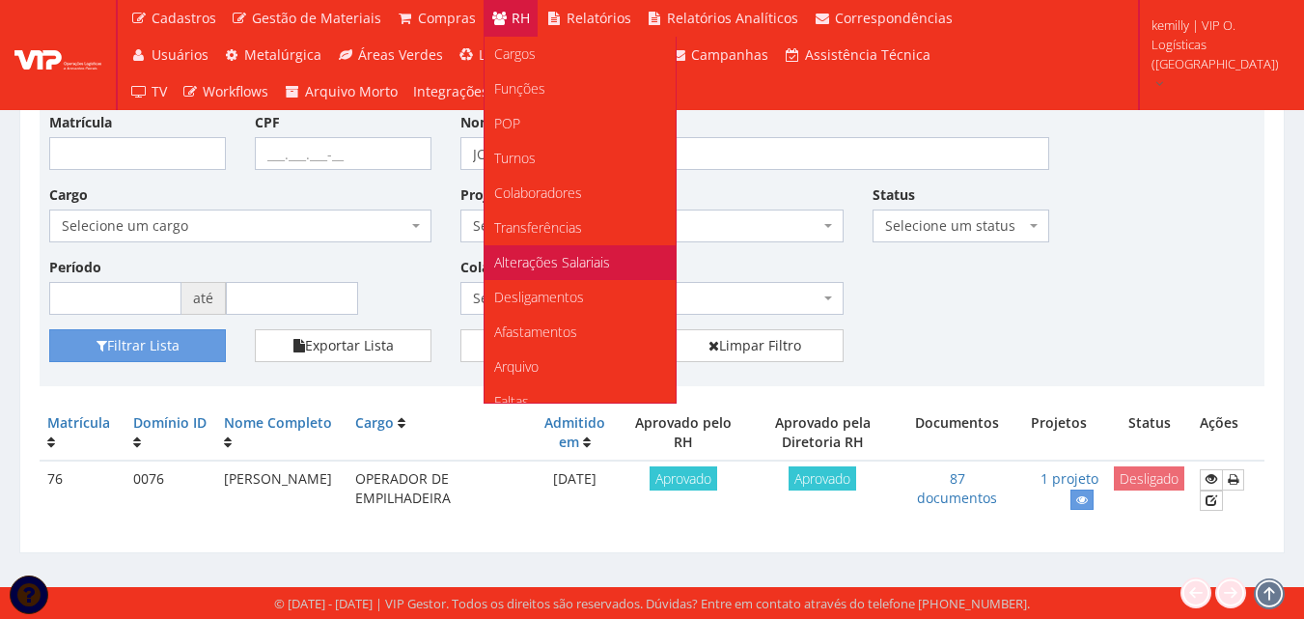
scroll to position [62, 0]
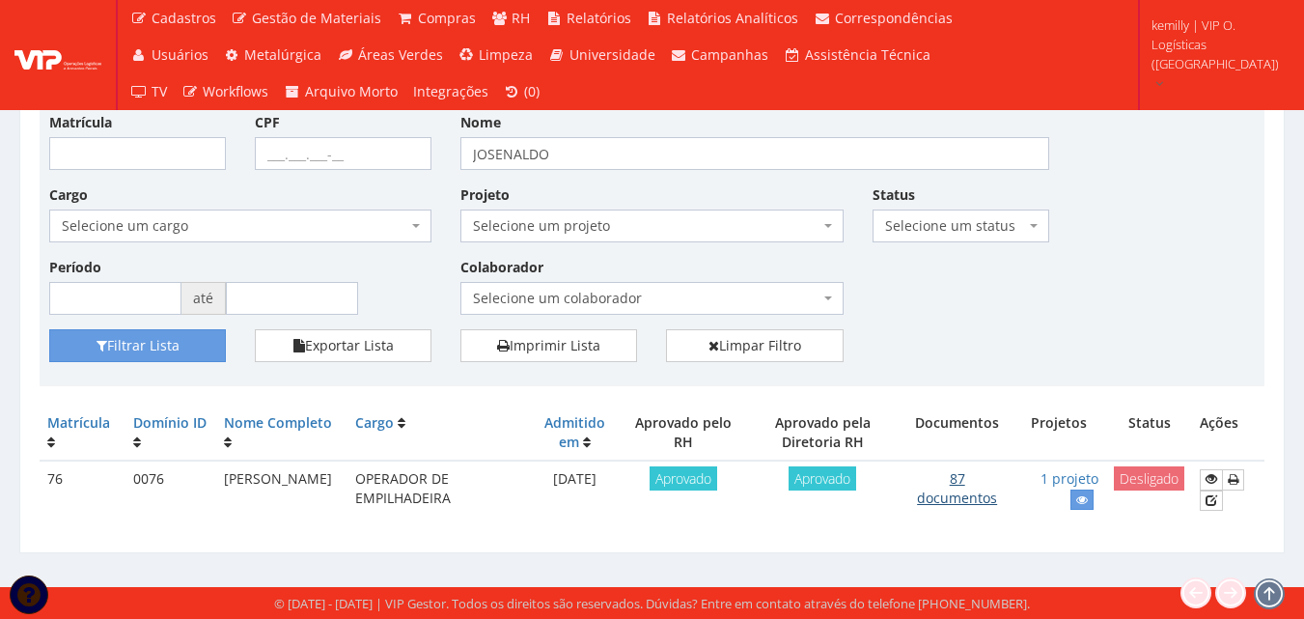
click at [944, 496] on link "87 documentos" at bounding box center [957, 488] width 80 height 38
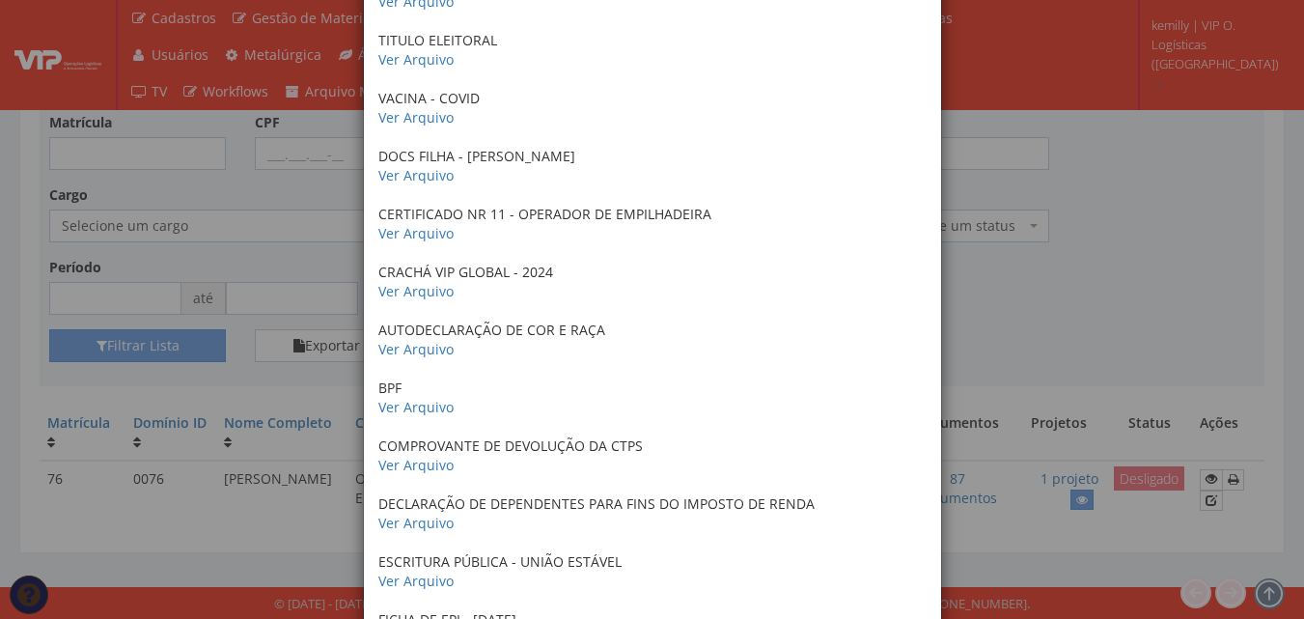
scroll to position [791, 0]
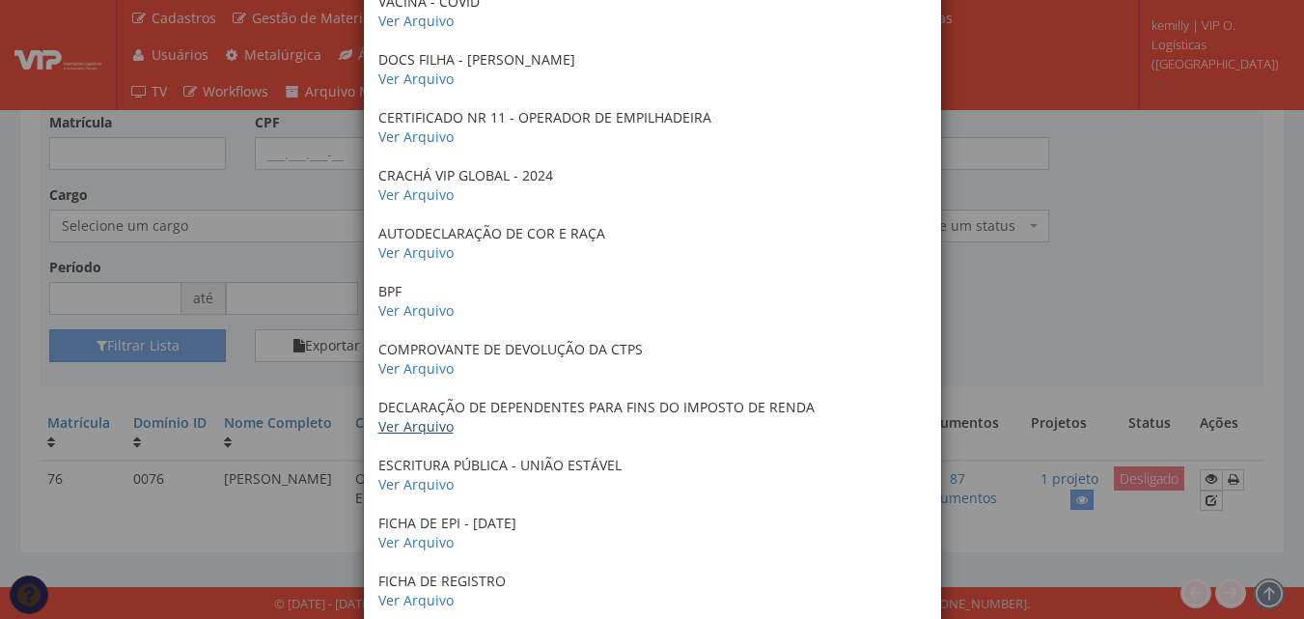
click at [413, 424] on link "Ver Arquivo" at bounding box center [415, 426] width 75 height 18
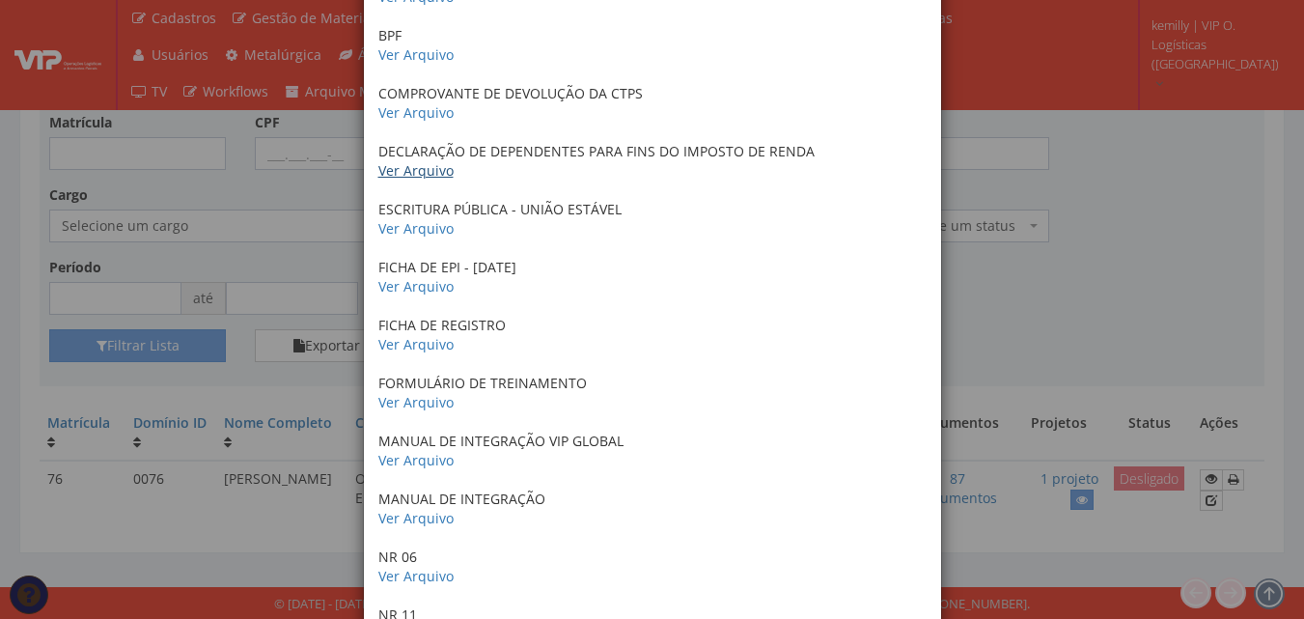
scroll to position [1081, 0]
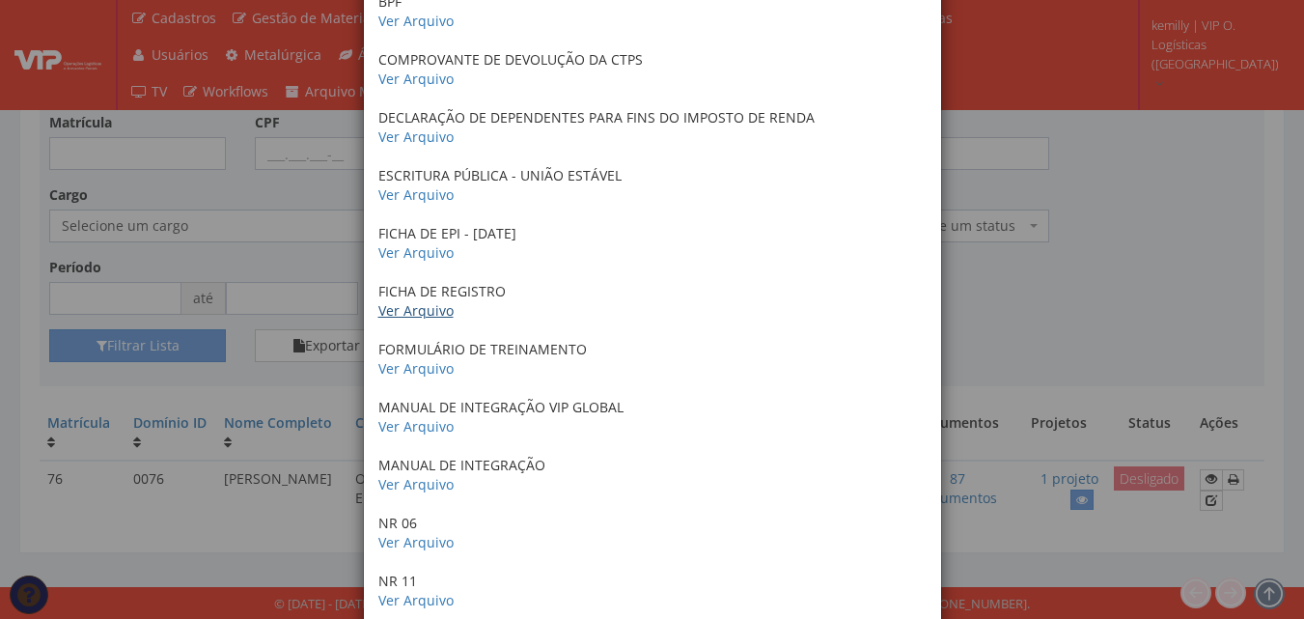
click at [428, 306] on link "Ver Arquivo" at bounding box center [415, 310] width 75 height 18
click at [415, 365] on link "Ver Arquivo" at bounding box center [415, 368] width 75 height 18
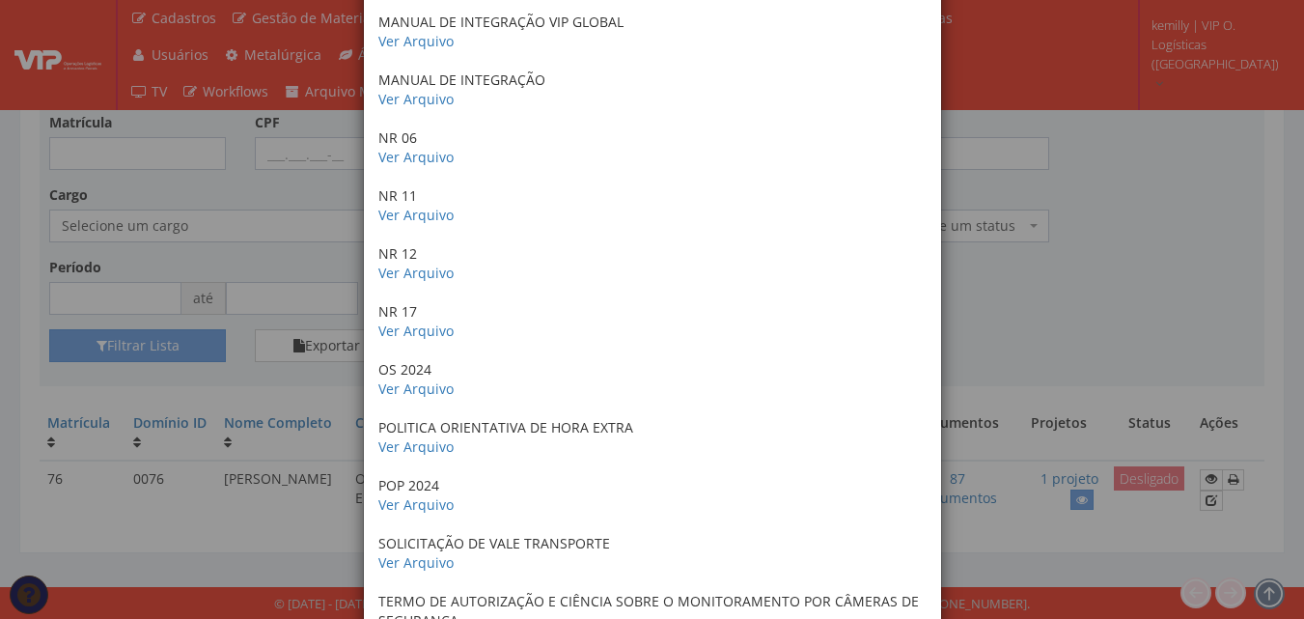
scroll to position [1467, 0]
click at [392, 385] on link "Ver Arquivo" at bounding box center [415, 387] width 75 height 18
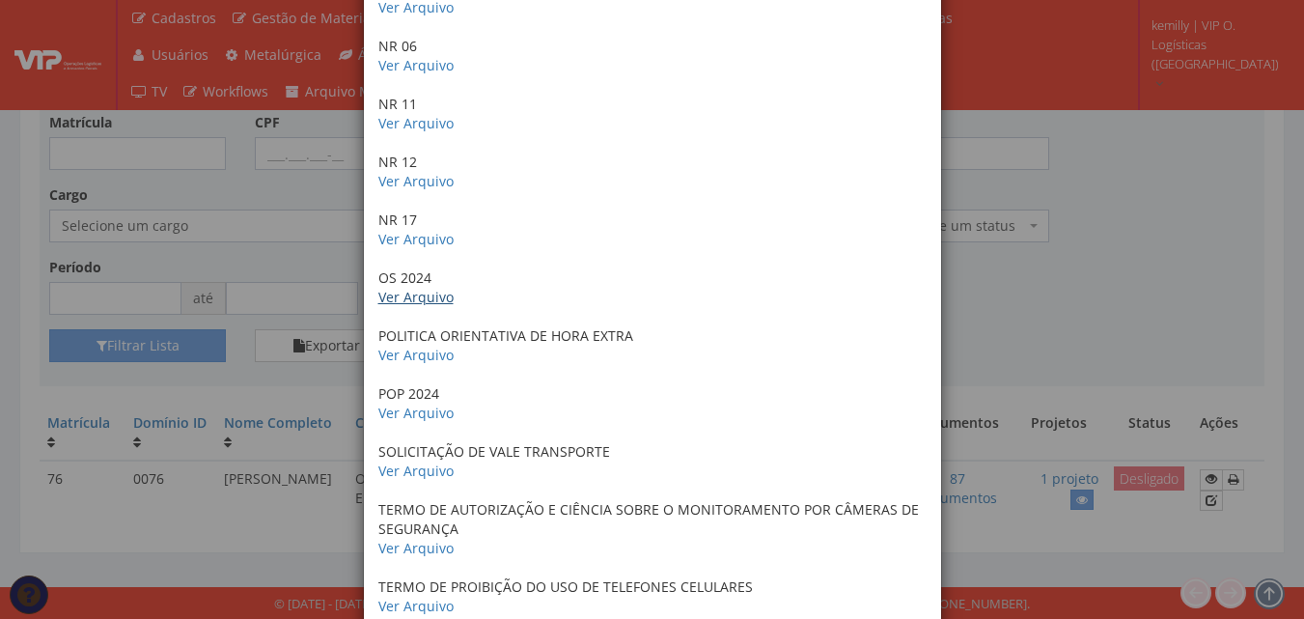
scroll to position [1660, 0]
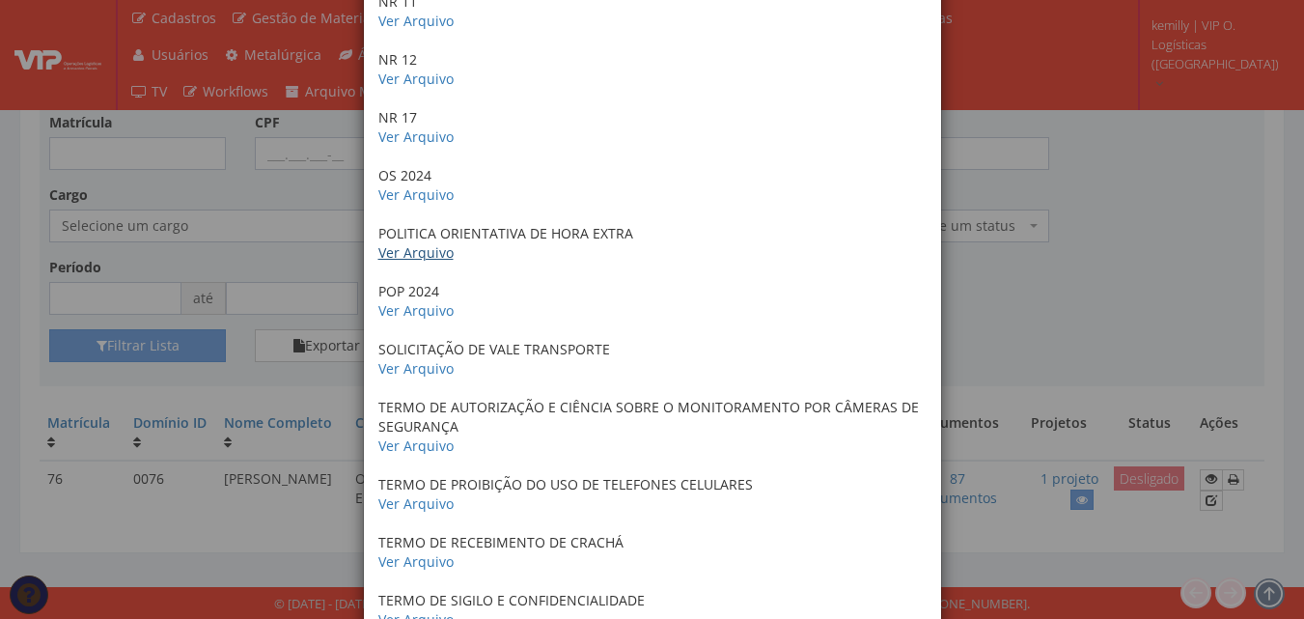
click at [405, 260] on link "Ver Arquivo" at bounding box center [415, 252] width 75 height 18
click at [418, 317] on link "Ver Arquivo" at bounding box center [415, 310] width 75 height 18
click at [411, 371] on link "Ver Arquivo" at bounding box center [415, 368] width 75 height 18
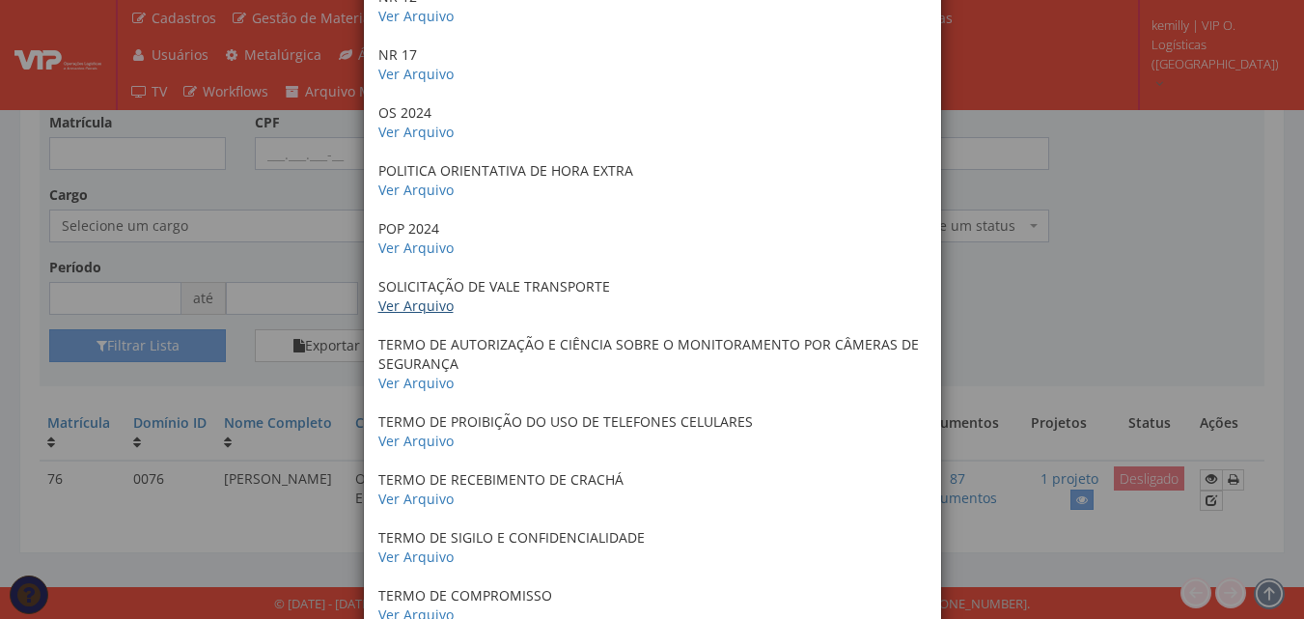
scroll to position [1756, 0]
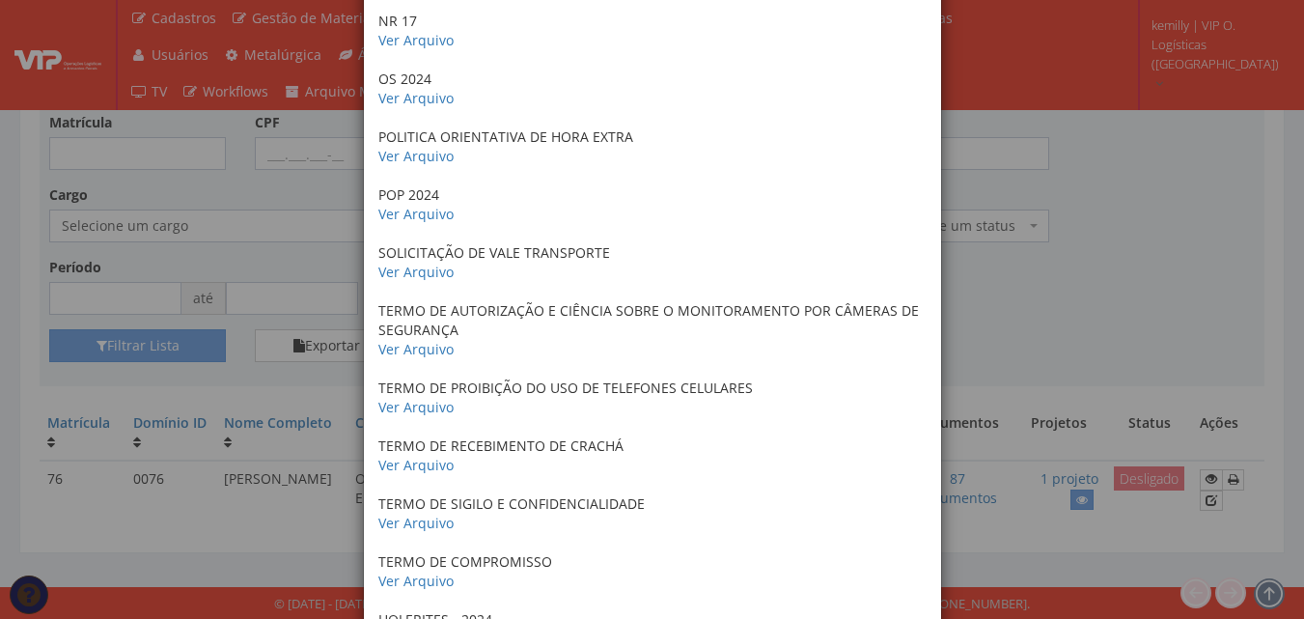
click at [408, 348] on link "Ver Arquivo" at bounding box center [415, 349] width 75 height 18
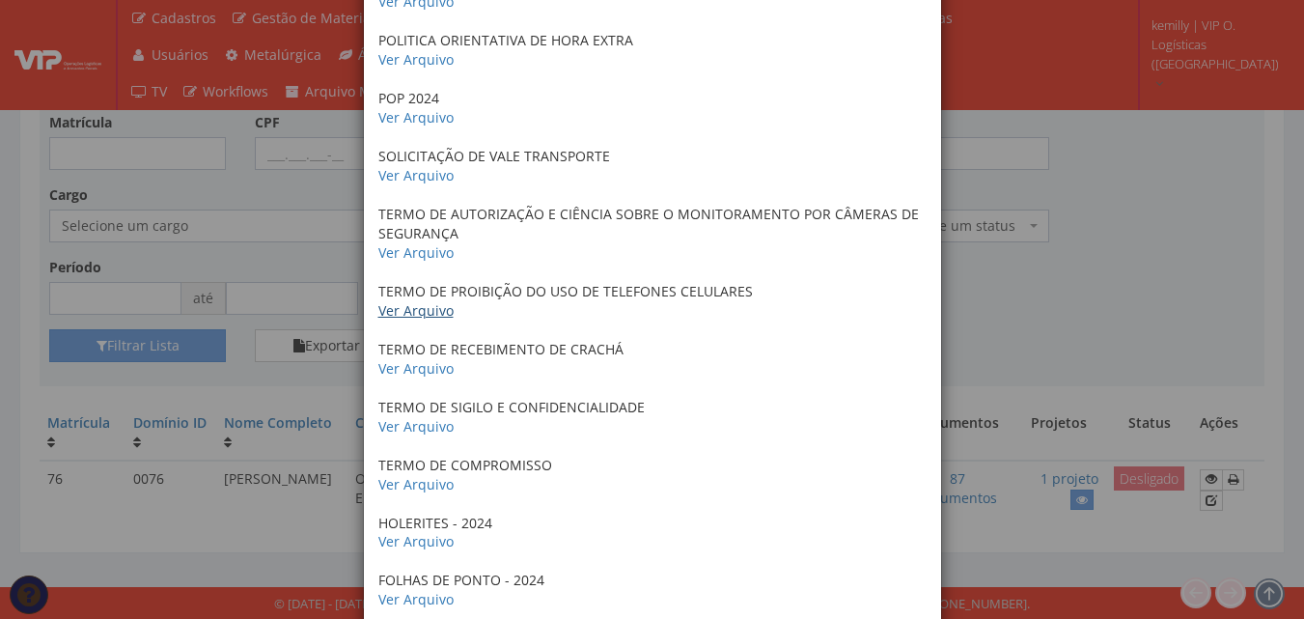
click at [420, 311] on link "Ver Arquivo" at bounding box center [415, 310] width 75 height 18
click at [423, 365] on link "Ver Arquivo" at bounding box center [415, 368] width 75 height 18
click at [408, 425] on link "Ver Arquivo" at bounding box center [415, 426] width 75 height 18
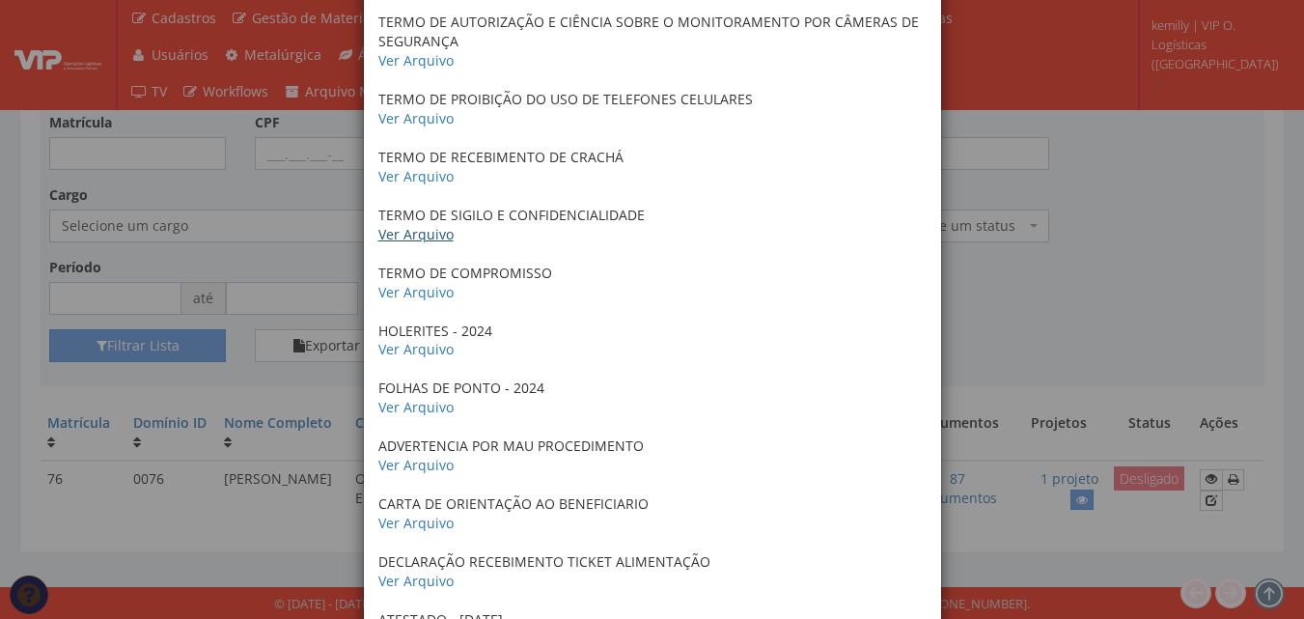
scroll to position [2046, 0]
click at [413, 293] on link "Ver Arquivo" at bounding box center [415, 291] width 75 height 18
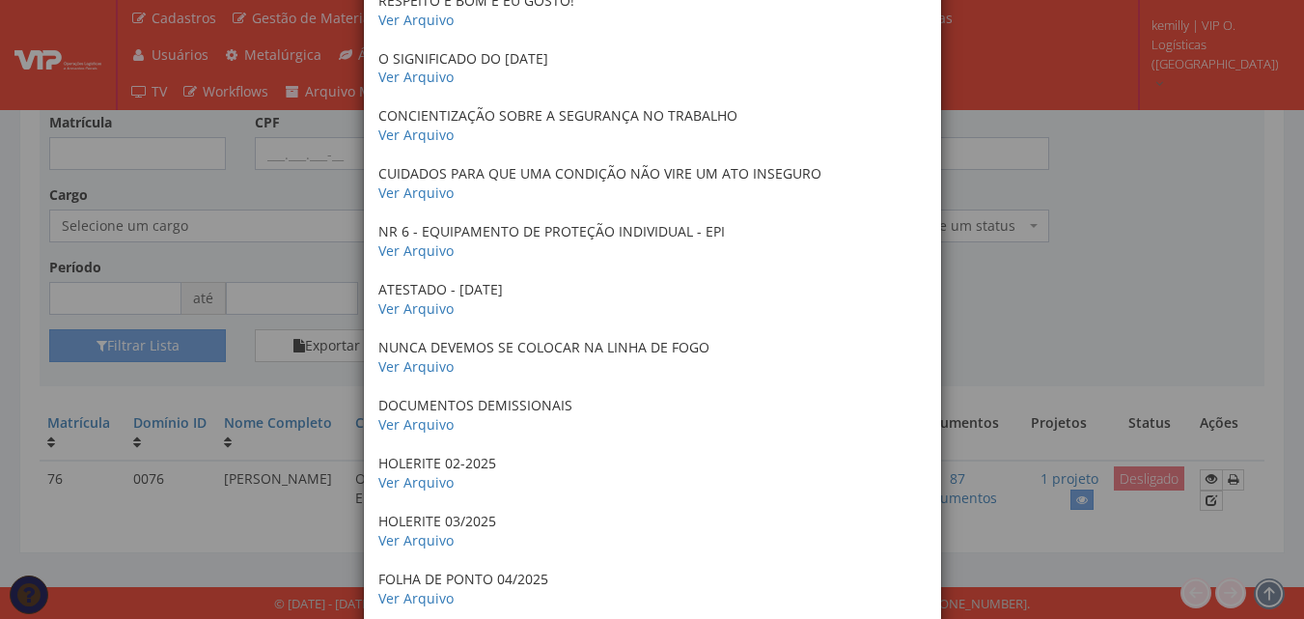
scroll to position [4265, 0]
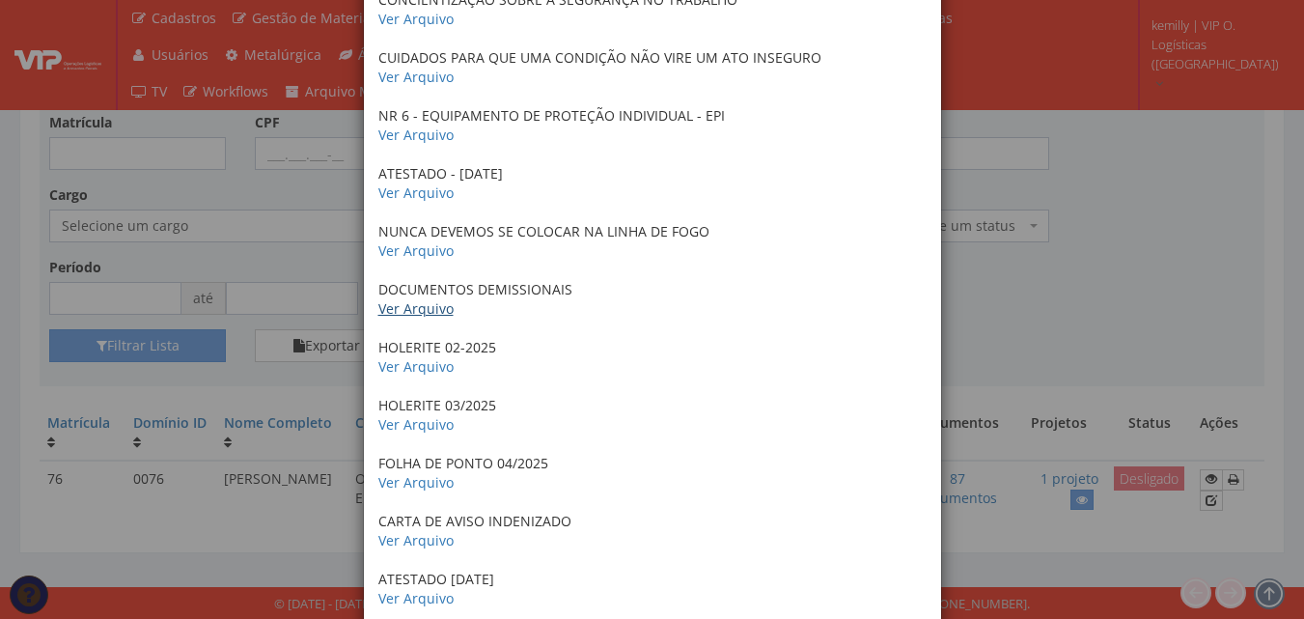
click at [400, 309] on link "Ver Arquivo" at bounding box center [415, 308] width 75 height 18
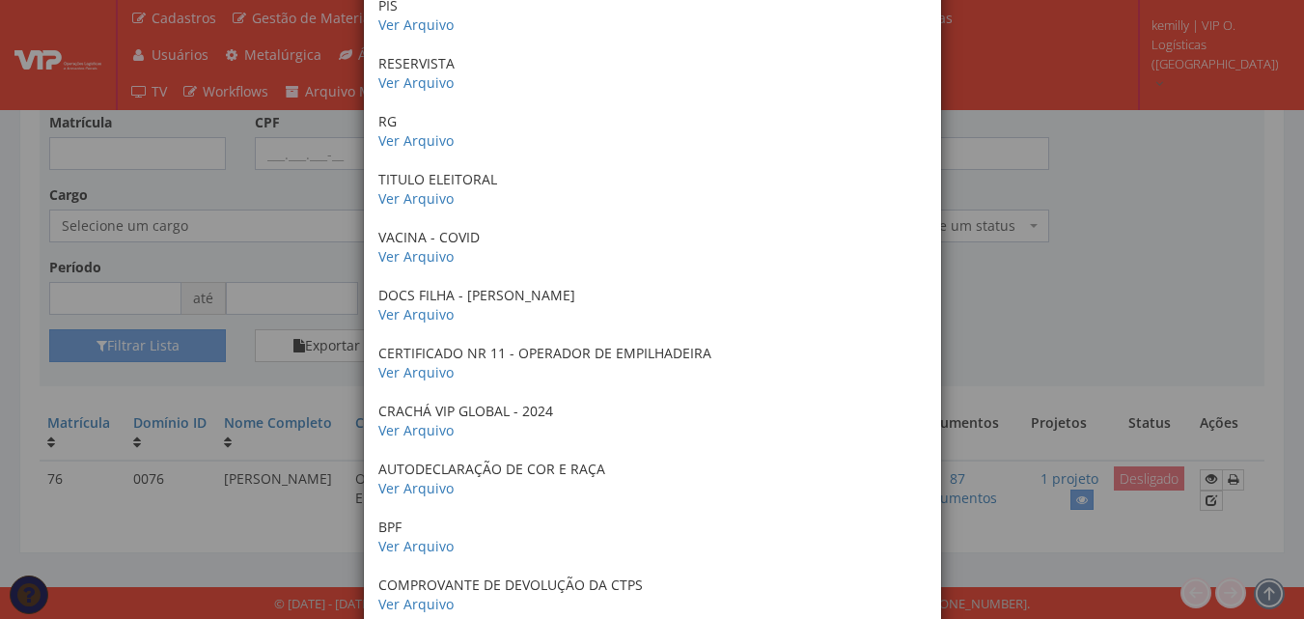
scroll to position [676, 0]
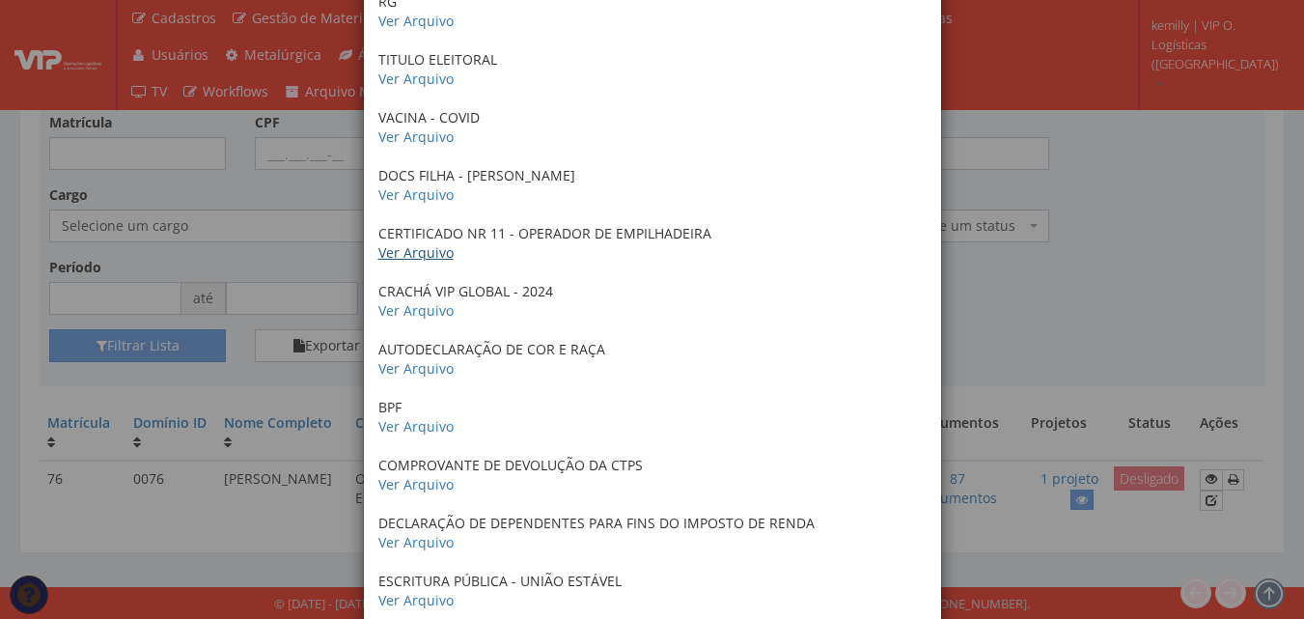
click at [439, 251] on link "Ver Arquivo" at bounding box center [415, 252] width 75 height 18
click at [393, 427] on link "Ver Arquivo" at bounding box center [415, 426] width 75 height 18
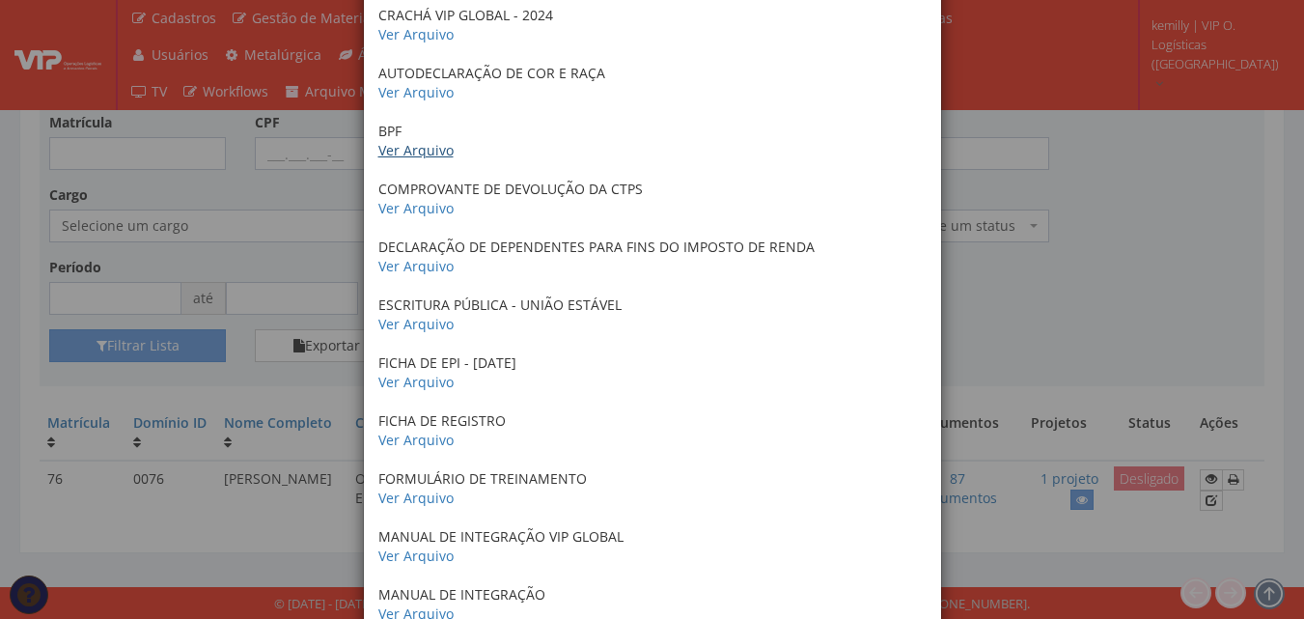
scroll to position [1062, 0]
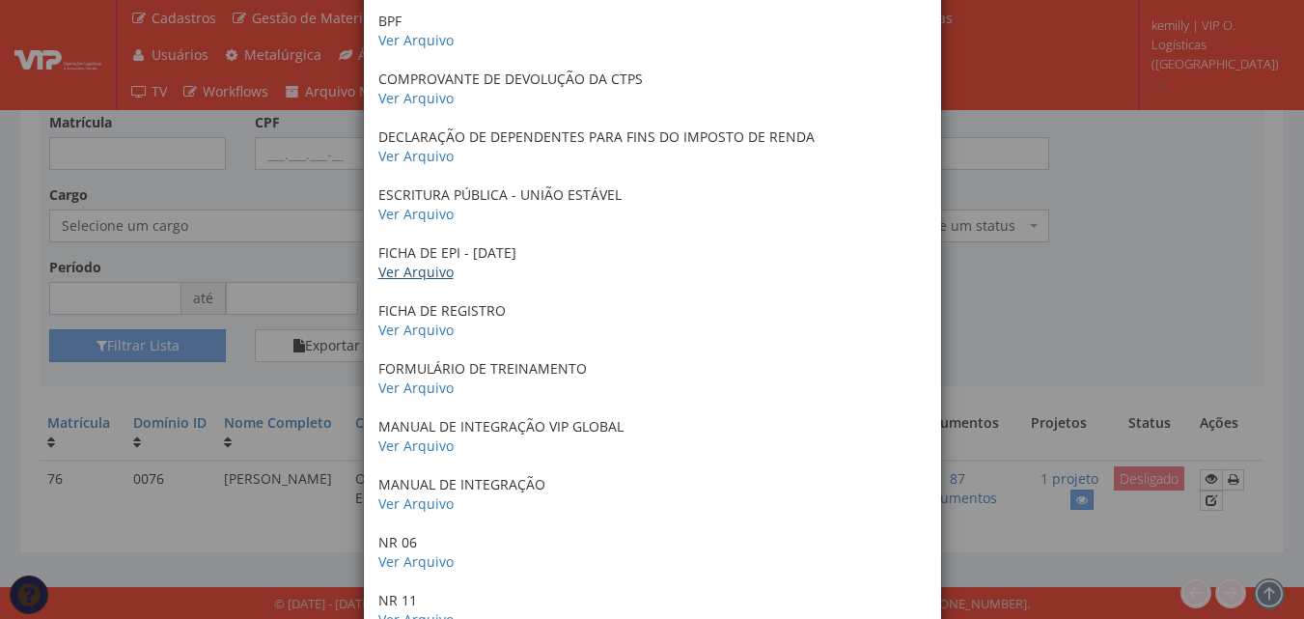
click at [400, 277] on link "Ver Arquivo" at bounding box center [415, 271] width 75 height 18
click at [415, 152] on link "Ver Arquivo" at bounding box center [415, 156] width 75 height 18
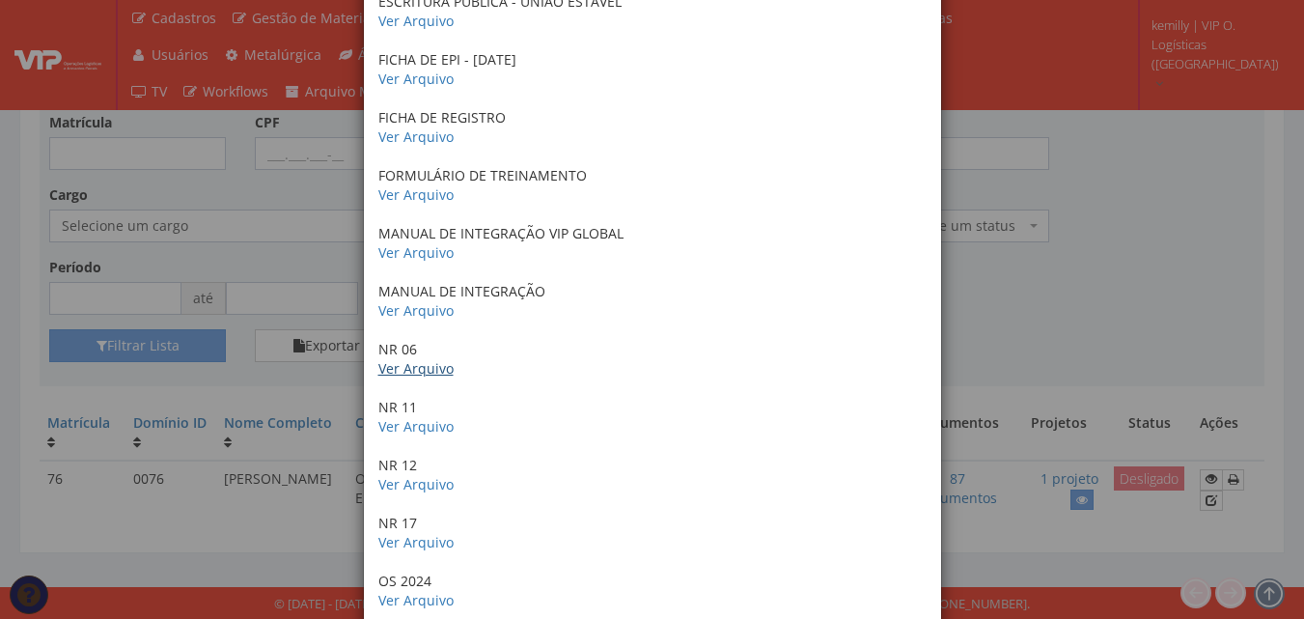
click at [396, 370] on link "Ver Arquivo" at bounding box center [415, 368] width 75 height 18
click at [411, 424] on link "Ver Arquivo" at bounding box center [415, 426] width 75 height 18
click at [412, 483] on link "Ver Arquivo" at bounding box center [415, 484] width 75 height 18
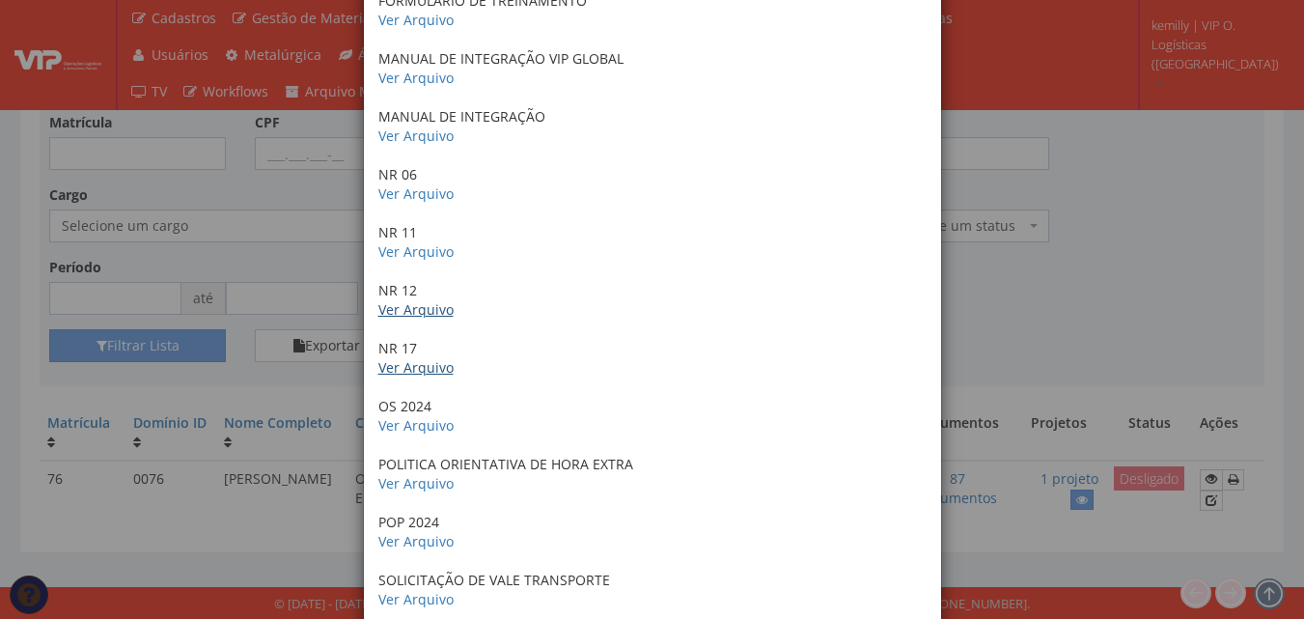
scroll to position [1448, 0]
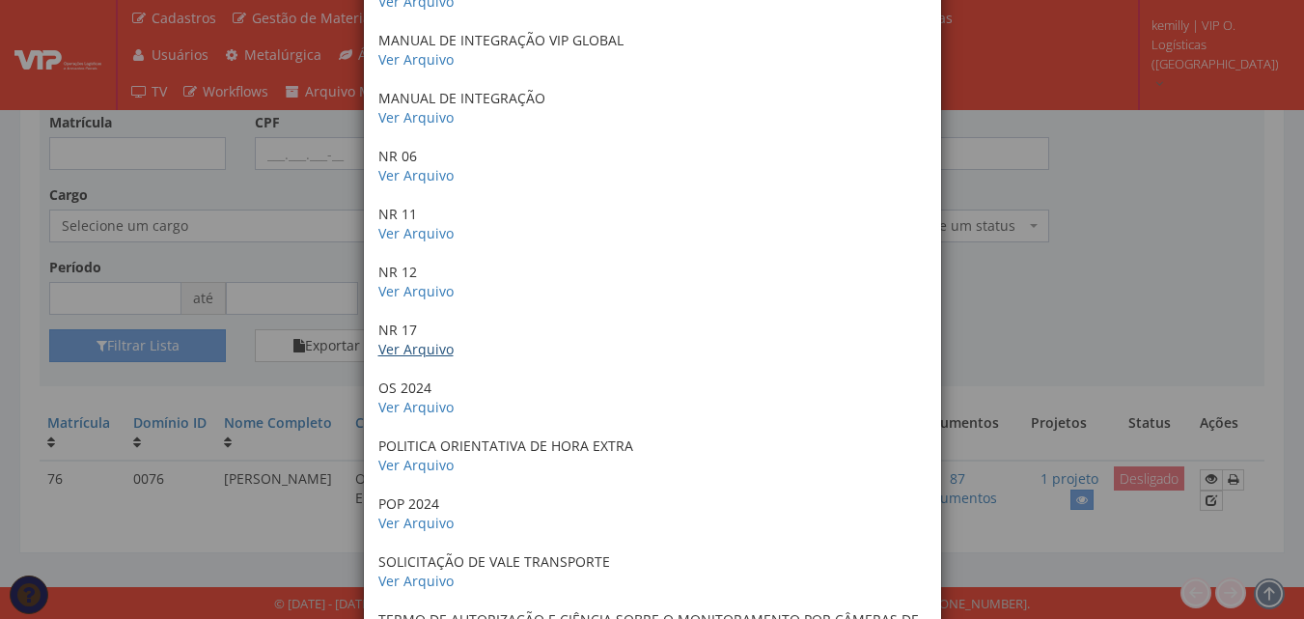
click at [400, 351] on link "Ver Arquivo" at bounding box center [415, 349] width 75 height 18
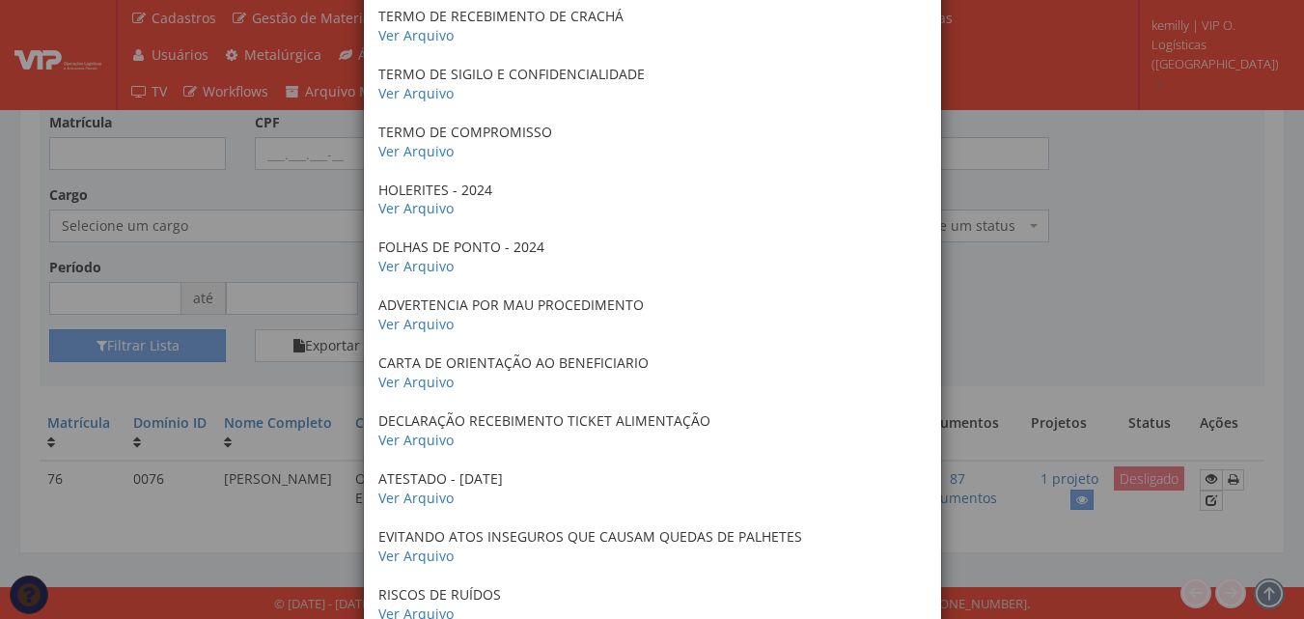
scroll to position [2220, 0]
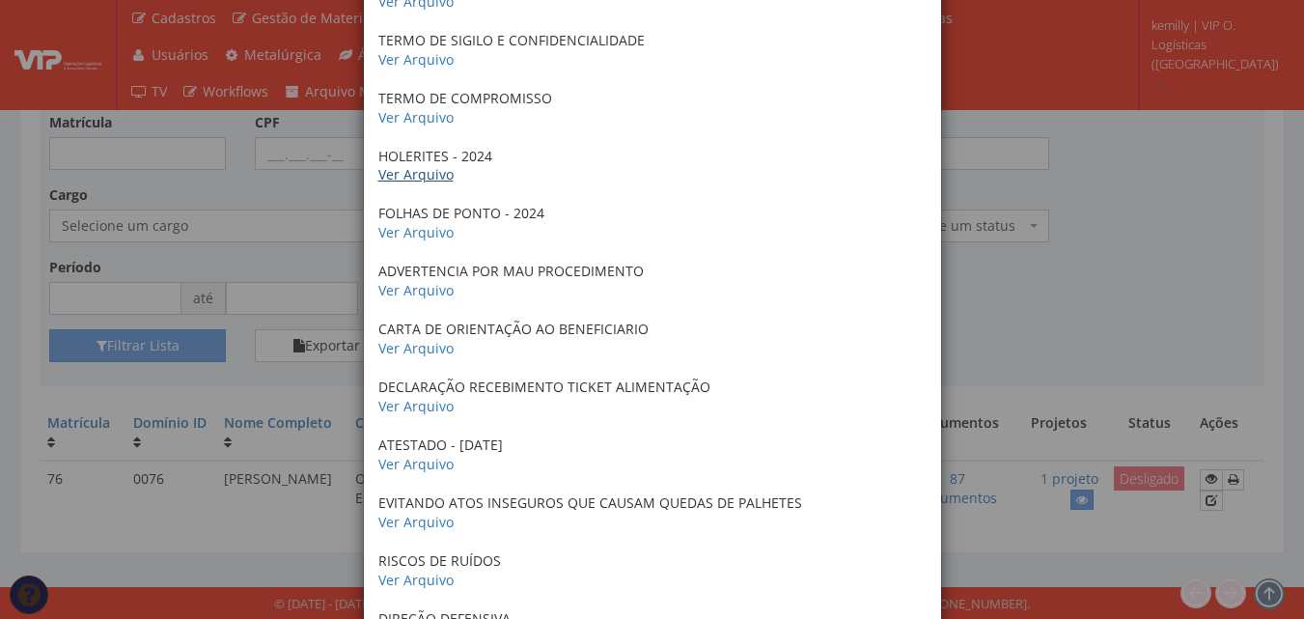
click at [407, 180] on link "Ver Arquivo" at bounding box center [415, 174] width 75 height 18
click at [417, 231] on link "Ver Arquivo" at bounding box center [415, 232] width 75 height 18
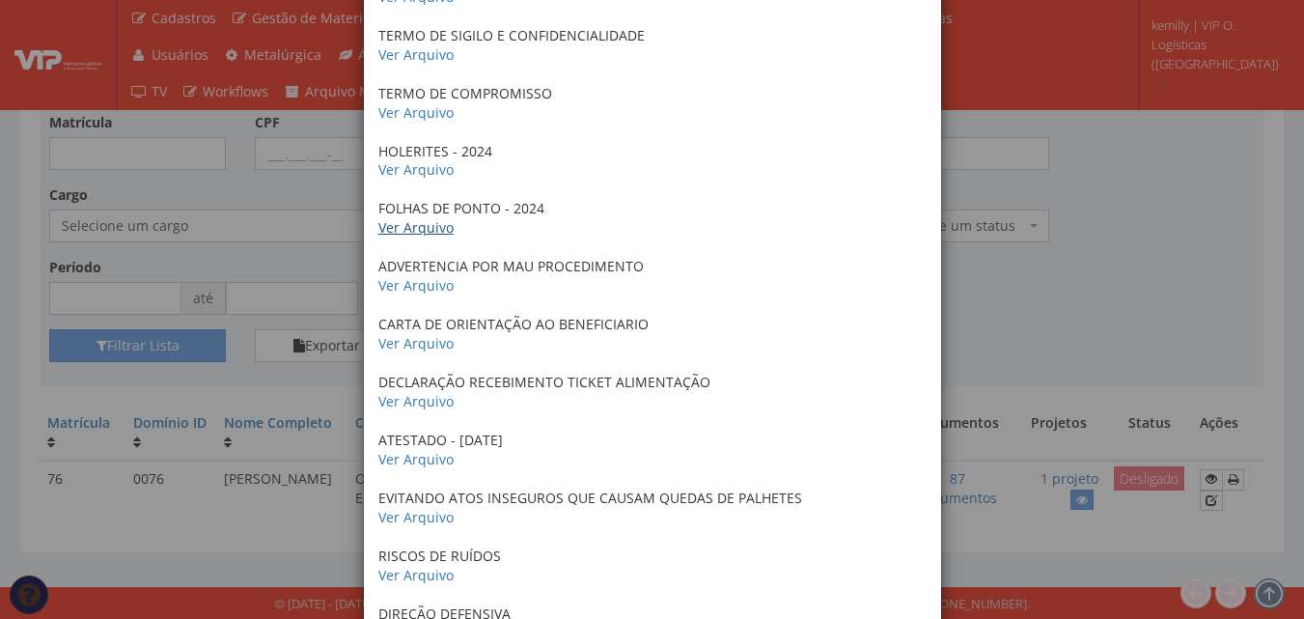
scroll to position [2123, 0]
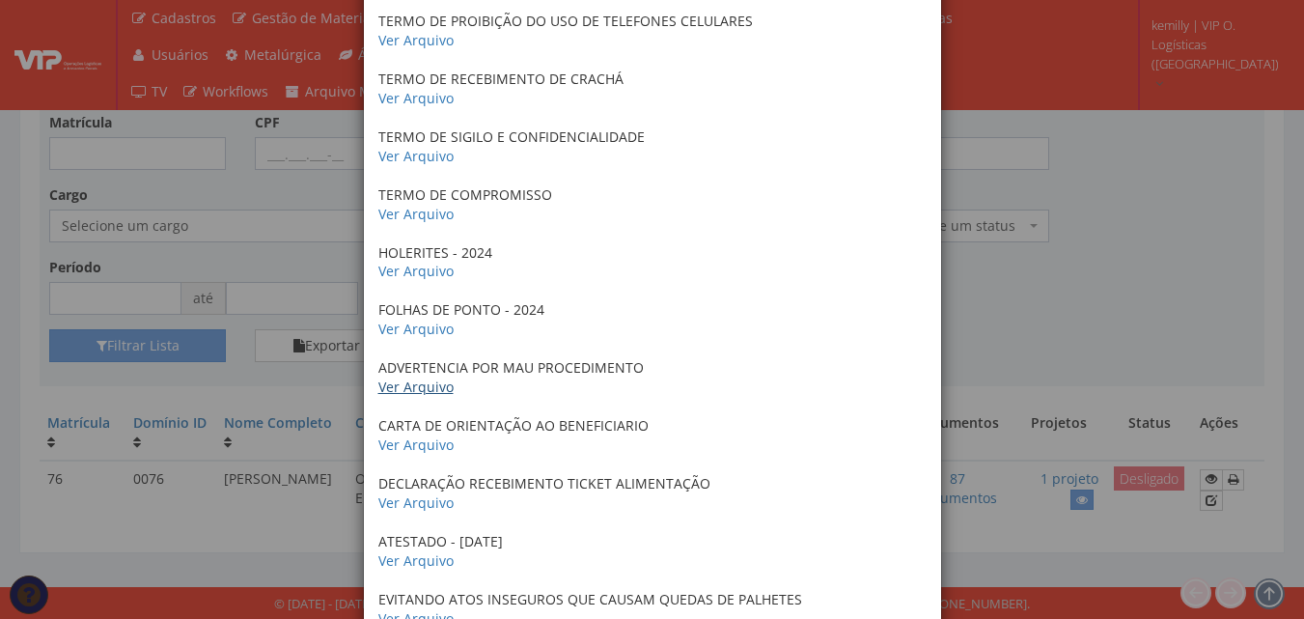
click at [412, 383] on link "Ver Arquivo" at bounding box center [415, 386] width 75 height 18
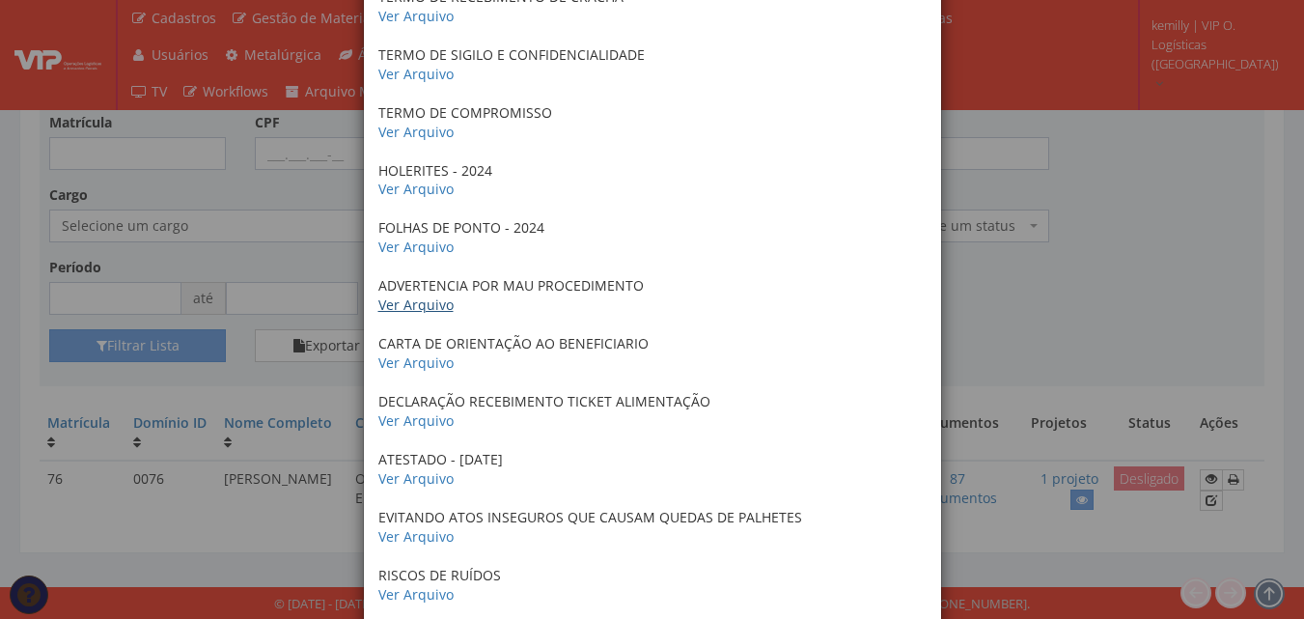
scroll to position [2316, 0]
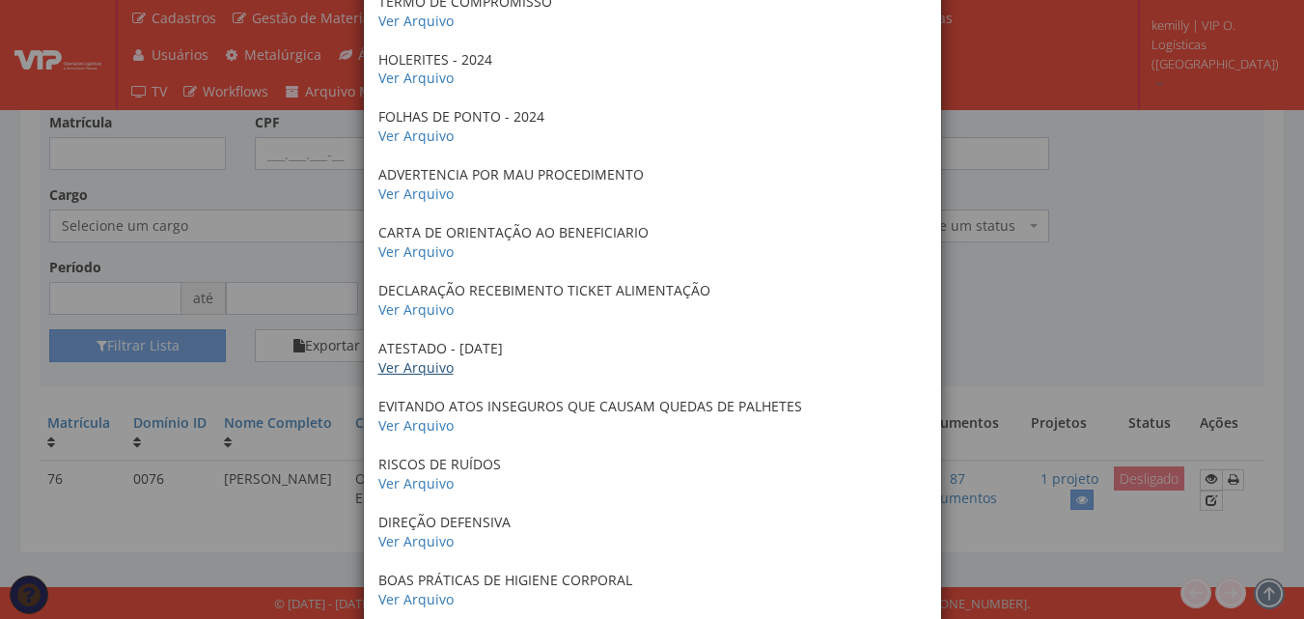
click at [416, 370] on link "Ver Arquivo" at bounding box center [415, 367] width 75 height 18
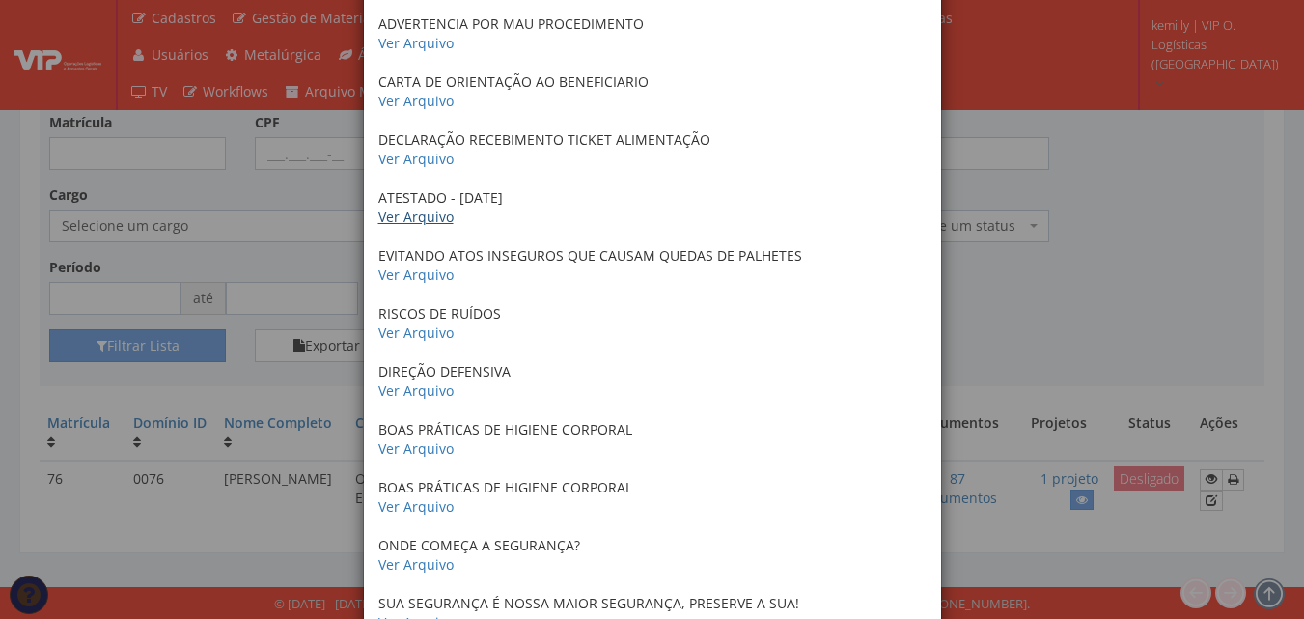
scroll to position [2509, 0]
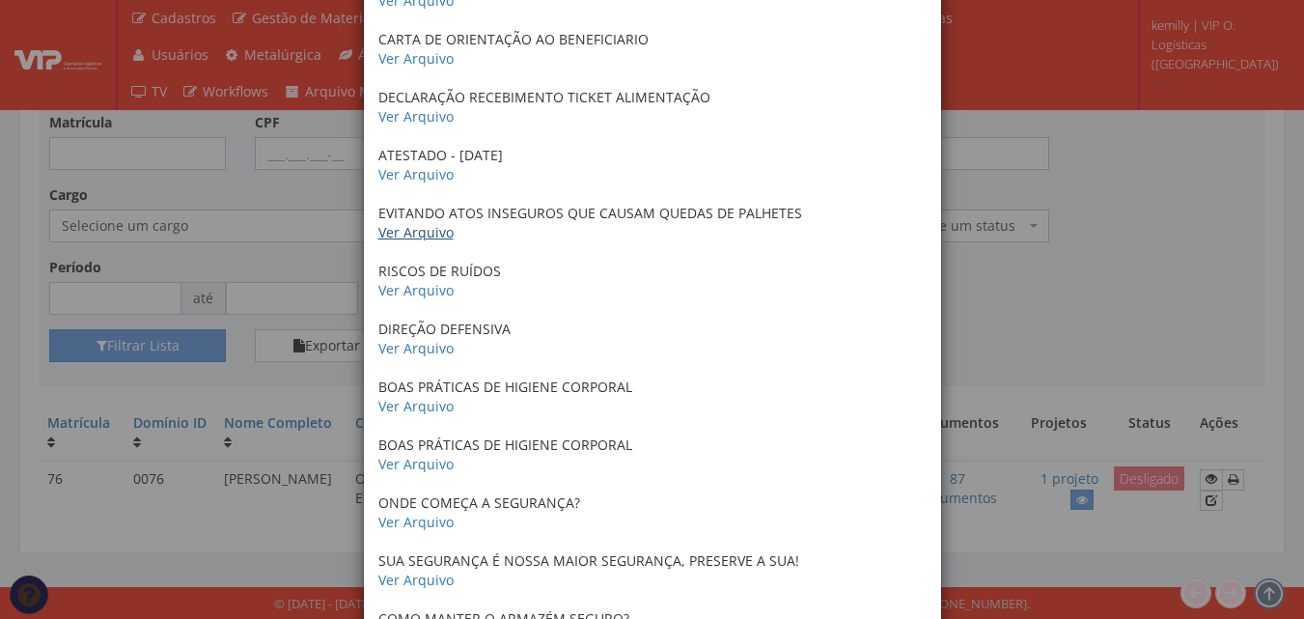
click at [405, 235] on link "Ver Arquivo" at bounding box center [415, 232] width 75 height 18
click at [416, 289] on link "Ver Arquivo" at bounding box center [415, 290] width 75 height 18
click at [414, 357] on link "Ver Arquivo" at bounding box center [415, 348] width 75 height 18
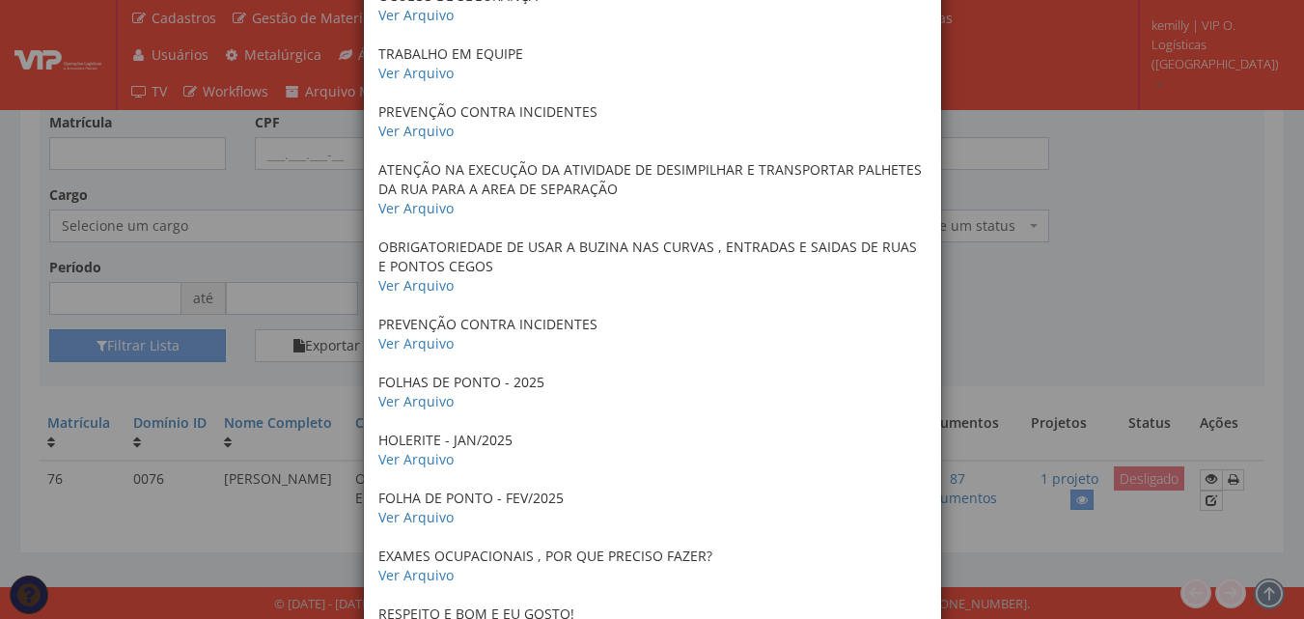
scroll to position [3571, 0]
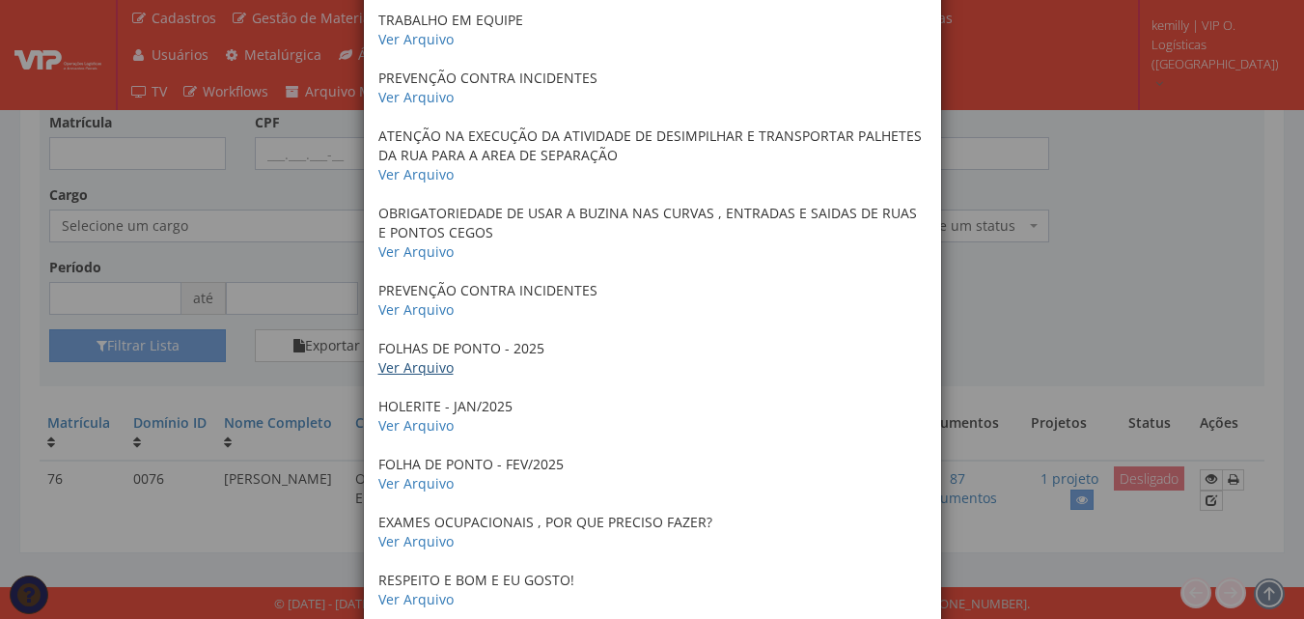
click at [419, 371] on link "Ver Arquivo" at bounding box center [415, 367] width 75 height 18
click at [407, 433] on link "Ver Arquivo" at bounding box center [415, 425] width 75 height 18
click at [434, 483] on link "Ver Arquivo" at bounding box center [415, 483] width 75 height 18
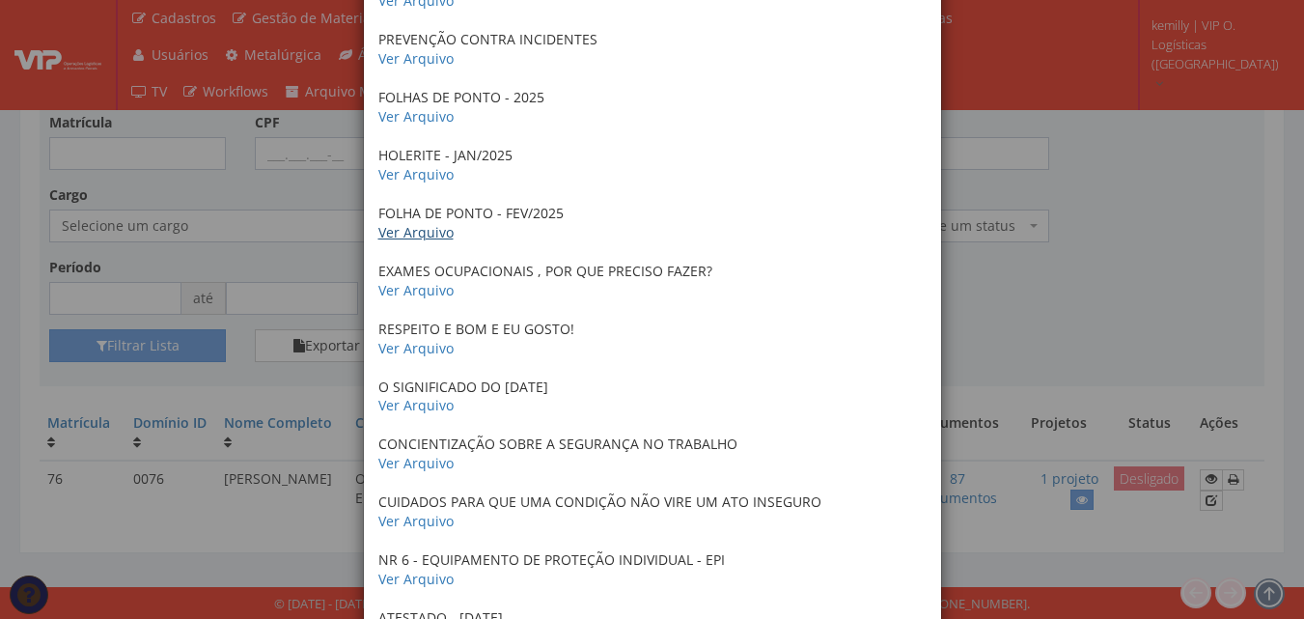
scroll to position [3860, 0]
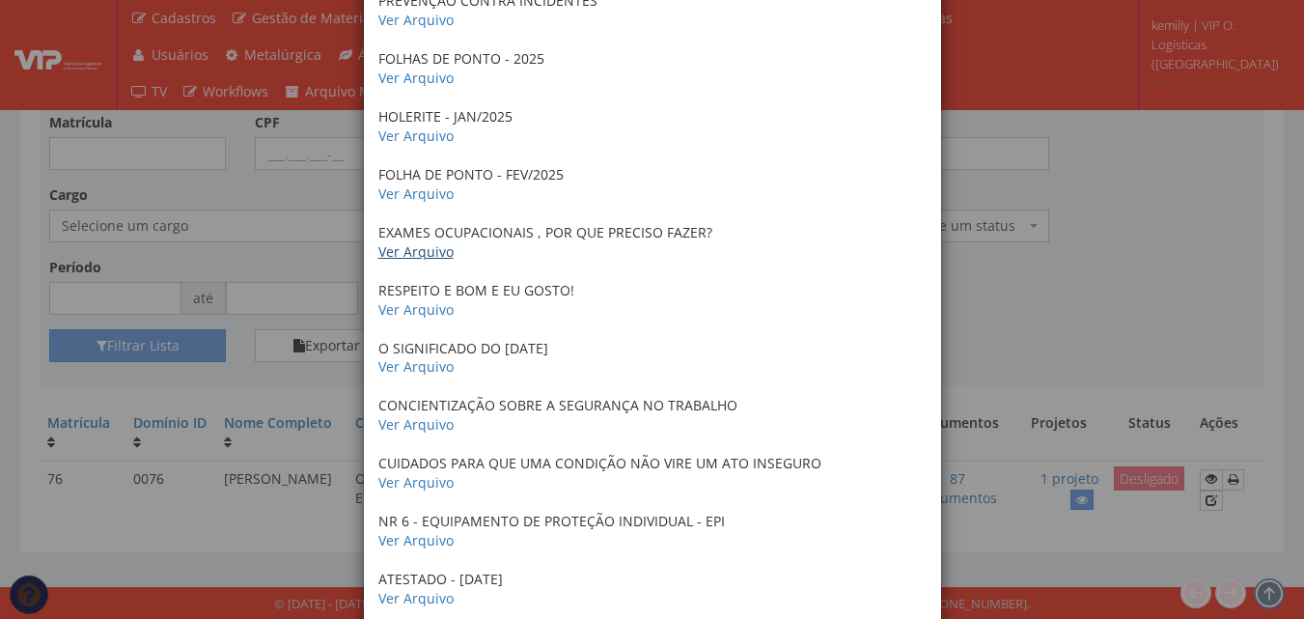
click at [424, 250] on link "Ver Arquivo" at bounding box center [415, 251] width 75 height 18
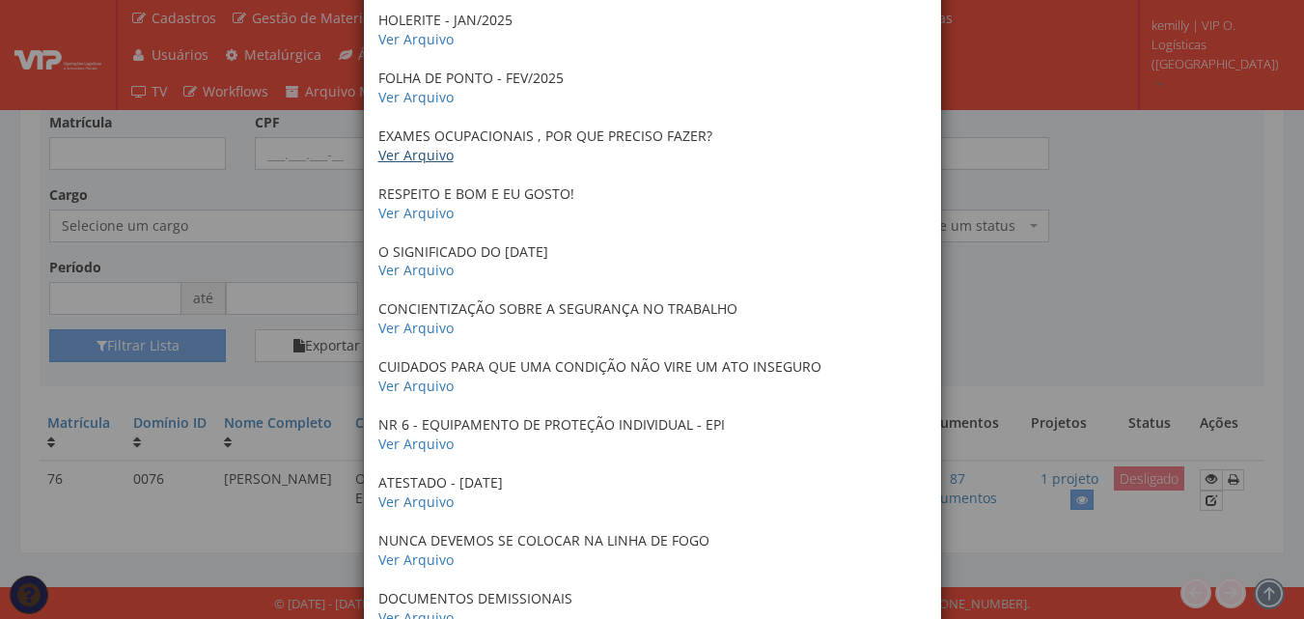
scroll to position [4053, 0]
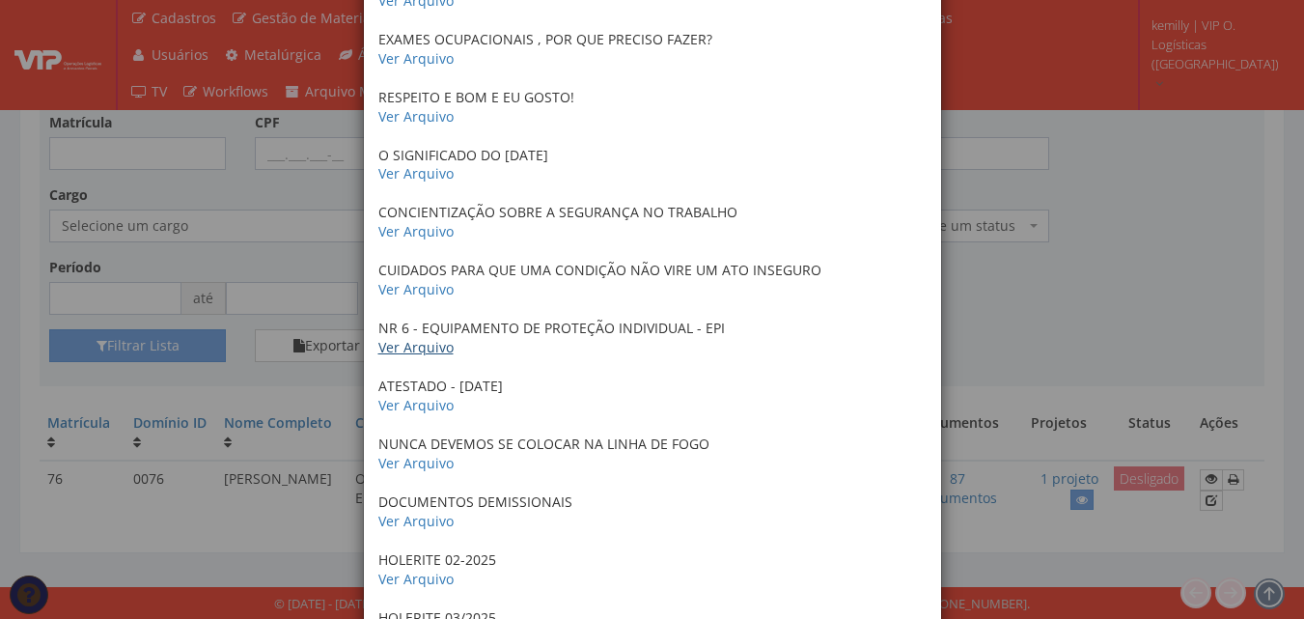
click at [417, 351] on link "Ver Arquivo" at bounding box center [415, 347] width 75 height 18
click at [430, 401] on link "Ver Arquivo" at bounding box center [415, 405] width 75 height 18
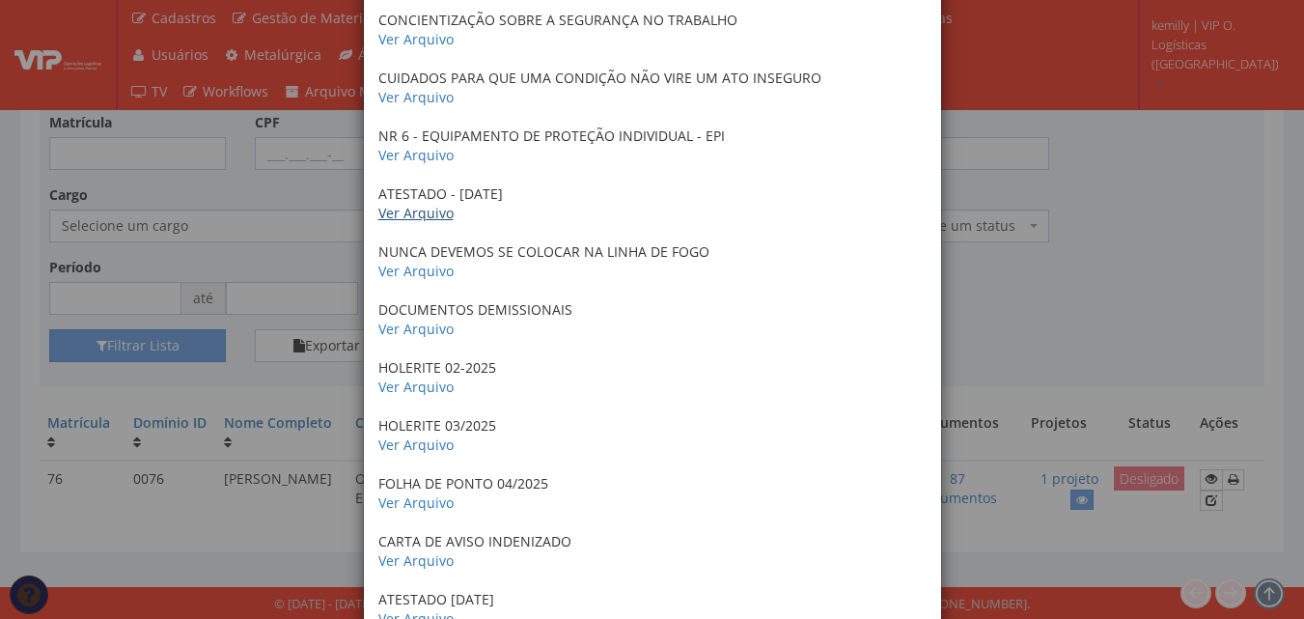
scroll to position [4246, 0]
click at [411, 326] on link "Ver Arquivo" at bounding box center [415, 327] width 75 height 18
click at [1034, 310] on div "× Documentos / Colaborador: 76 - JOSENALDO DE SOUSA SOARES ANTECEDENTES CRIMINA…" at bounding box center [652, 309] width 1304 height 619
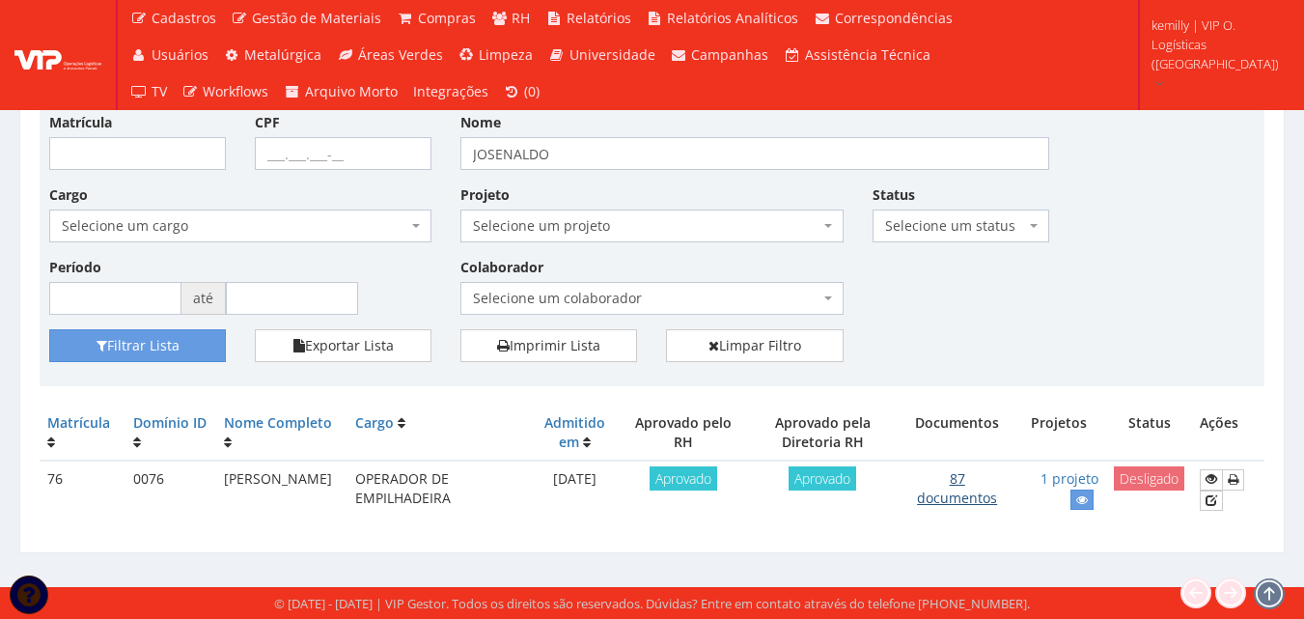
click at [972, 493] on link "87 documentos" at bounding box center [957, 488] width 80 height 38
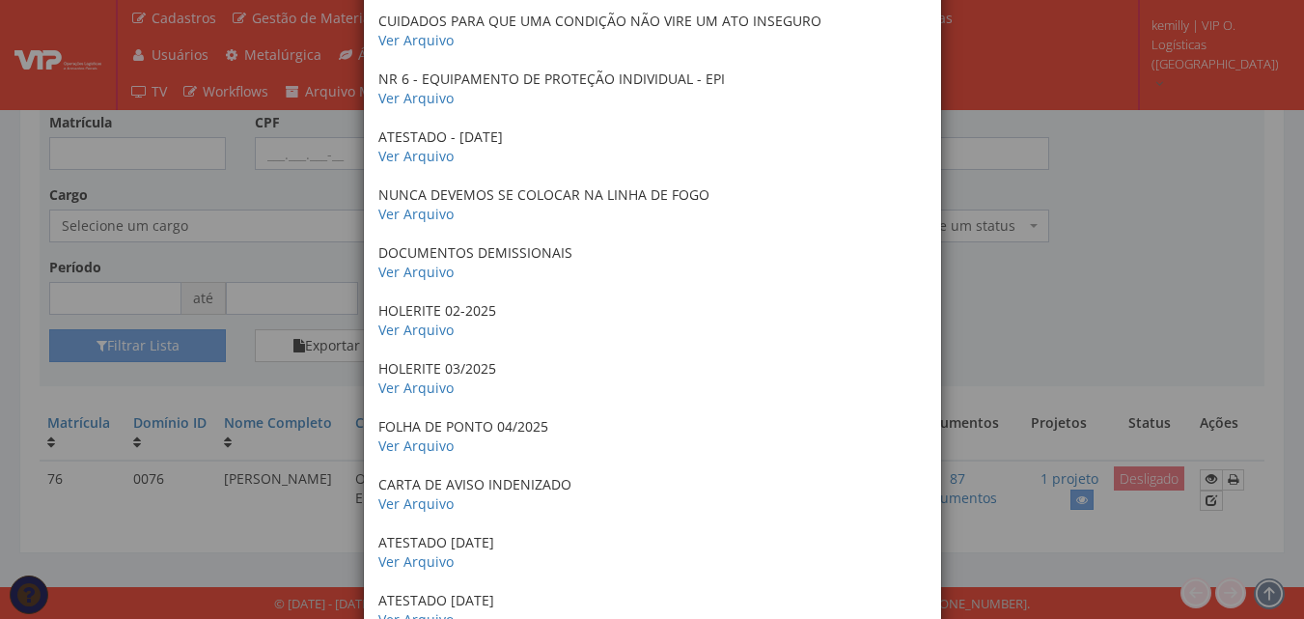
scroll to position [4331, 0]
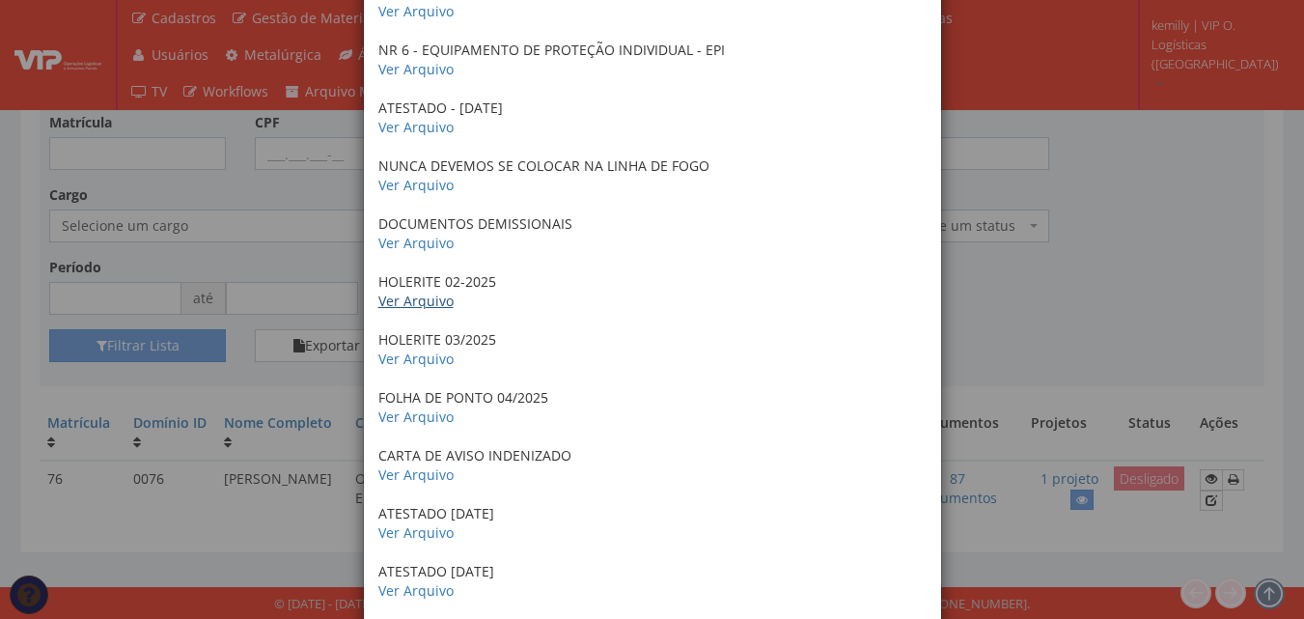
click at [399, 302] on link "Ver Arquivo" at bounding box center [415, 300] width 75 height 18
click at [421, 352] on link "Ver Arquivo" at bounding box center [415, 358] width 75 height 18
click at [435, 412] on link "Ver Arquivo" at bounding box center [415, 416] width 75 height 18
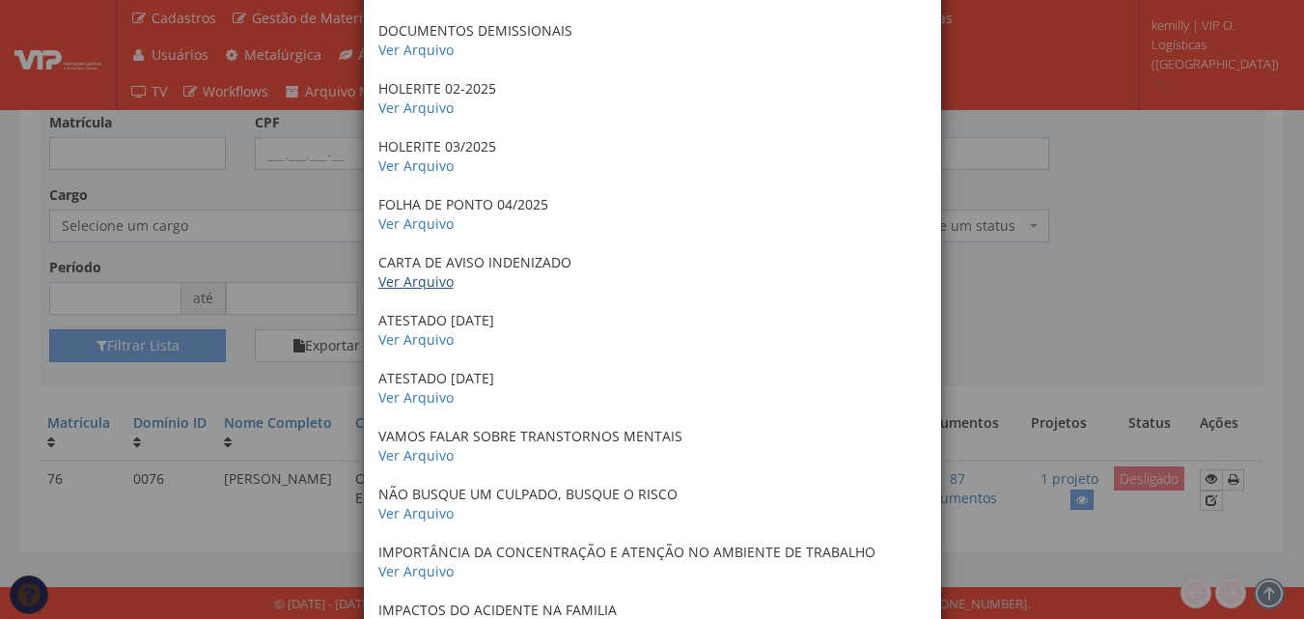
click at [400, 285] on link "Ver Arquivo" at bounding box center [415, 281] width 75 height 18
click at [421, 341] on link "Ver Arquivo" at bounding box center [415, 339] width 75 height 18
click at [406, 398] on link "Ver Arquivo" at bounding box center [415, 397] width 75 height 18
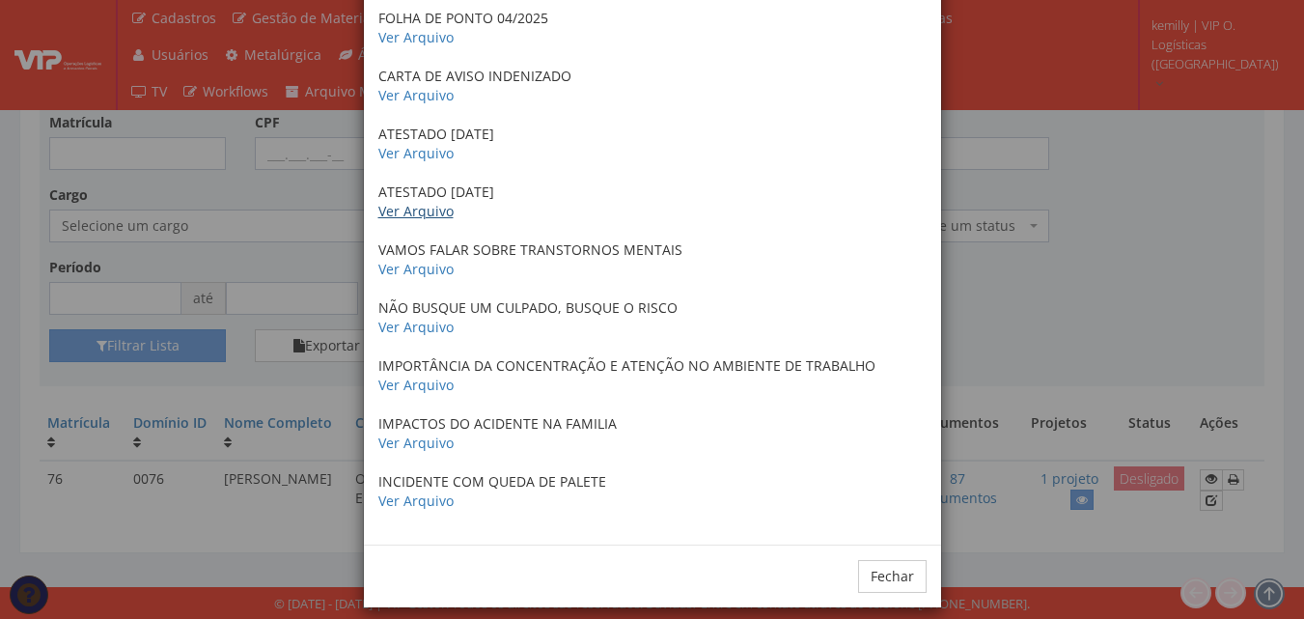
scroll to position [4717, 0]
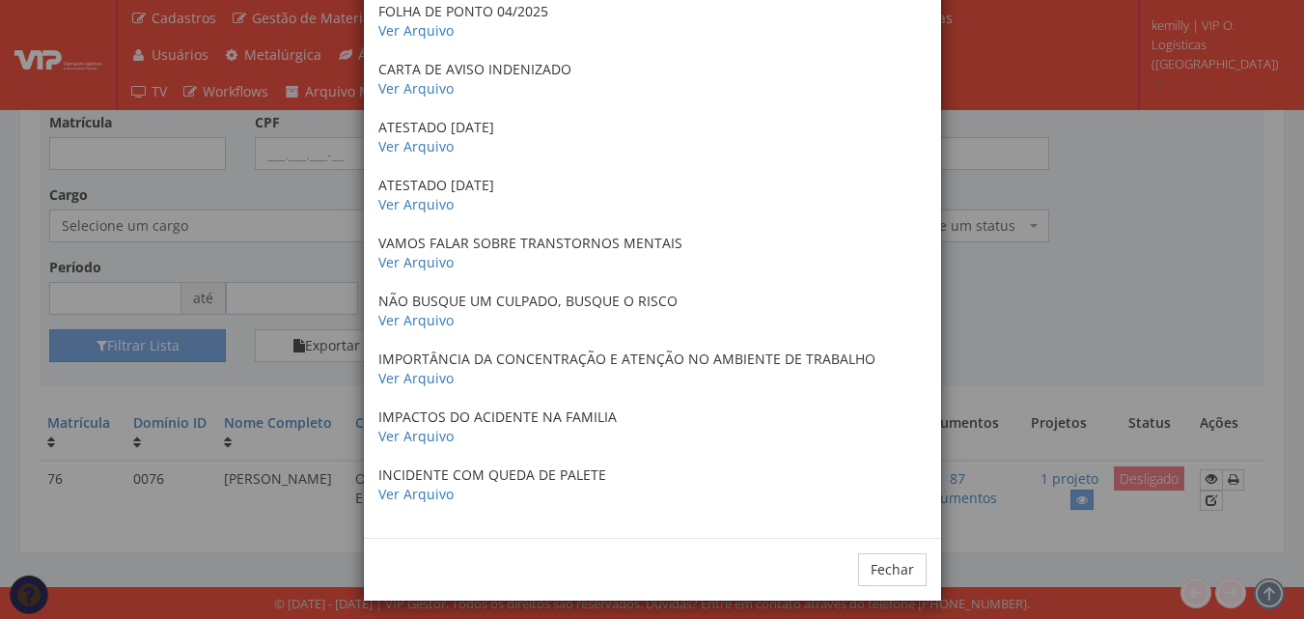
click at [1024, 313] on div "× Documentos / Colaborador: 76 - JOSENALDO DE SOUSA SOARES ANTECEDENTES CRIMINA…" at bounding box center [652, 309] width 1304 height 619
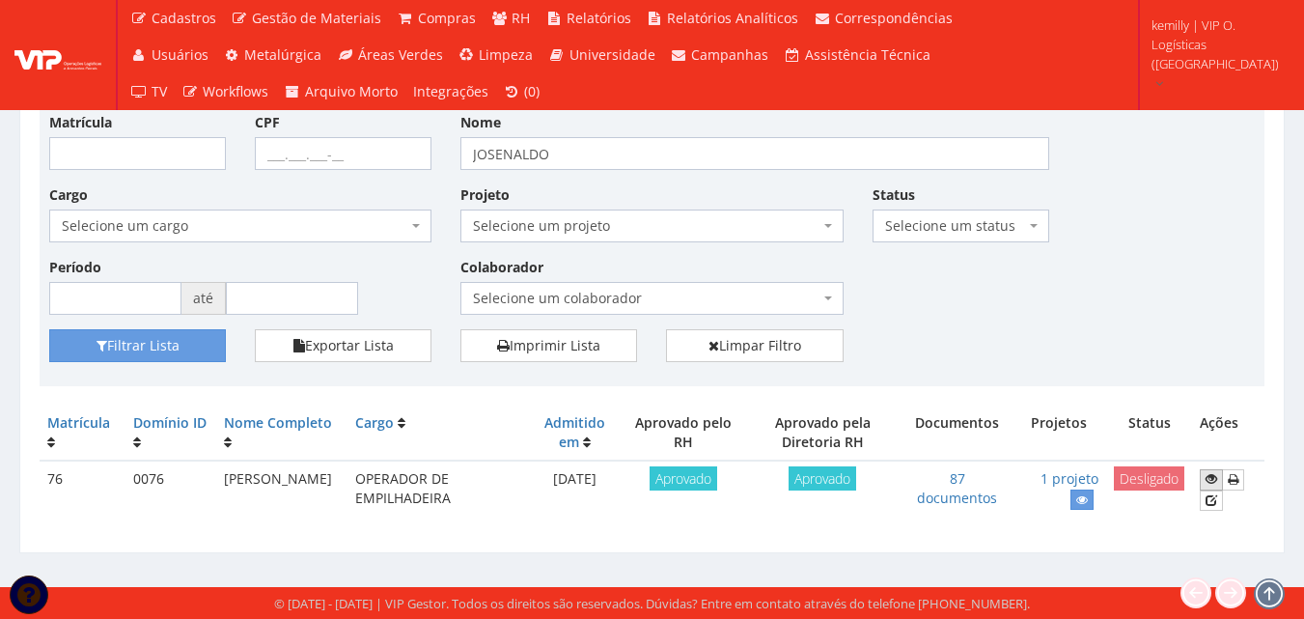
click at [1209, 480] on icon at bounding box center [1211, 479] width 12 height 14
click at [1212, 479] on icon at bounding box center [1211, 479] width 12 height 14
click at [1217, 480] on icon at bounding box center [1211, 479] width 12 height 14
click at [1216, 479] on icon at bounding box center [1211, 479] width 12 height 14
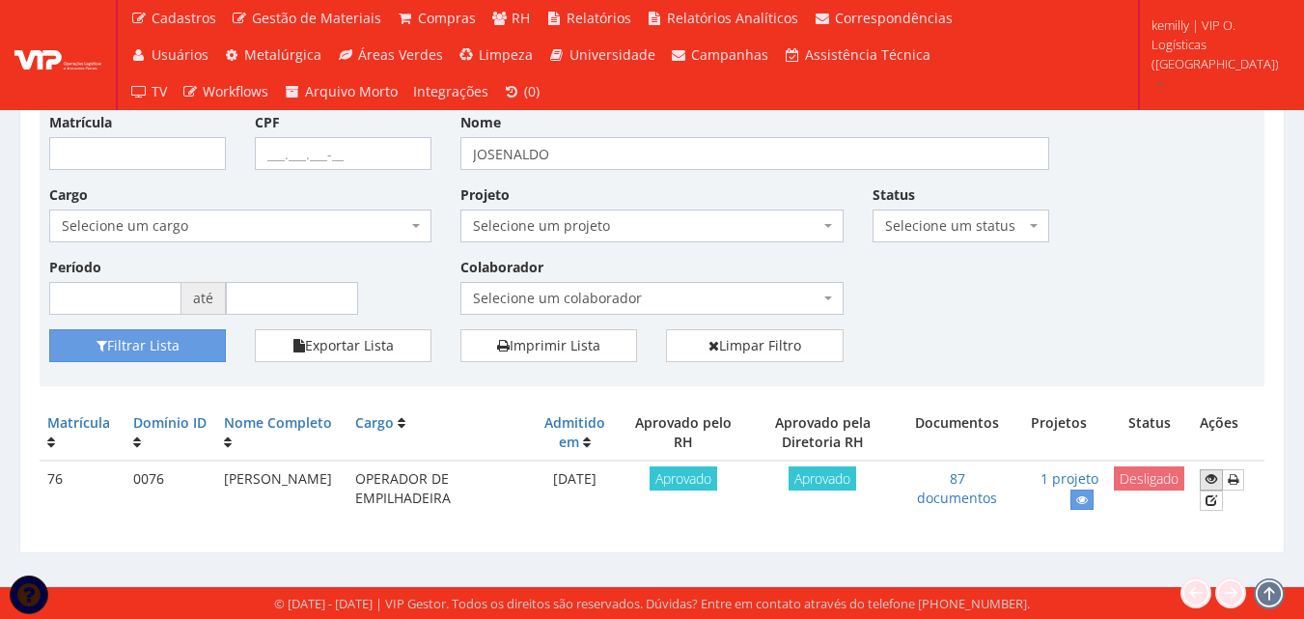
click at [1216, 479] on icon at bounding box center [1211, 479] width 12 height 14
click at [1215, 479] on icon at bounding box center [1211, 479] width 12 height 14
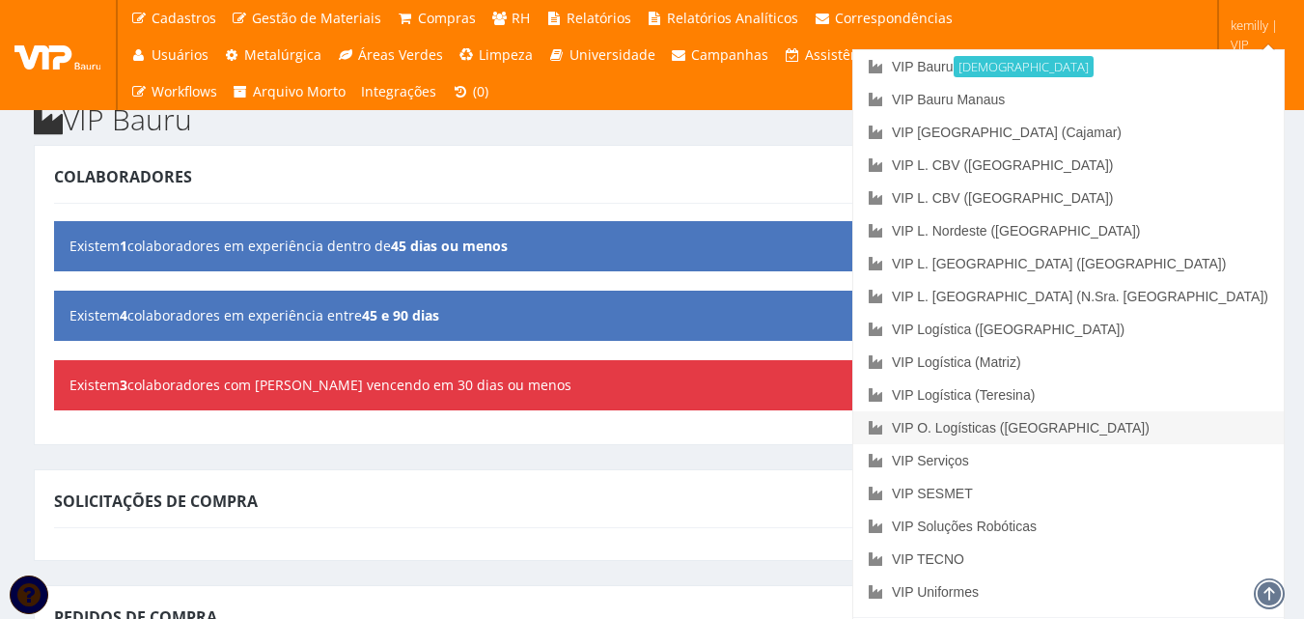
click at [1218, 419] on link "VIP O. Logísticas ([GEOGRAPHIC_DATA])" at bounding box center [1068, 427] width 430 height 33
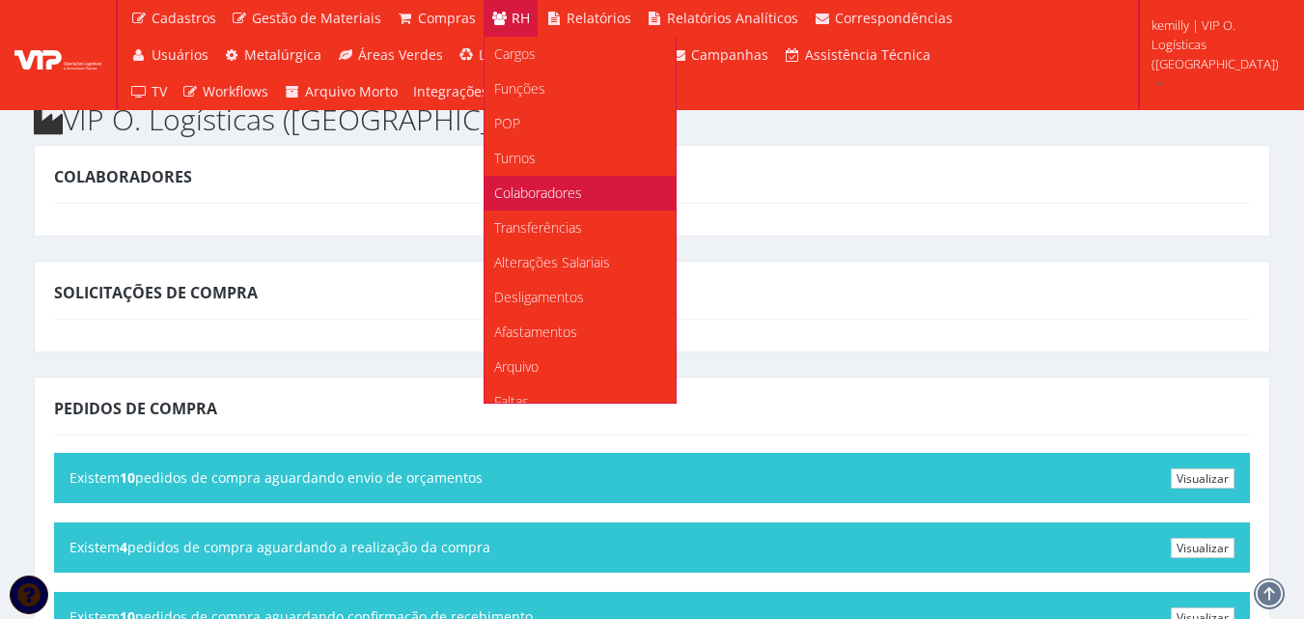
click at [515, 197] on span "Colaboradores" at bounding box center [538, 192] width 88 height 18
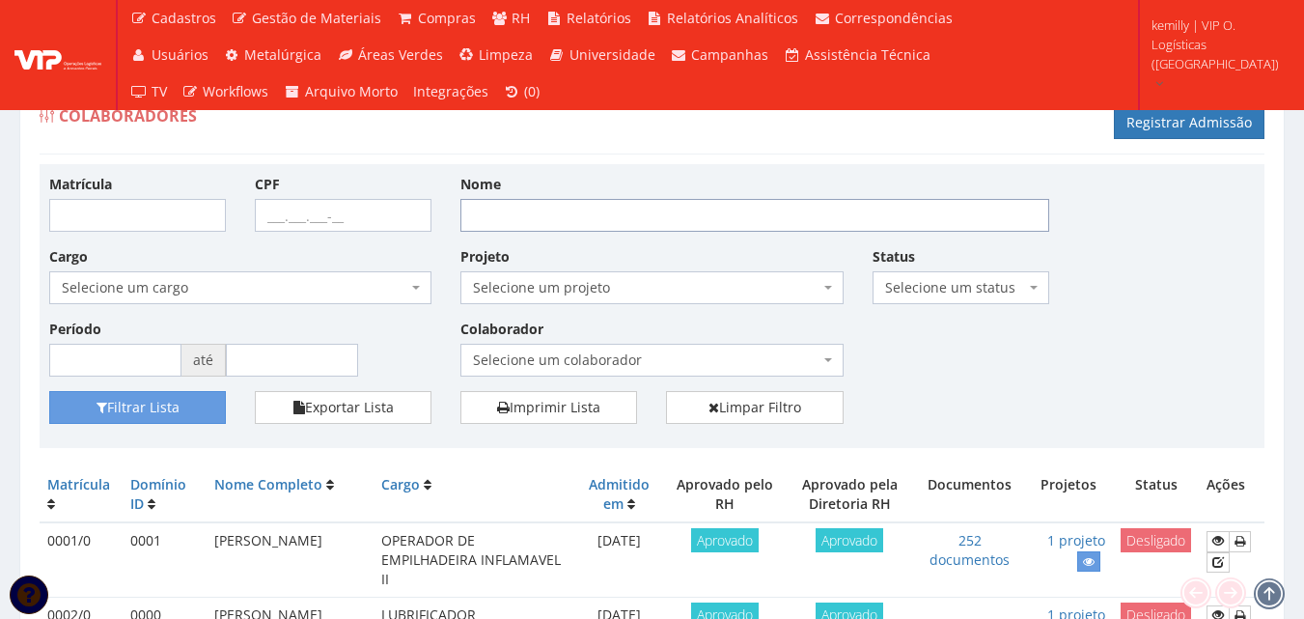
click at [559, 214] on input "Nome" at bounding box center [754, 215] width 589 height 33
type input "JOSENALDO"
click at [49, 391] on button "Filtrar Lista" at bounding box center [137, 407] width 177 height 33
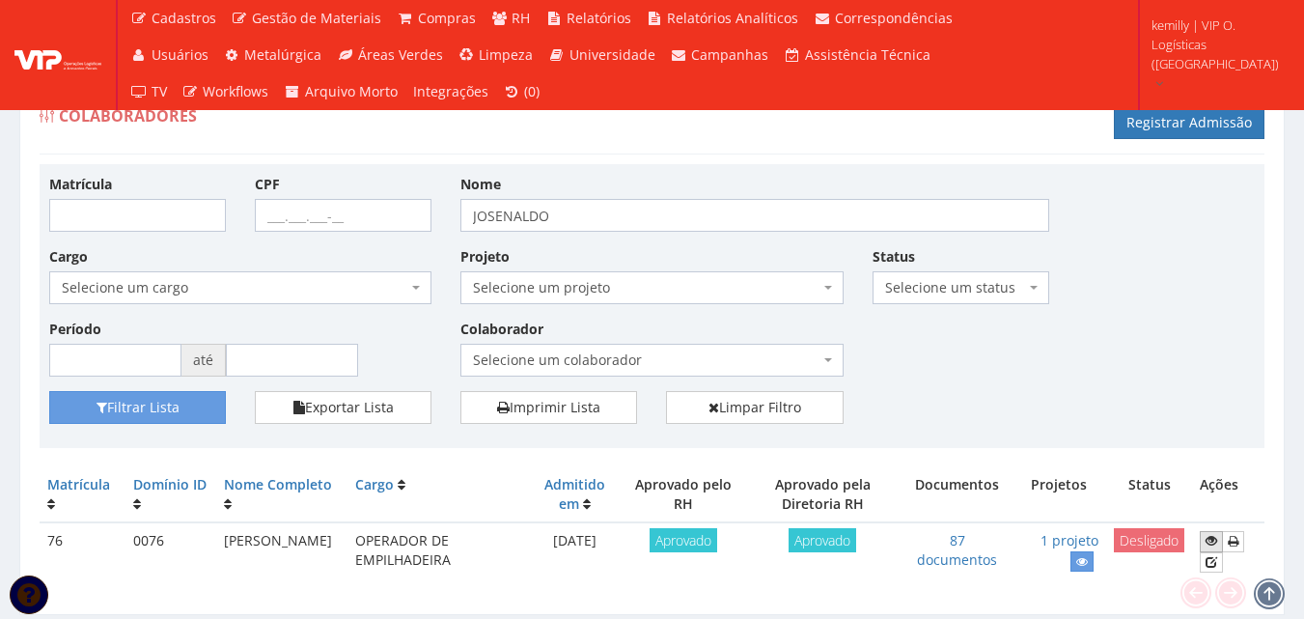
click at [1217, 539] on icon at bounding box center [1211, 541] width 12 height 14
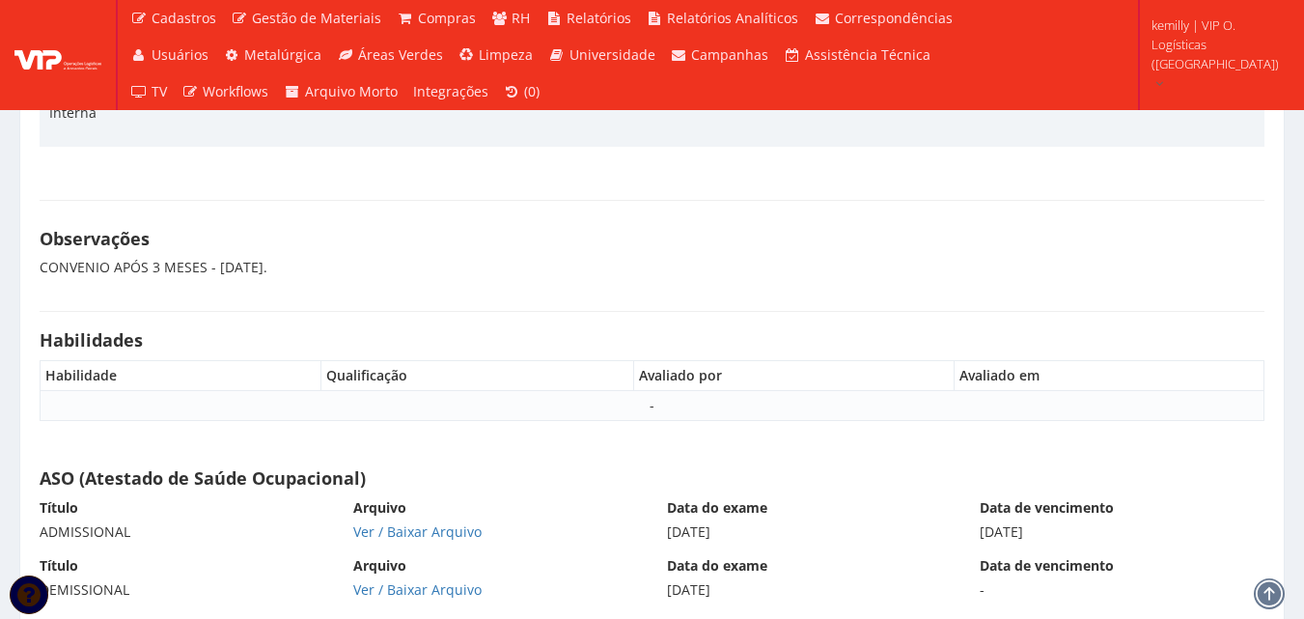
scroll to position [12784, 0]
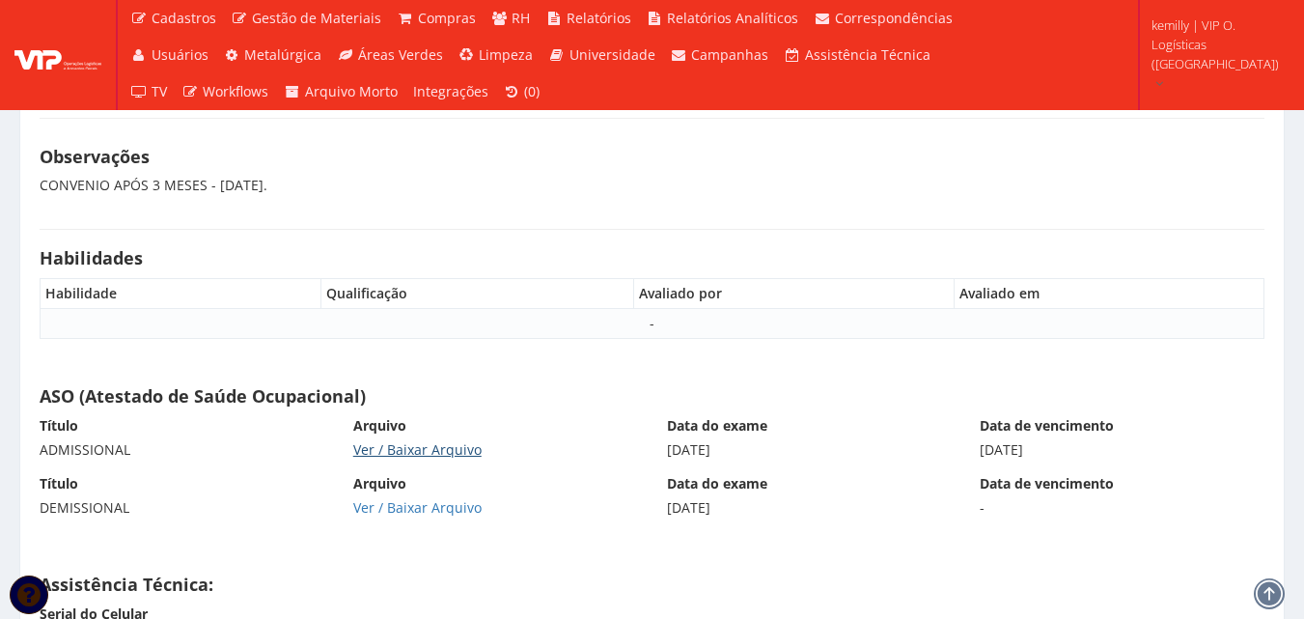
click at [457, 440] on link "Ver / Baixar Arquivo" at bounding box center [417, 449] width 128 height 18
click at [437, 498] on link "Ver / Baixar Arquivo" at bounding box center [417, 507] width 128 height 18
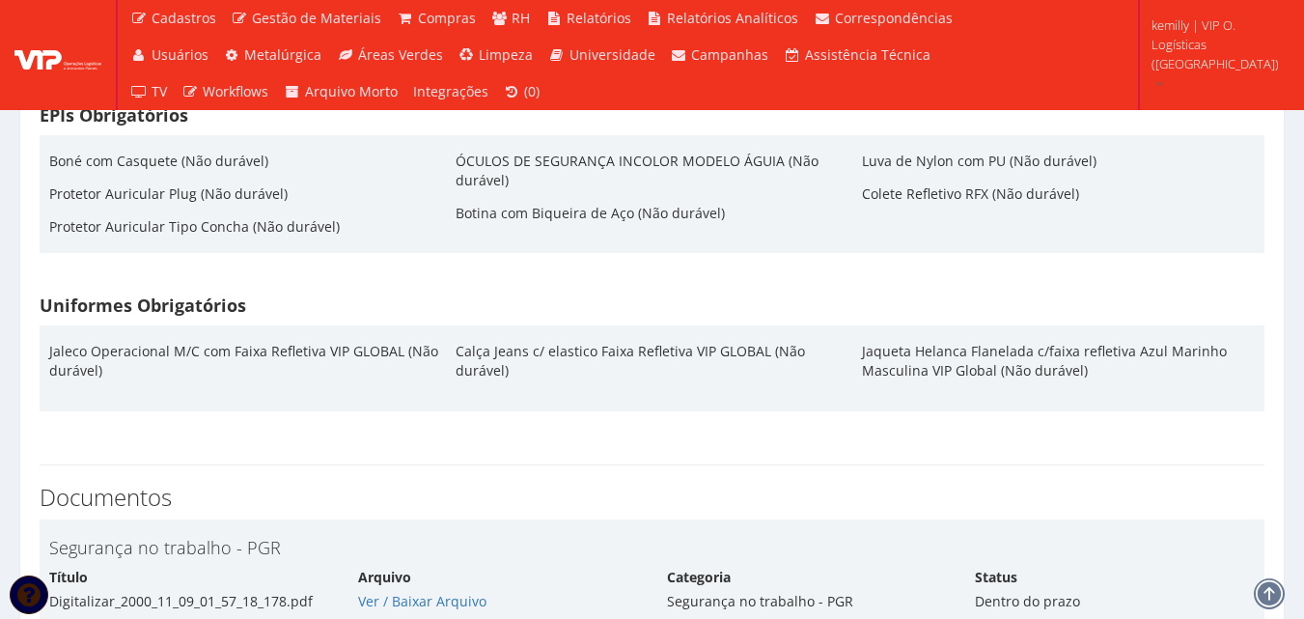
scroll to position [3475, 0]
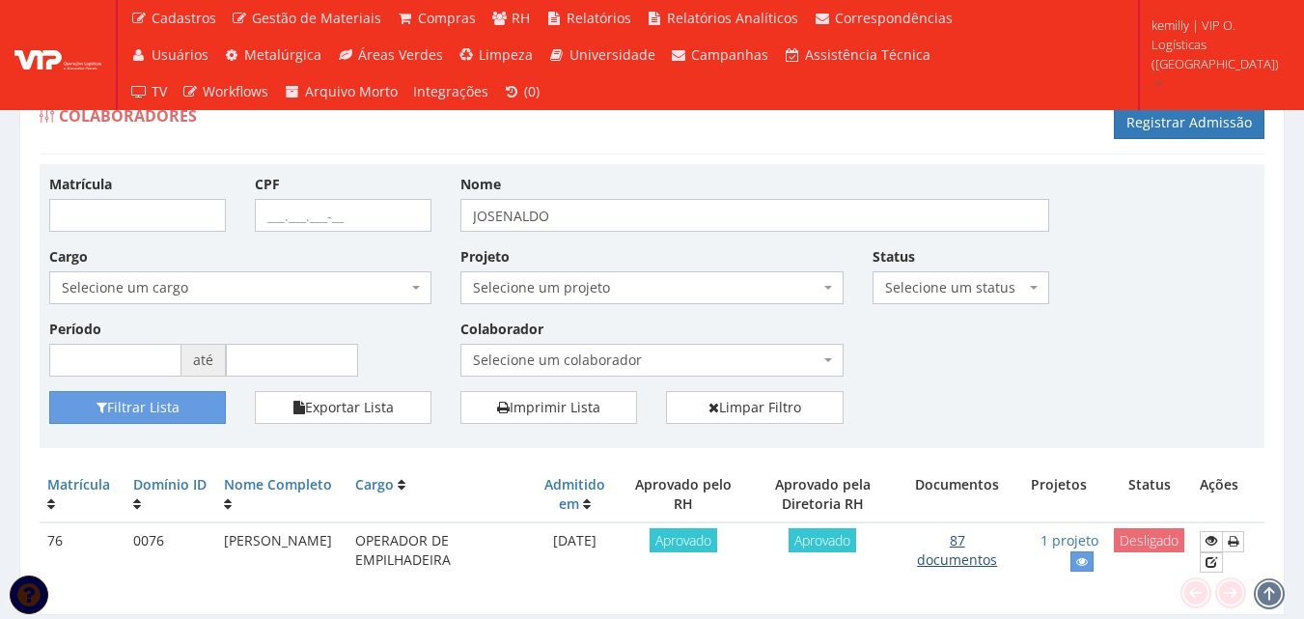
click at [972, 568] on link "87 documentos" at bounding box center [957, 550] width 80 height 38
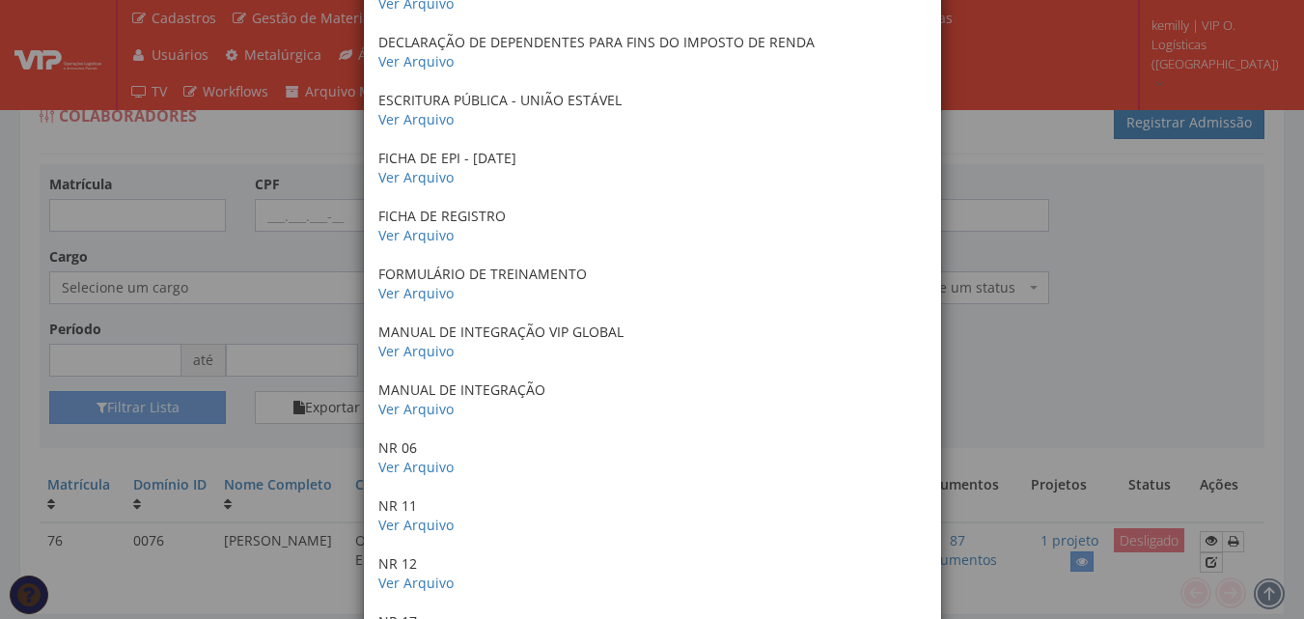
scroll to position [1158, 0]
click at [413, 230] on link "Ver Arquivo" at bounding box center [415, 233] width 75 height 18
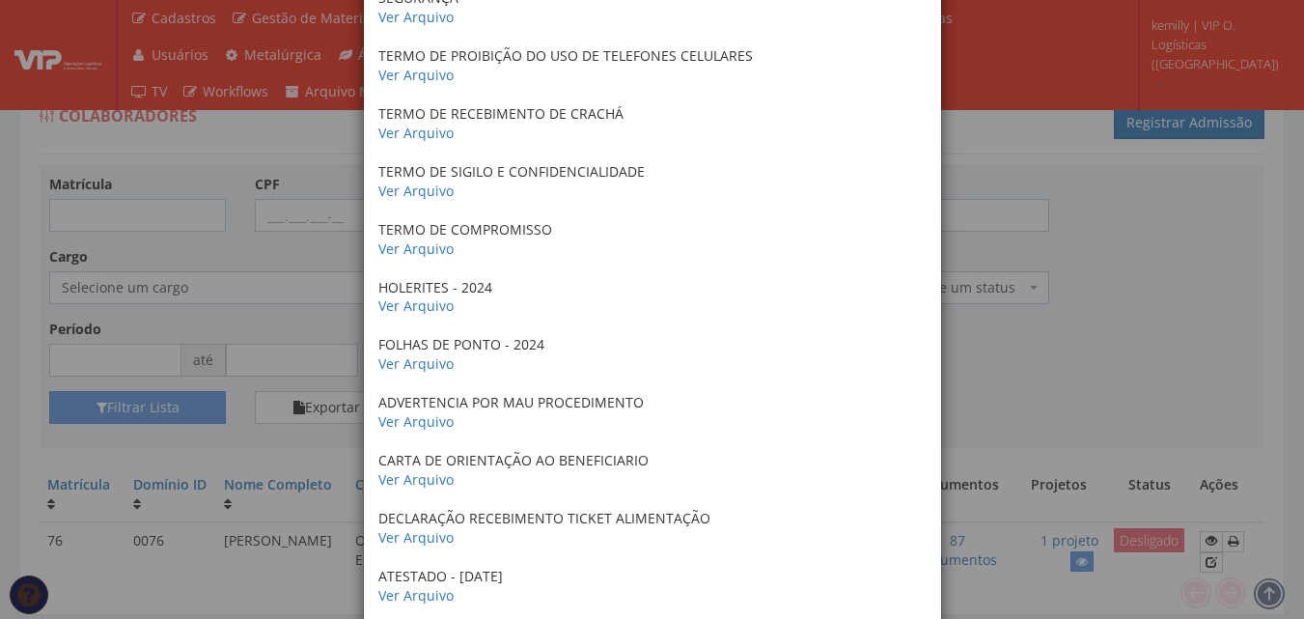
scroll to position [2316, 0]
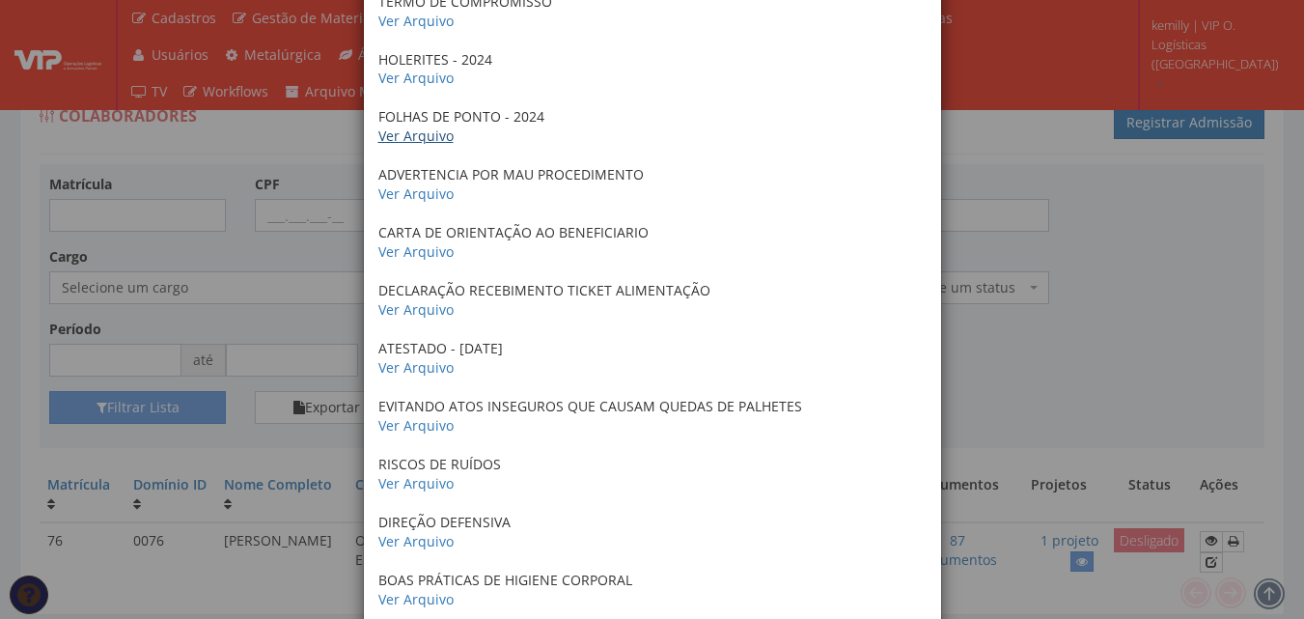
click at [419, 139] on link "Ver Arquivo" at bounding box center [415, 135] width 75 height 18
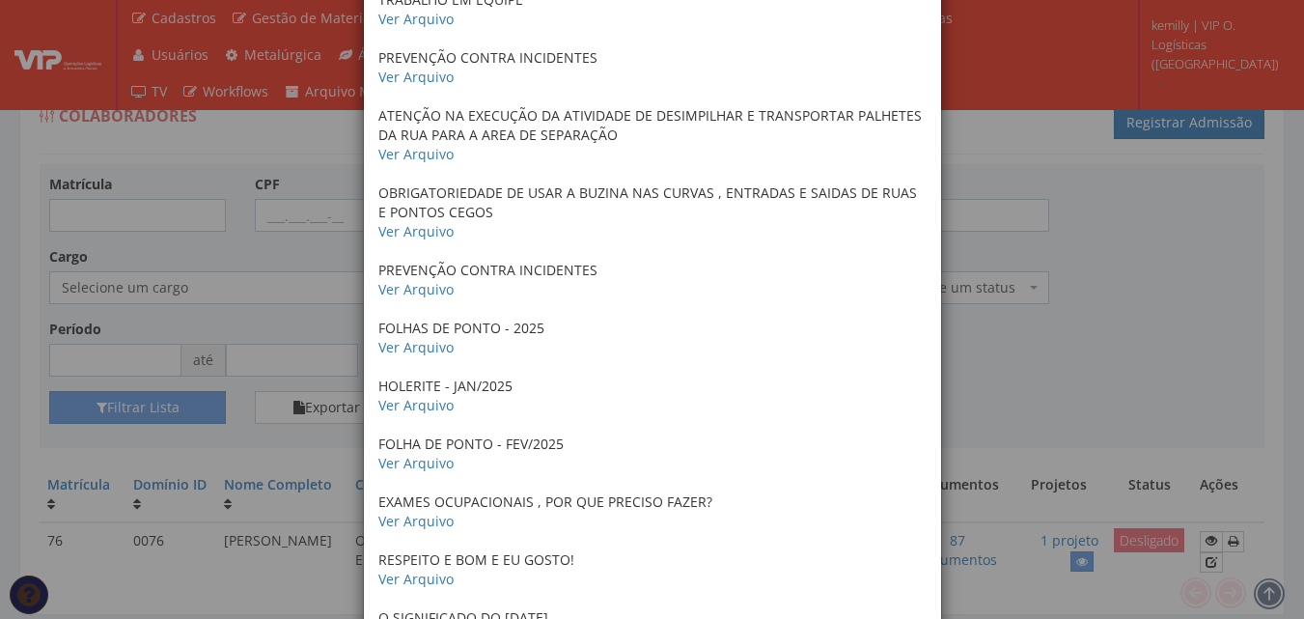
scroll to position [3764, 0]
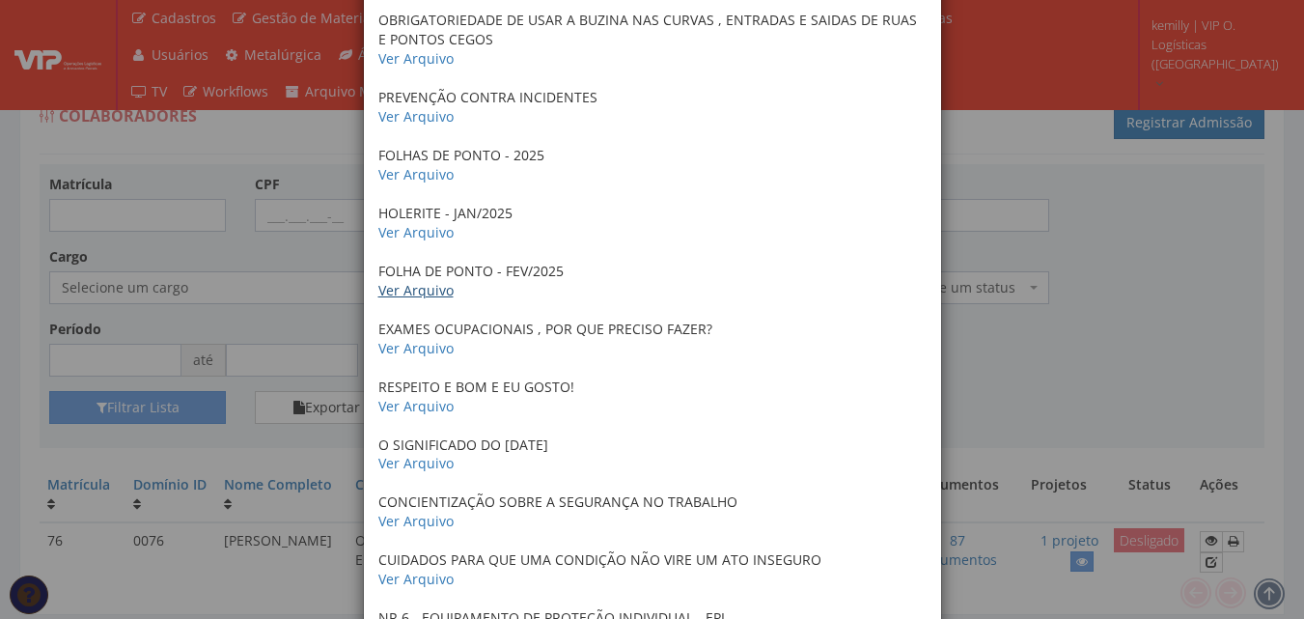
click at [421, 286] on link "Ver Arquivo" at bounding box center [415, 290] width 75 height 18
